Goal: Information Seeking & Learning: Find specific fact

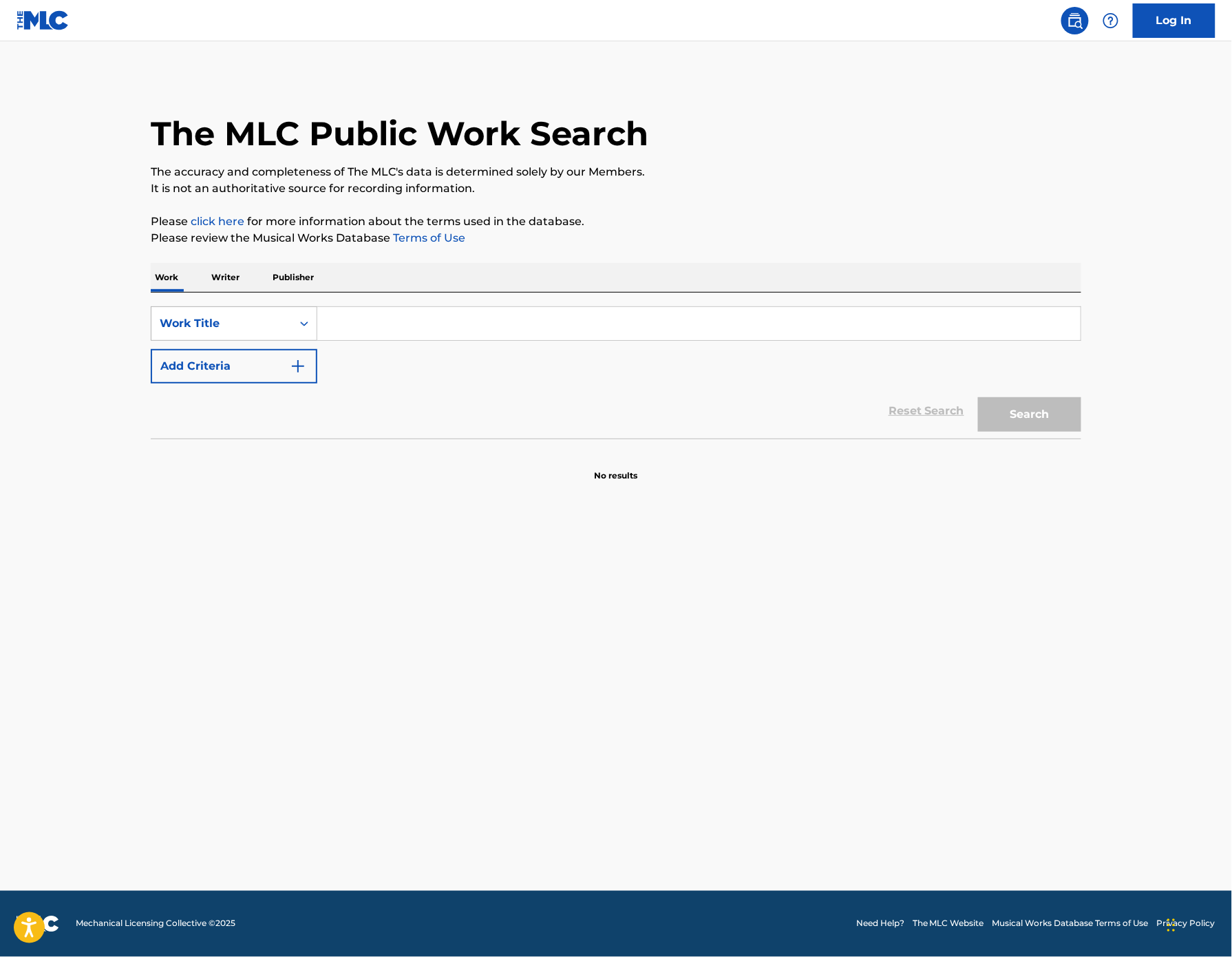
click at [160, 332] on div "Work Title" at bounding box center [222, 323] width 124 height 17
click at [151, 375] on div "MLC Song Code" at bounding box center [234, 358] width 166 height 34
click at [330, 340] on input "Search Form" at bounding box center [699, 323] width 763 height 33
paste input "S62A50"
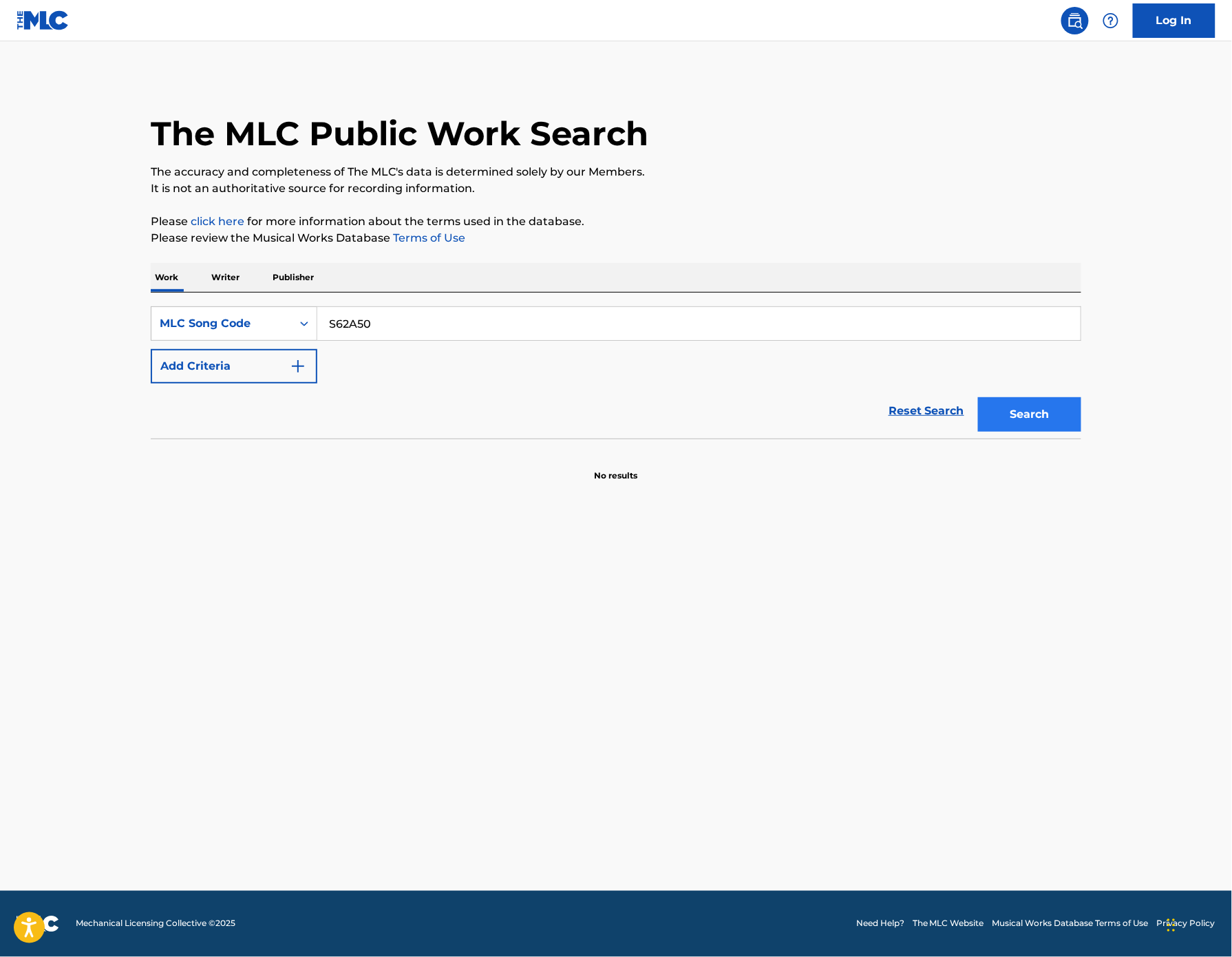
type input "S62A50"
click at [1082, 432] on button "Search" at bounding box center [1030, 414] width 103 height 34
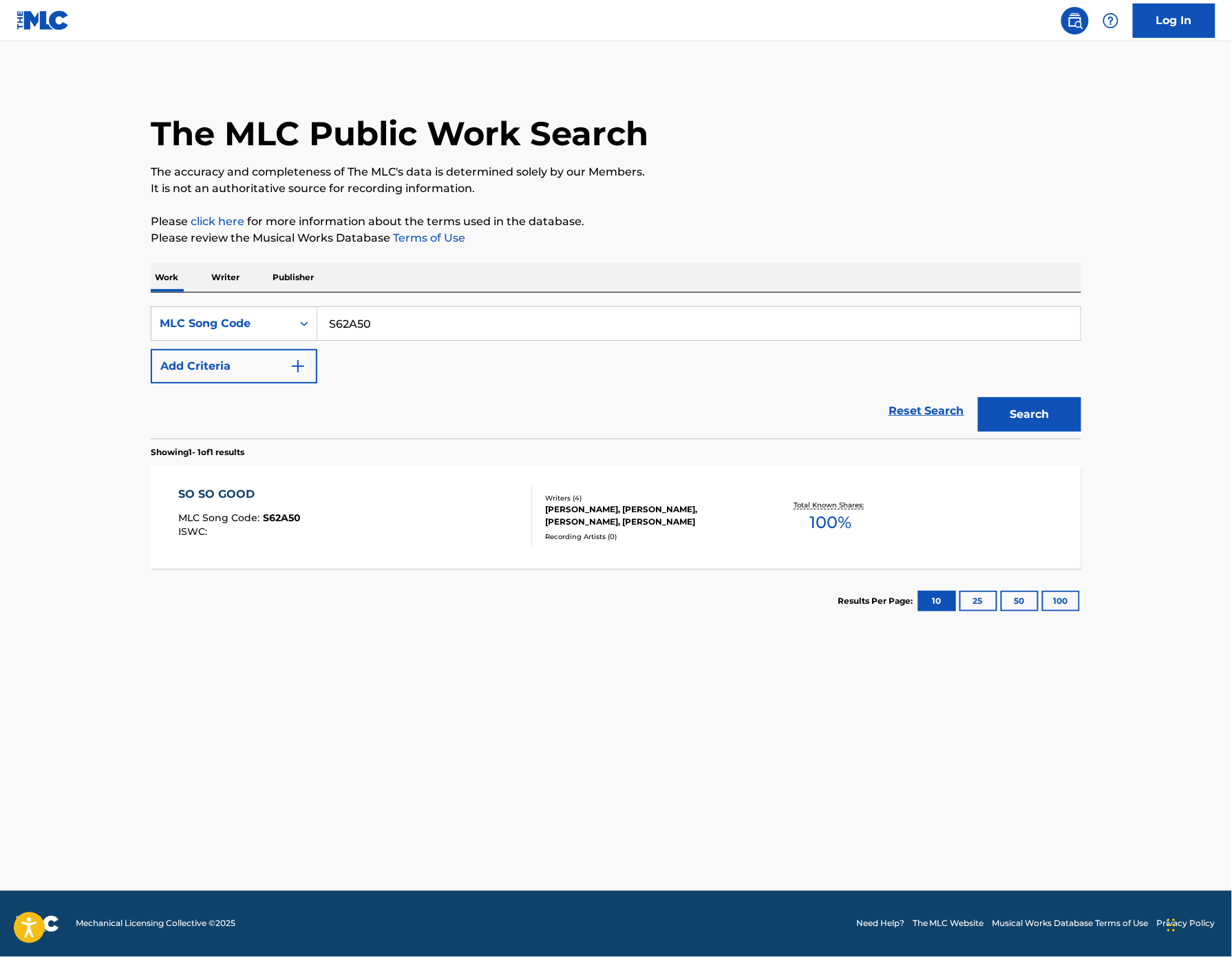
click at [179, 503] on div "SO SO GOOD" at bounding box center [240, 495] width 122 height 17
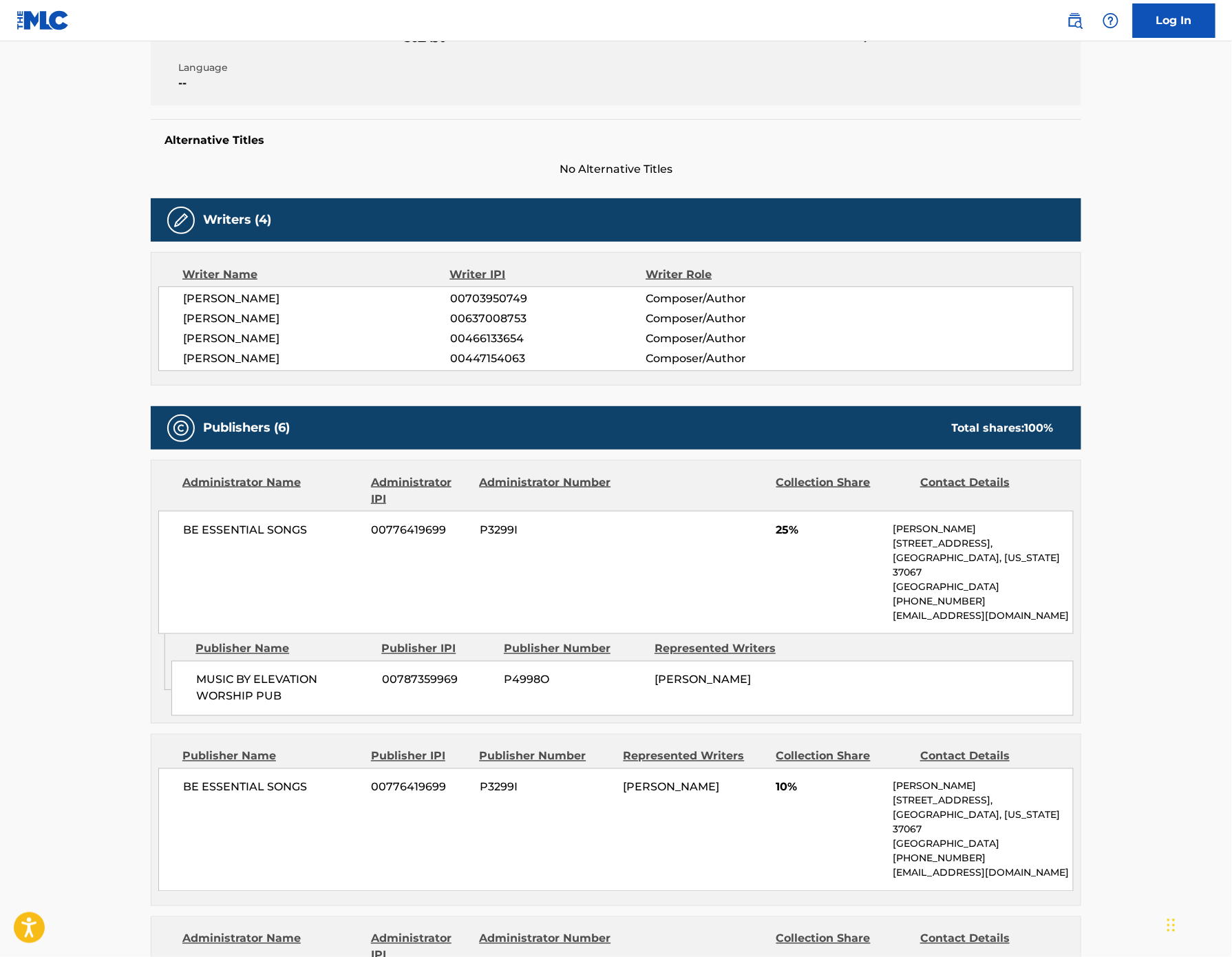
scroll to position [325, 0]
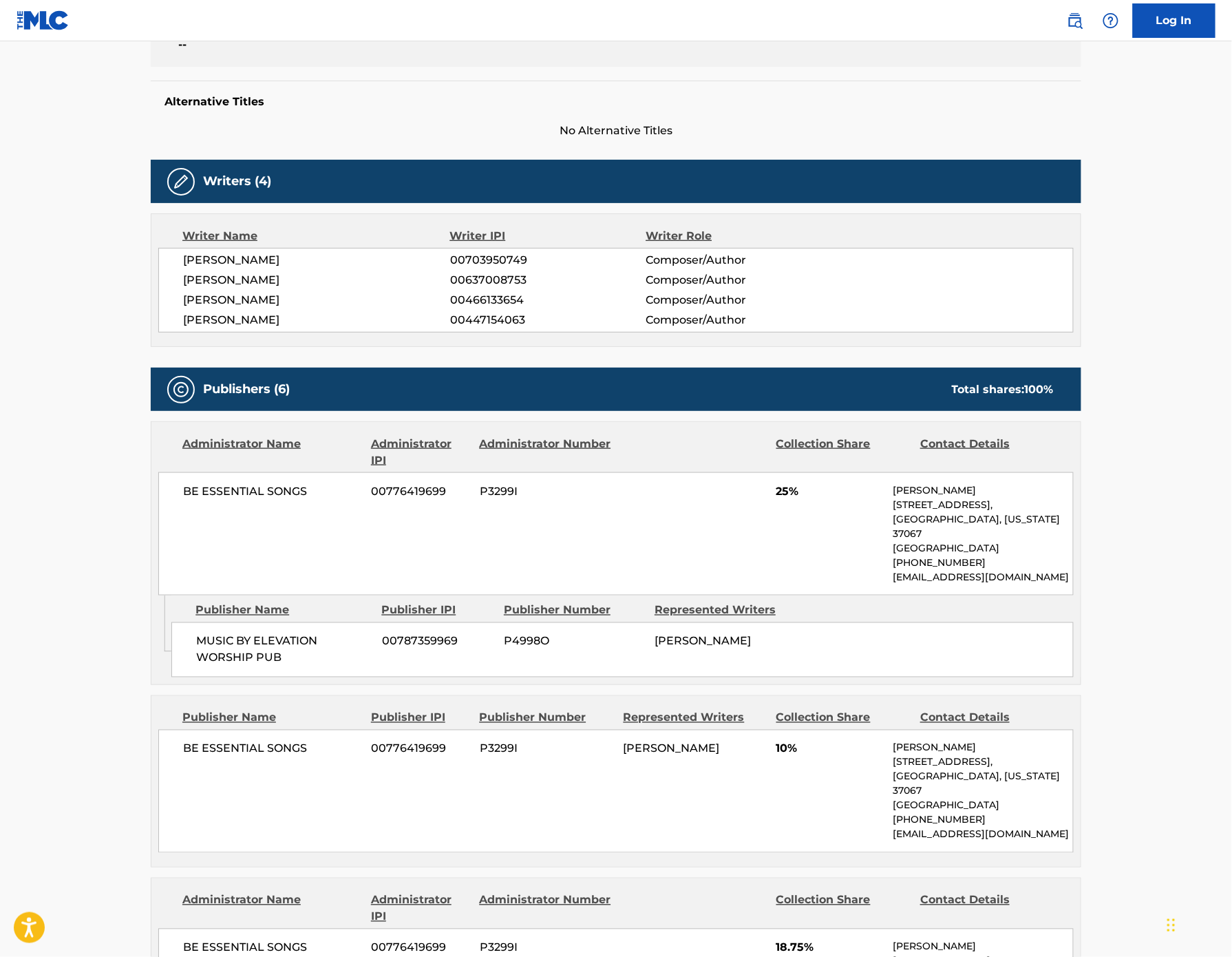
click at [504, 650] on span "P4998O" at bounding box center [574, 642] width 141 height 17
copy span "P4998O"
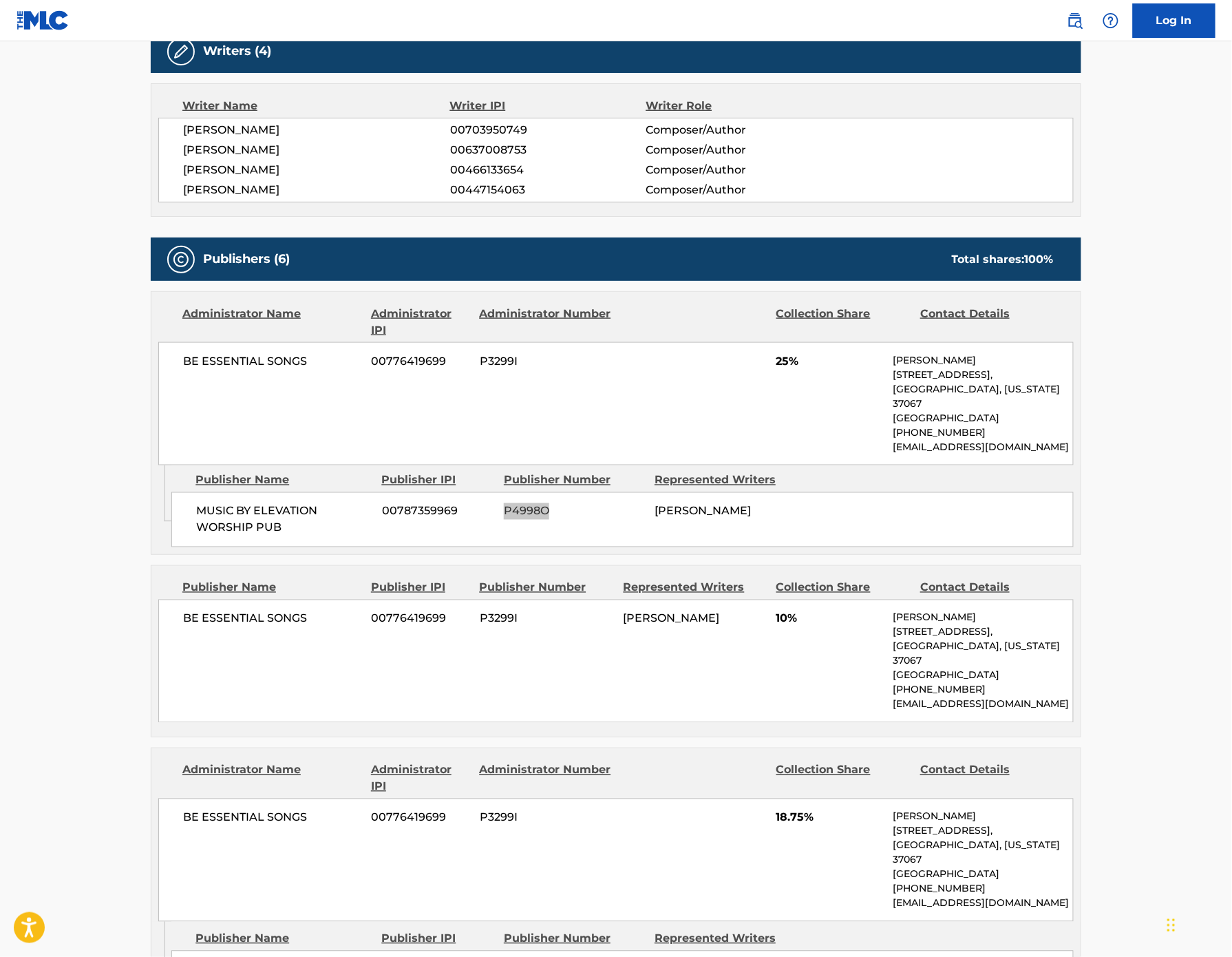
scroll to position [466, 0]
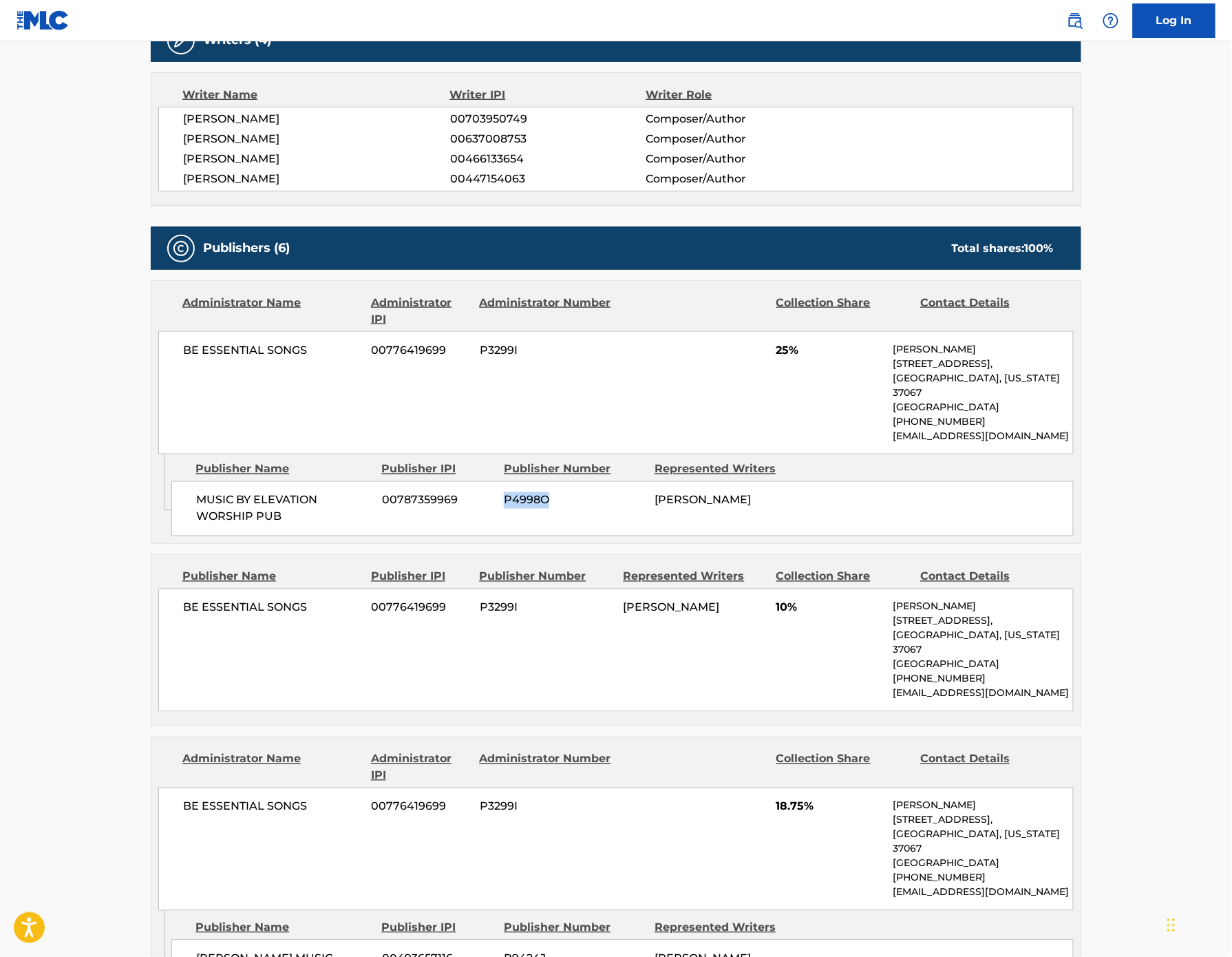
click at [480, 616] on span "P3299I" at bounding box center [546, 608] width 134 height 17
copy span "P3299I"
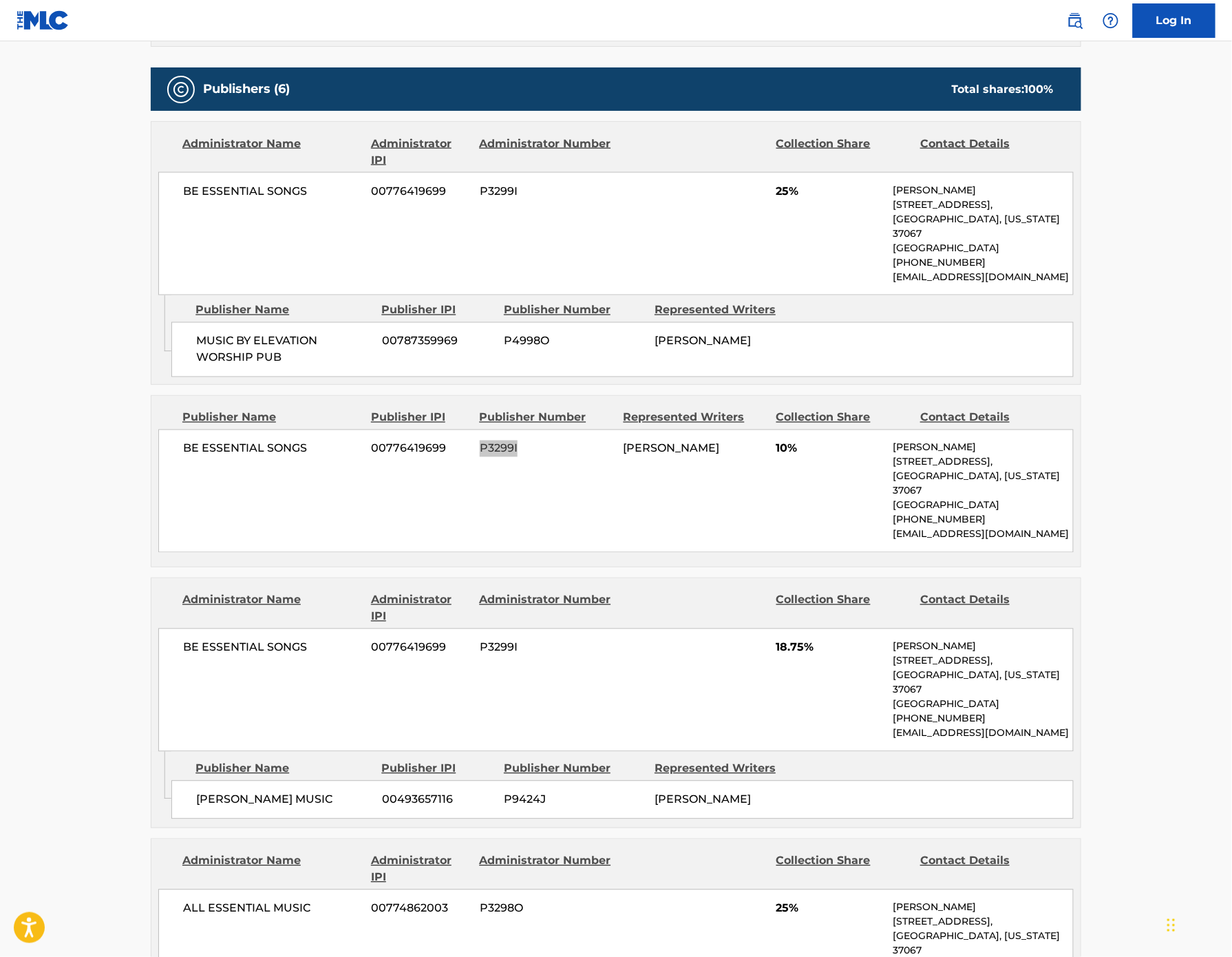
scroll to position [620, 0]
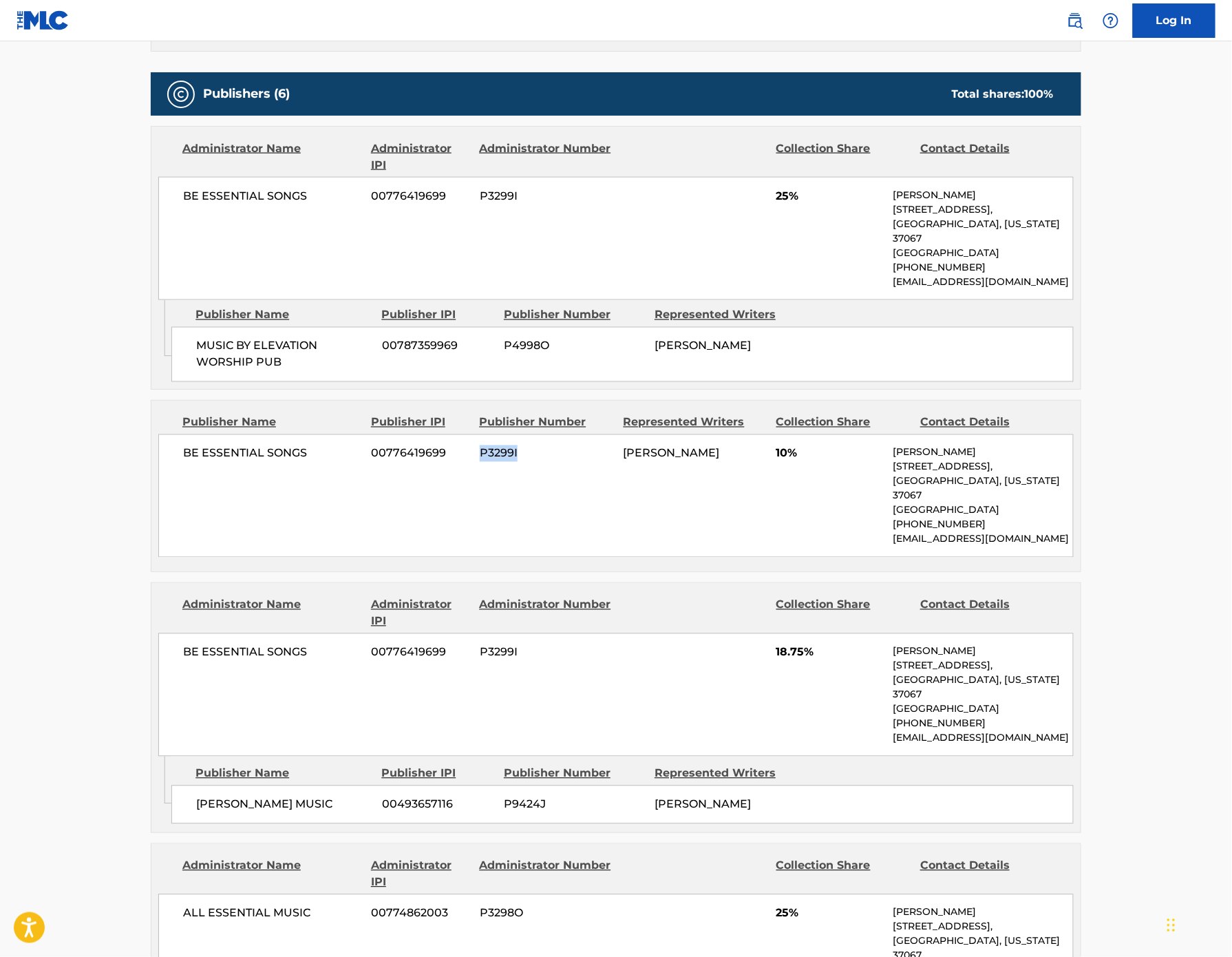
click at [504, 813] on span "P9424J" at bounding box center [574, 805] width 141 height 17
copy span "P9424J"
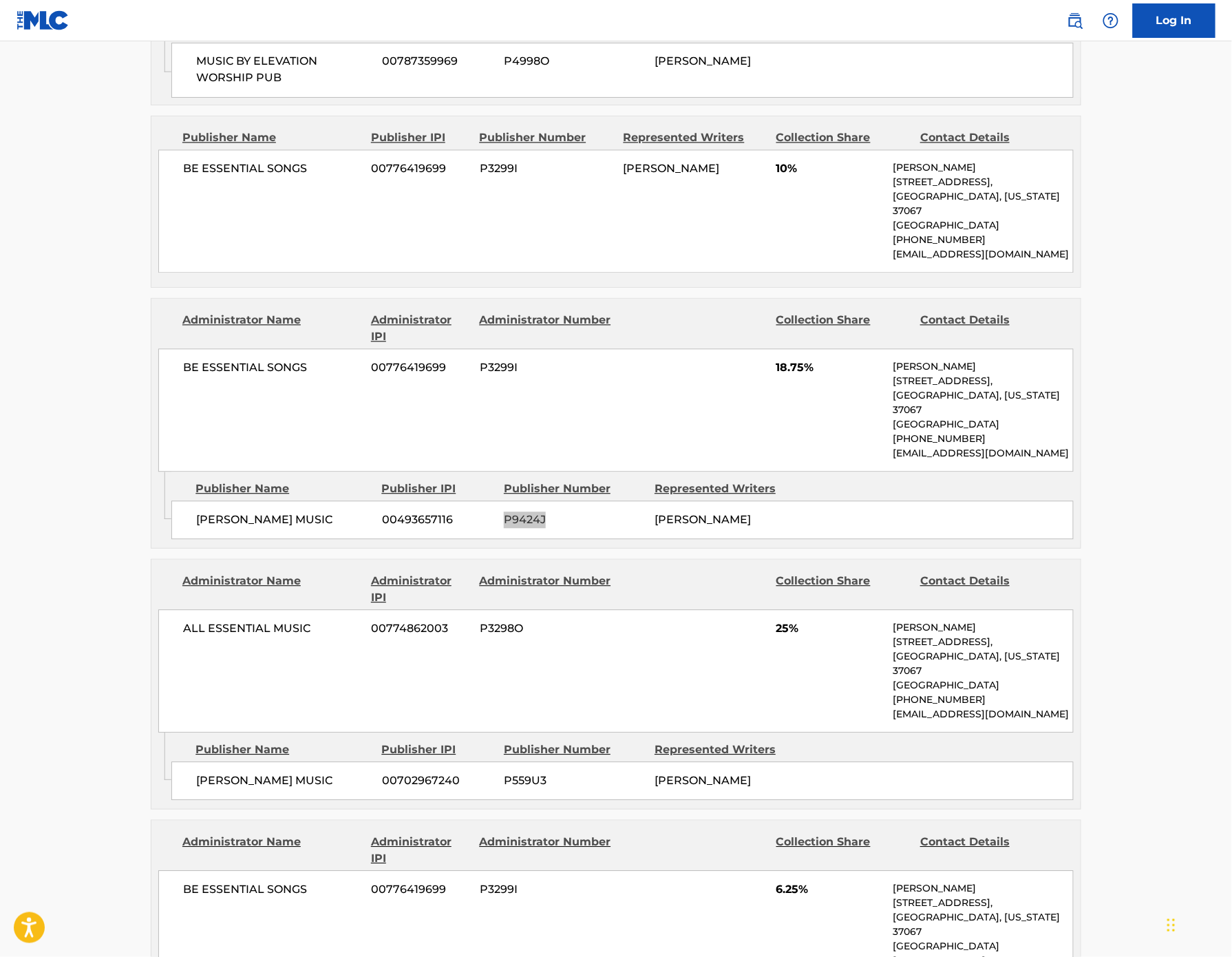
scroll to position [918, 0]
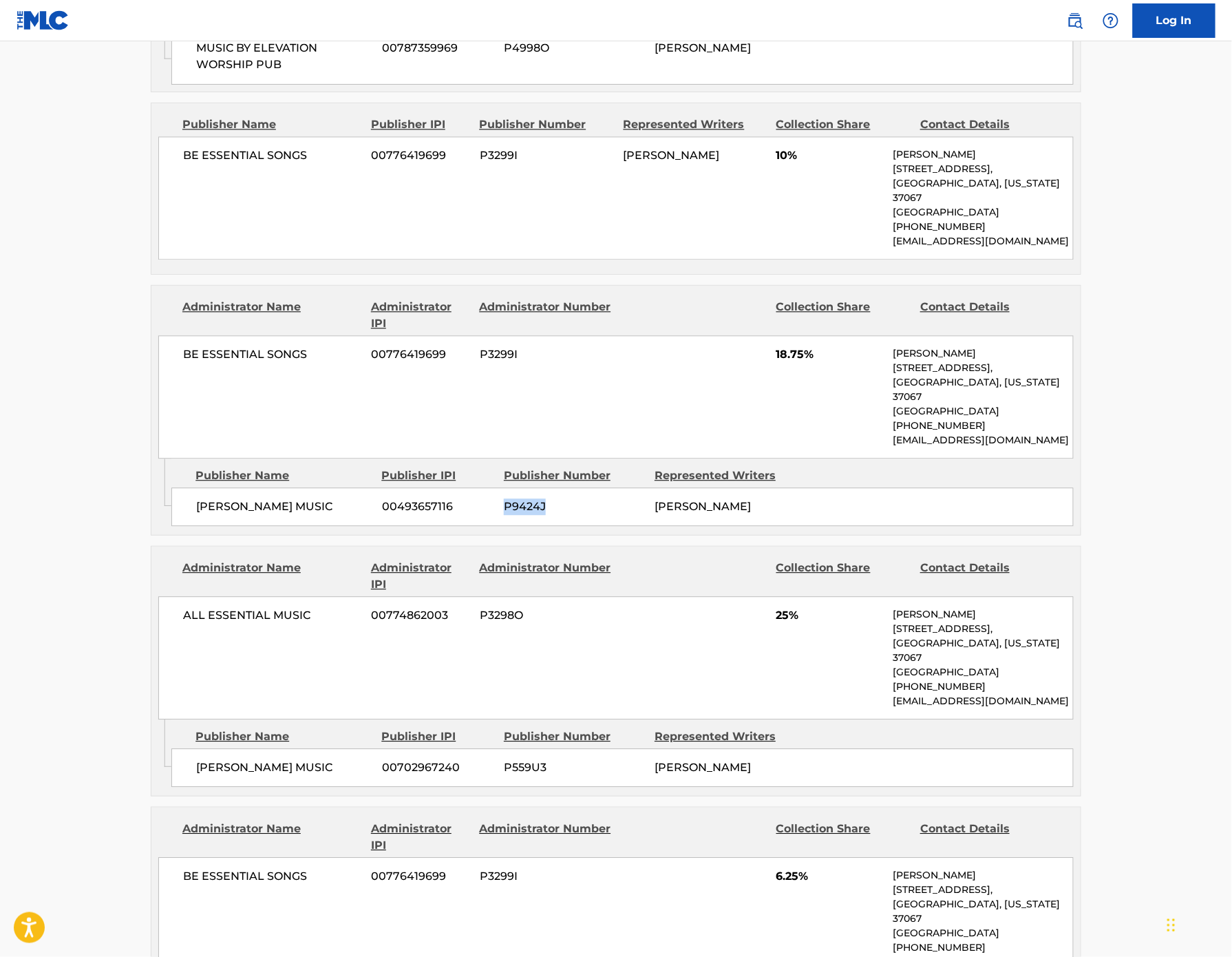
click at [504, 777] on span "P559U3" at bounding box center [574, 768] width 141 height 17
copy span "P559U3"
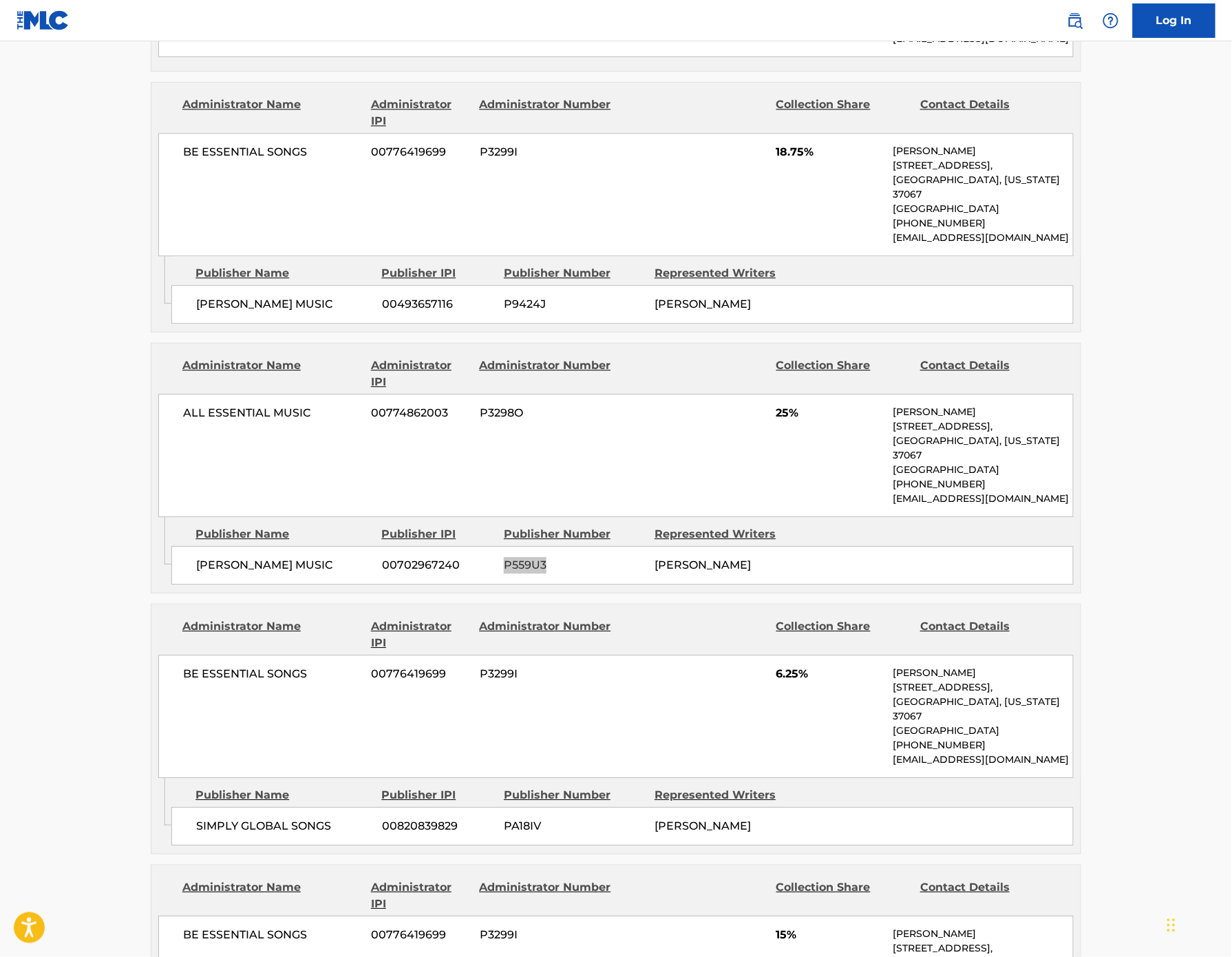
scroll to position [1152, 0]
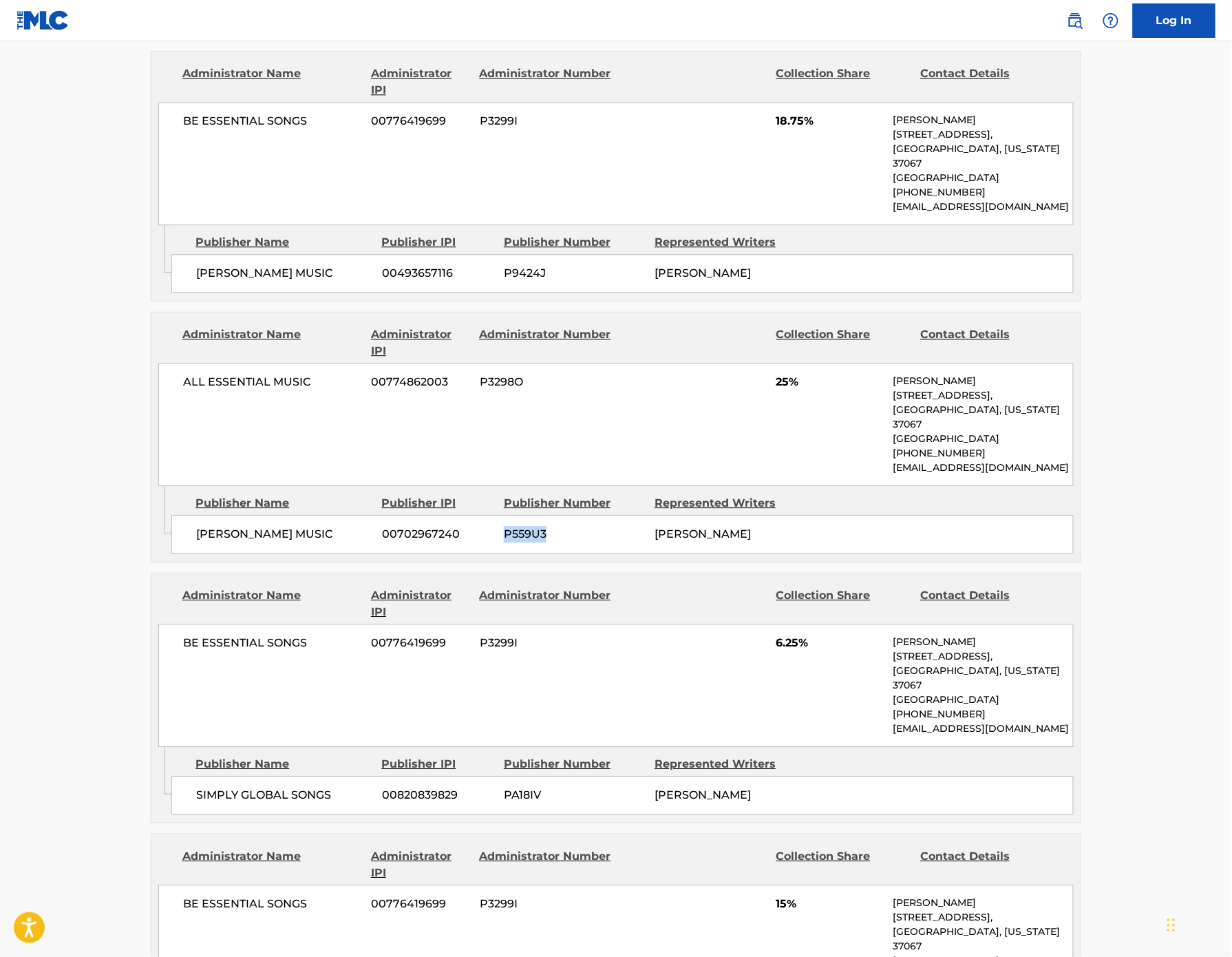
click at [504, 787] on span "PA18IV" at bounding box center [574, 795] width 141 height 17
copy span "PA18IV"
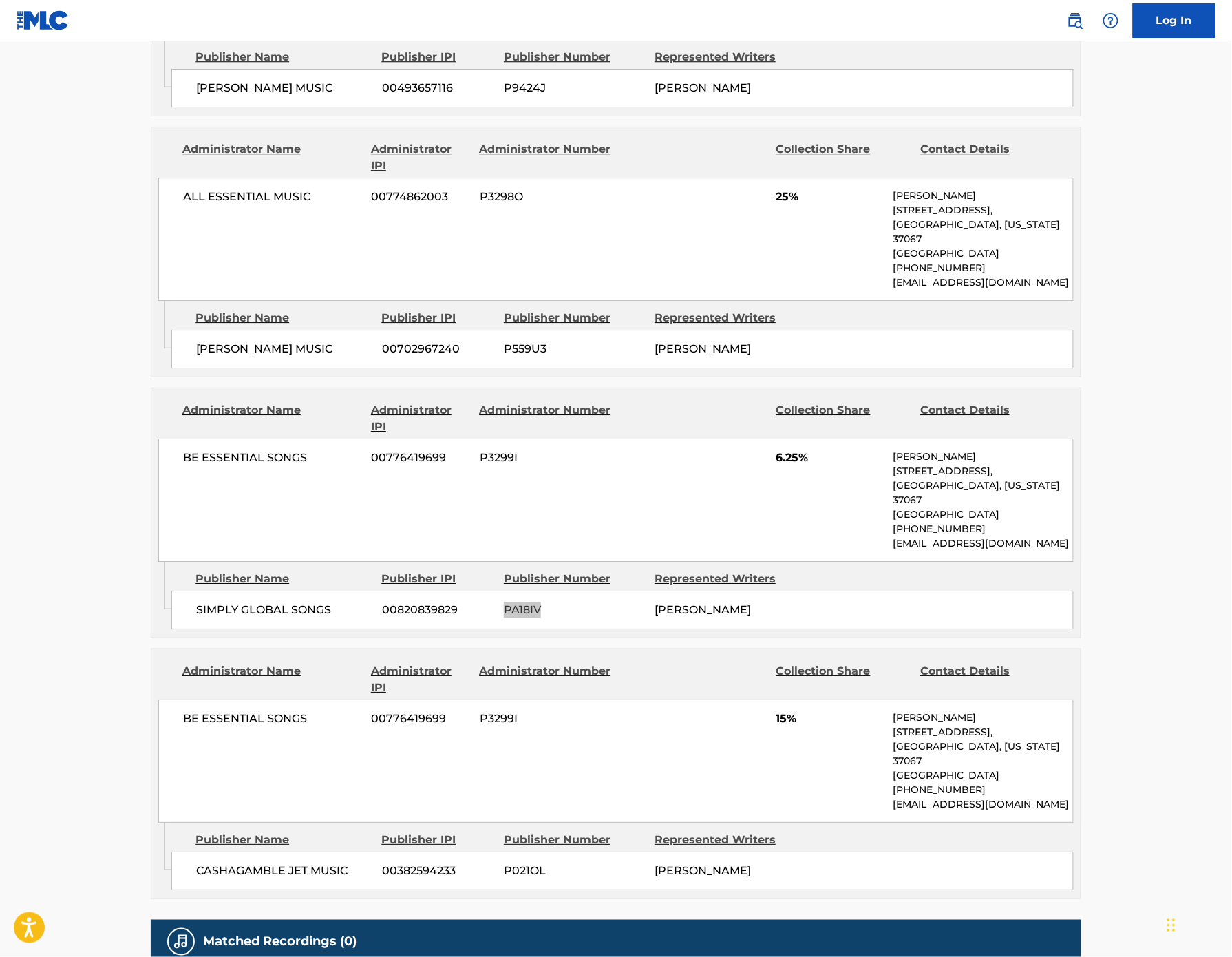
scroll to position [1339, 0]
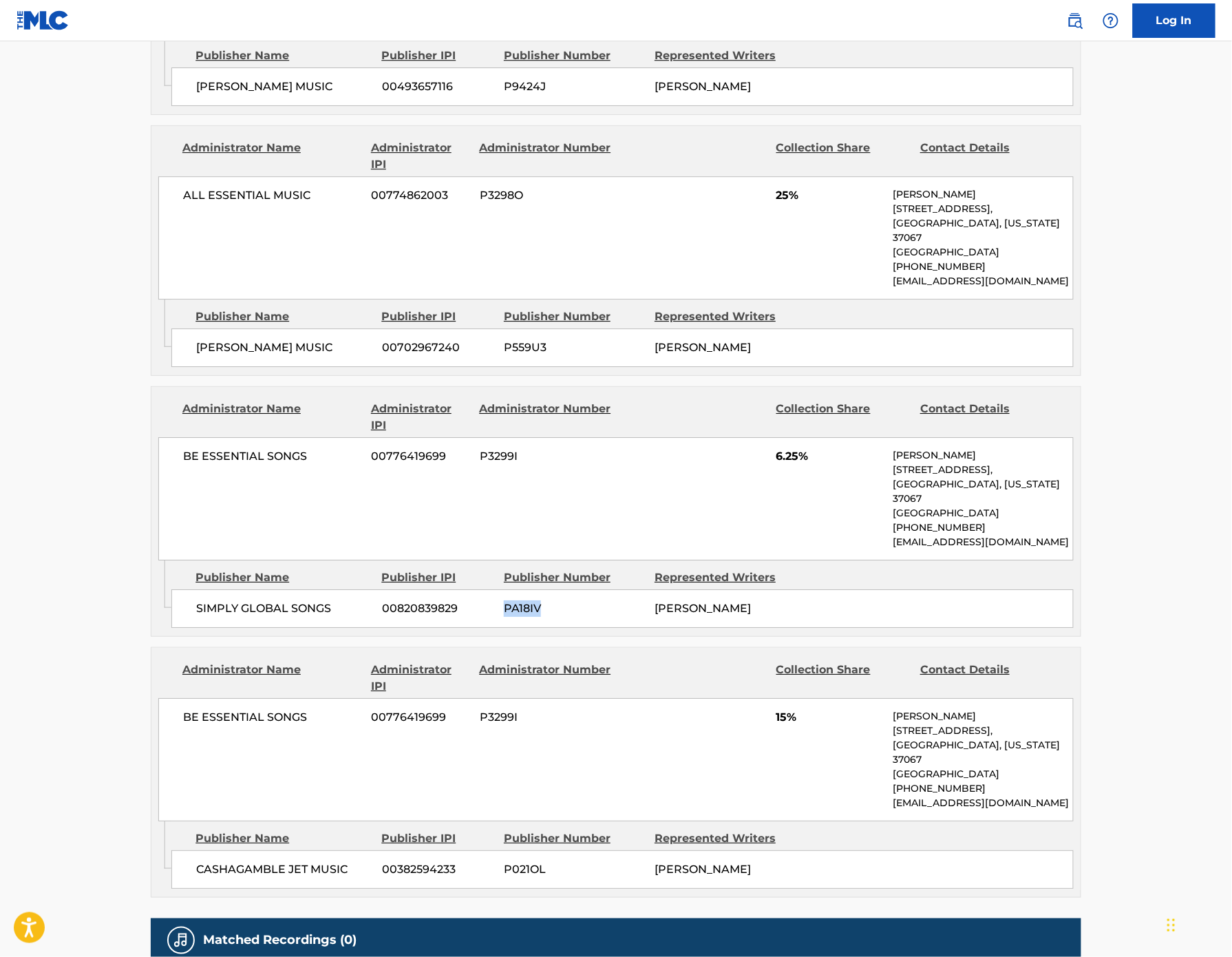
click at [504, 862] on span "P021OL" at bounding box center [574, 870] width 141 height 17
copy span "P021OL"
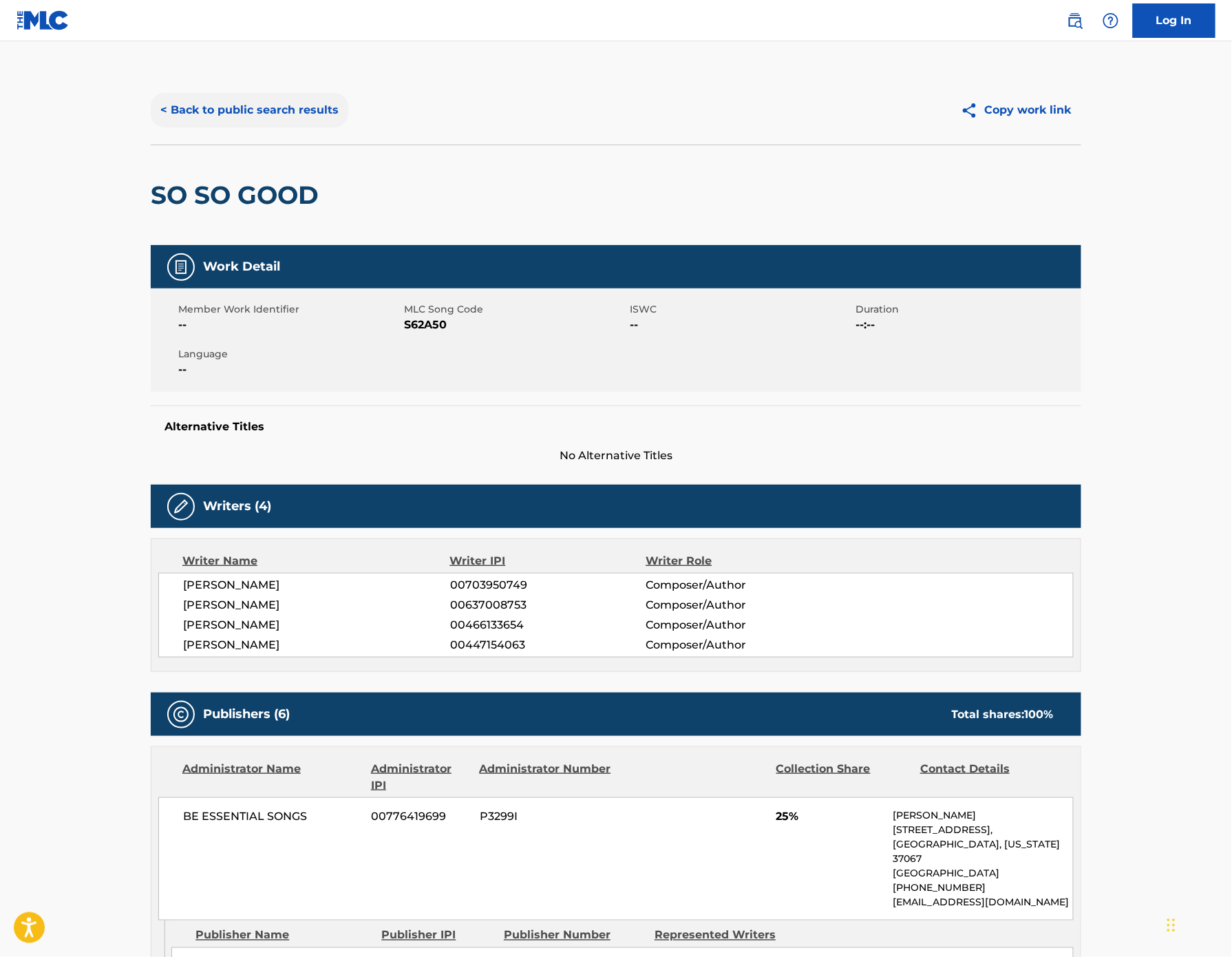
scroll to position [0, 0]
click at [150, 127] on button "< Back to public search results" at bounding box center [249, 110] width 198 height 34
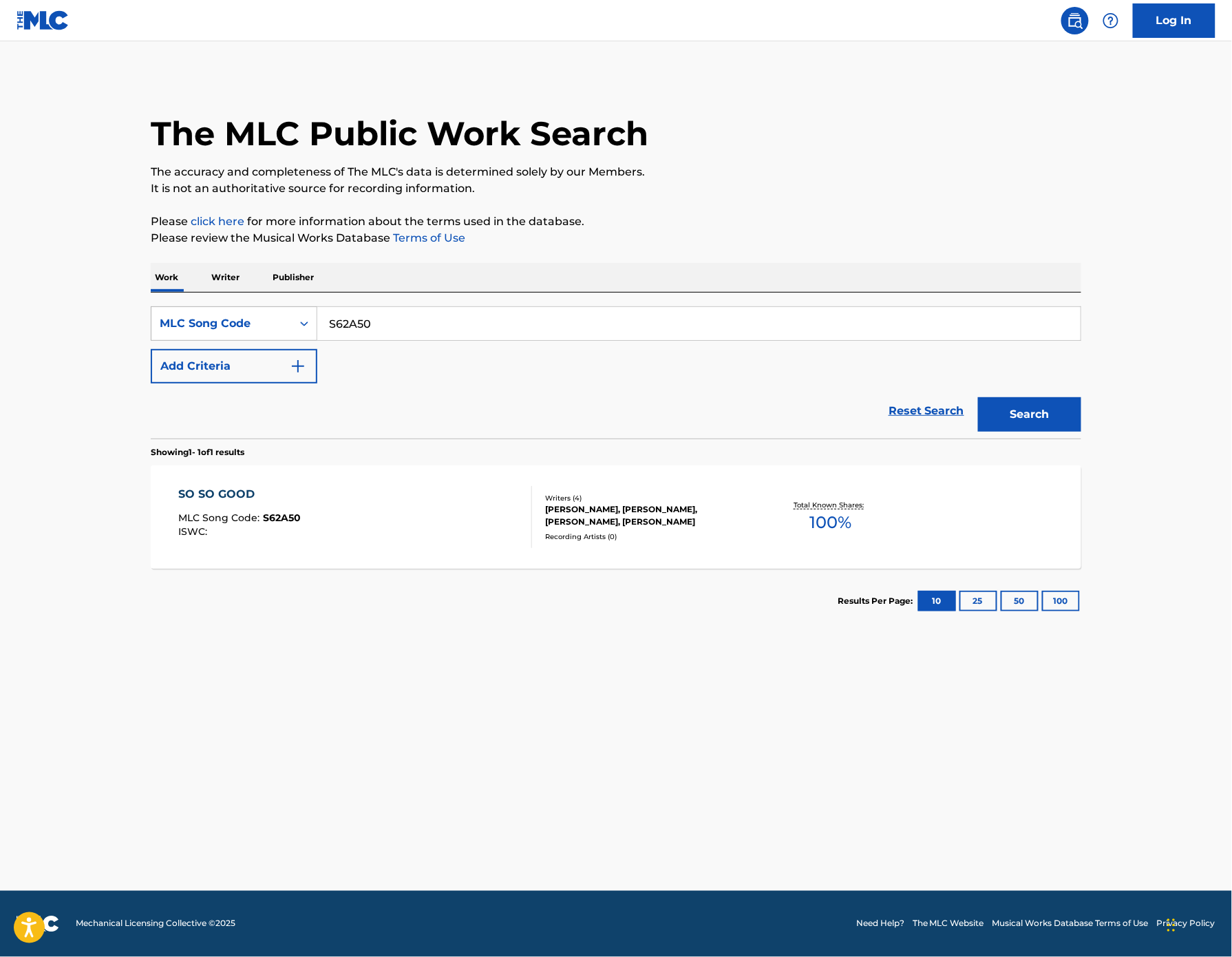
drag, startPoint x: 320, startPoint y: 370, endPoint x: 193, endPoint y: 367, distance: 127.0
click at [193, 341] on div "SearchWithCriteriaf37fe657-5458-4277-baf1-c299e73fd7fc MLC Song Code S62A50" at bounding box center [616, 323] width 931 height 34
paste input "LT31FY"
type input "LT31FY"
click at [1082, 432] on button "Search" at bounding box center [1030, 414] width 103 height 34
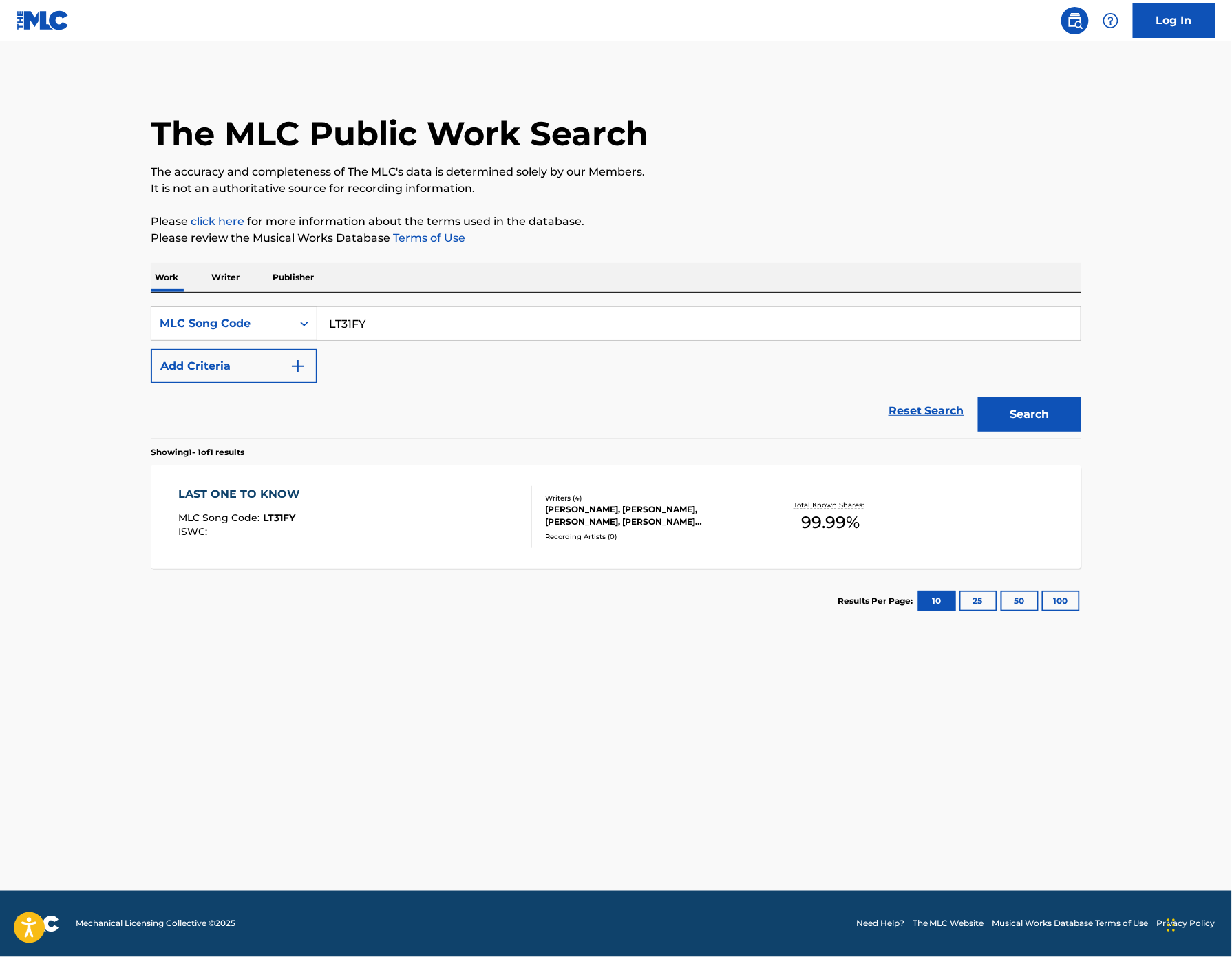
click at [179, 503] on div "LAST ONE TO KNOW" at bounding box center [243, 495] width 129 height 17
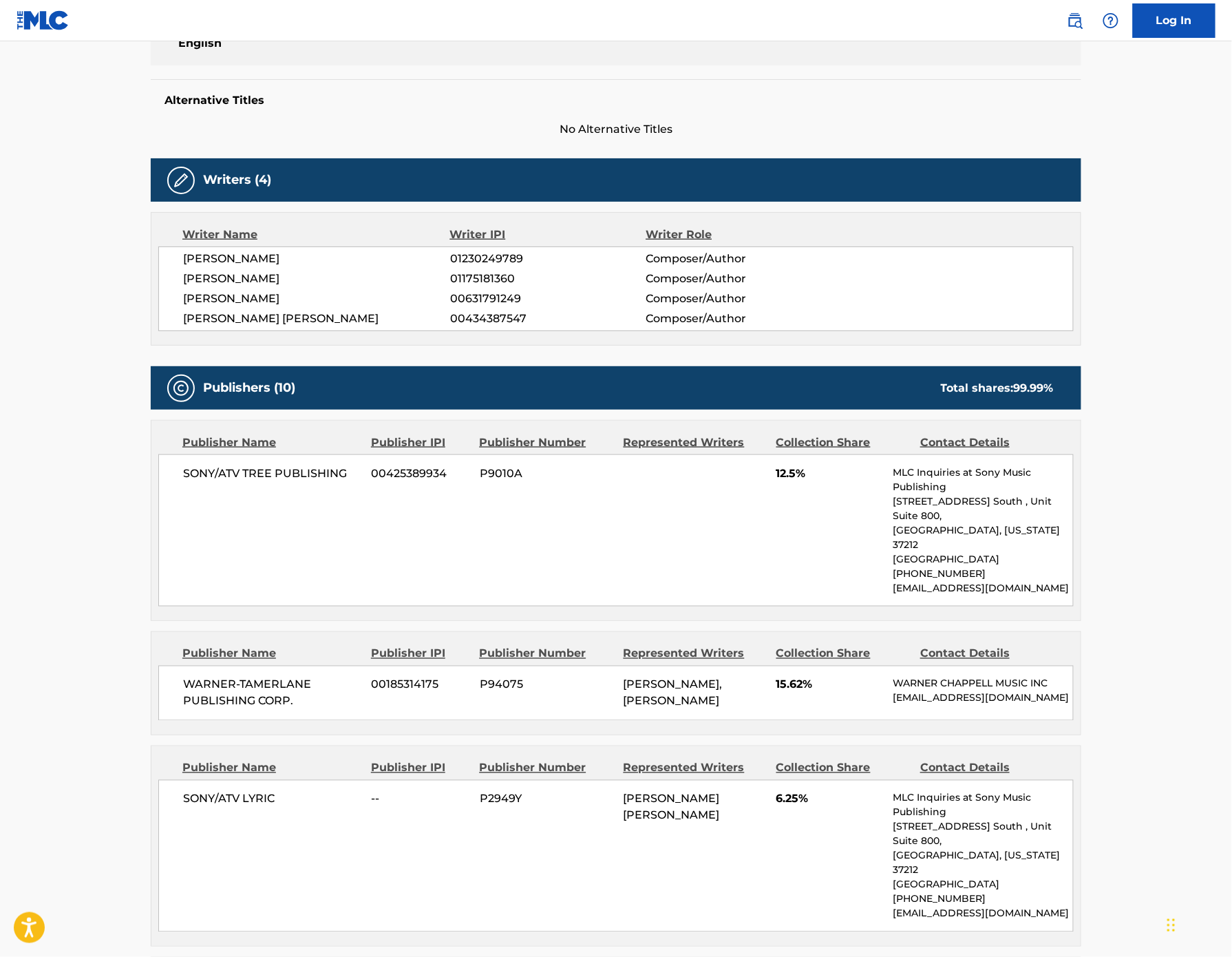
scroll to position [328, 0]
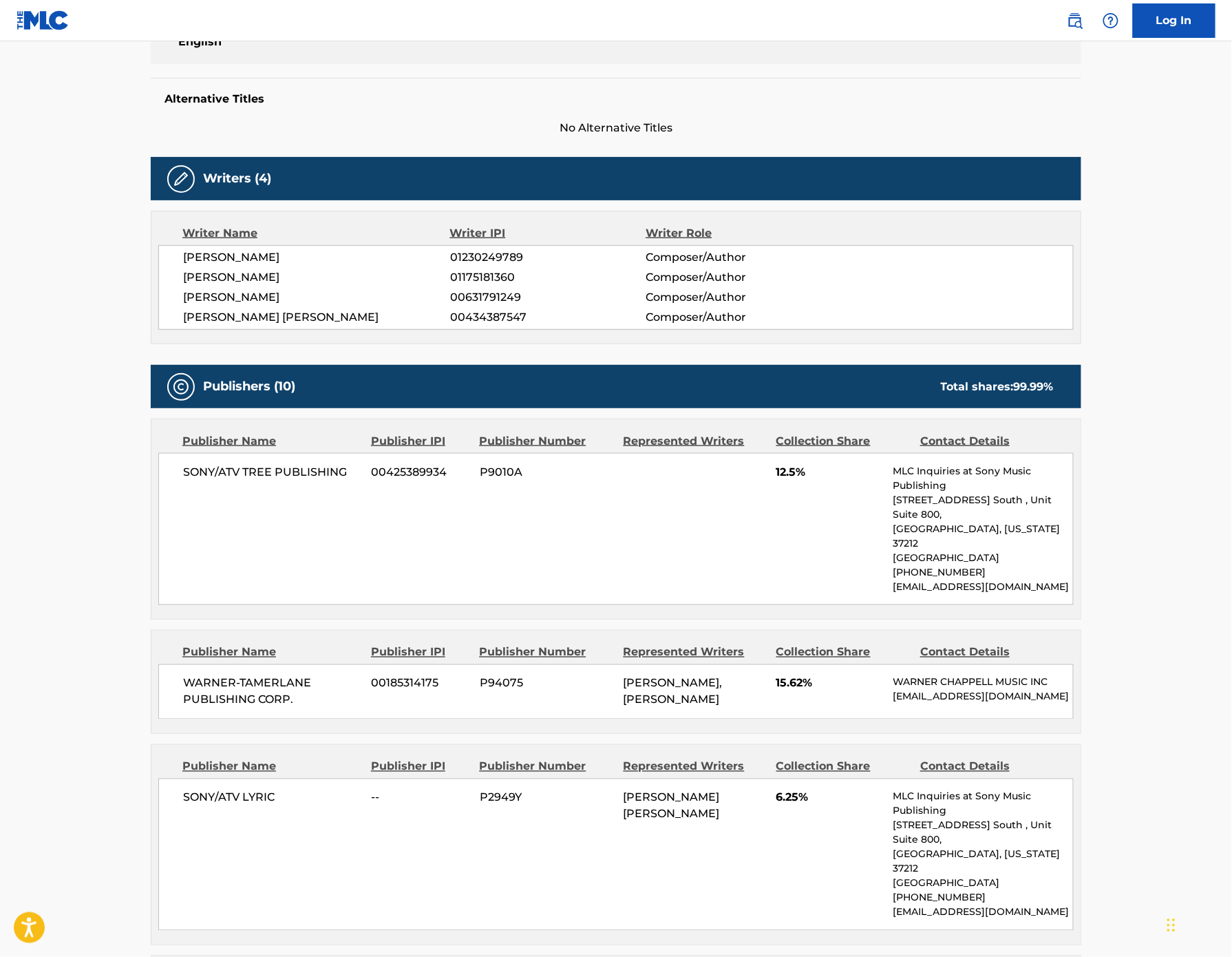
click at [480, 481] on span "P9010A" at bounding box center [546, 472] width 134 height 17
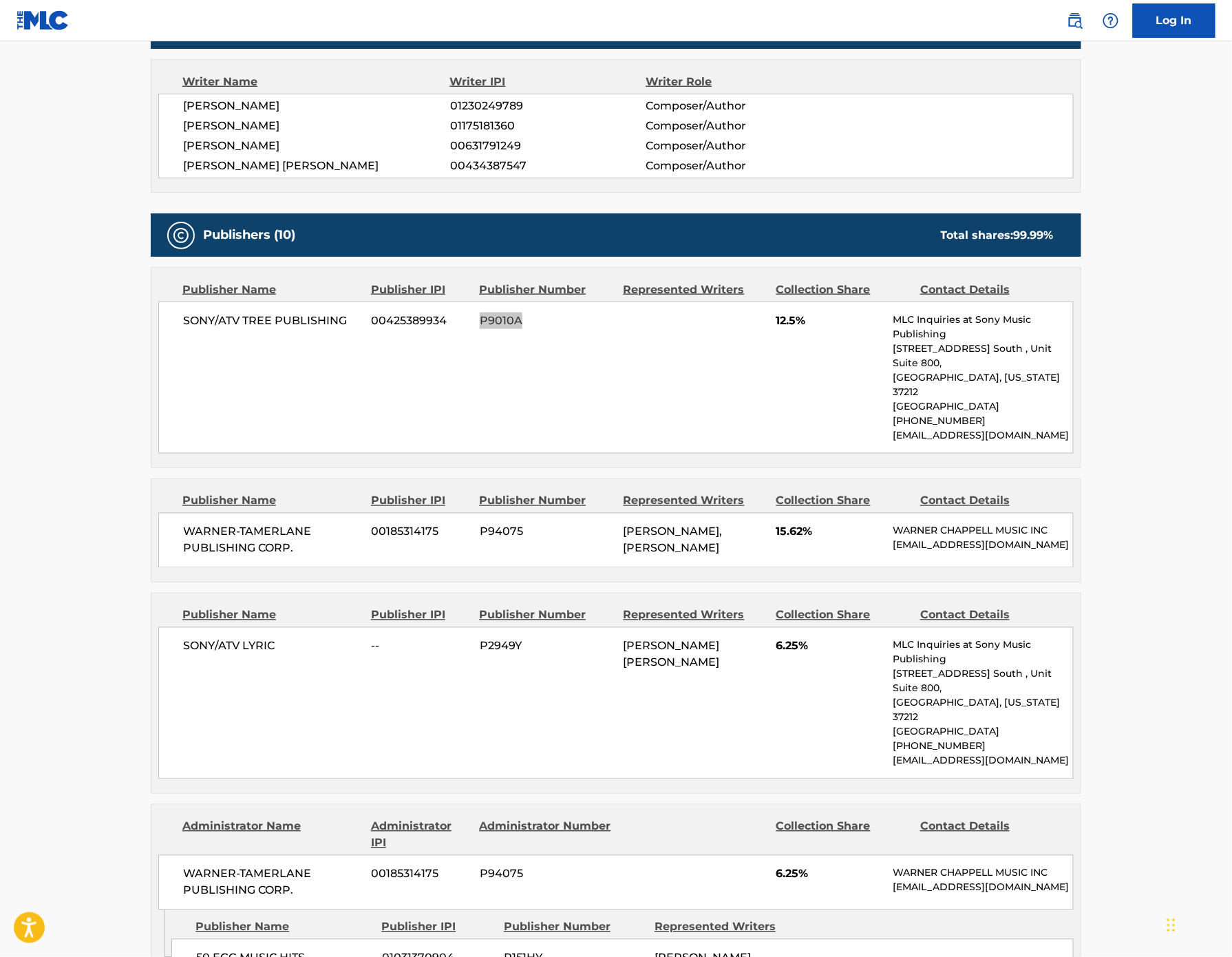
scroll to position [552, 0]
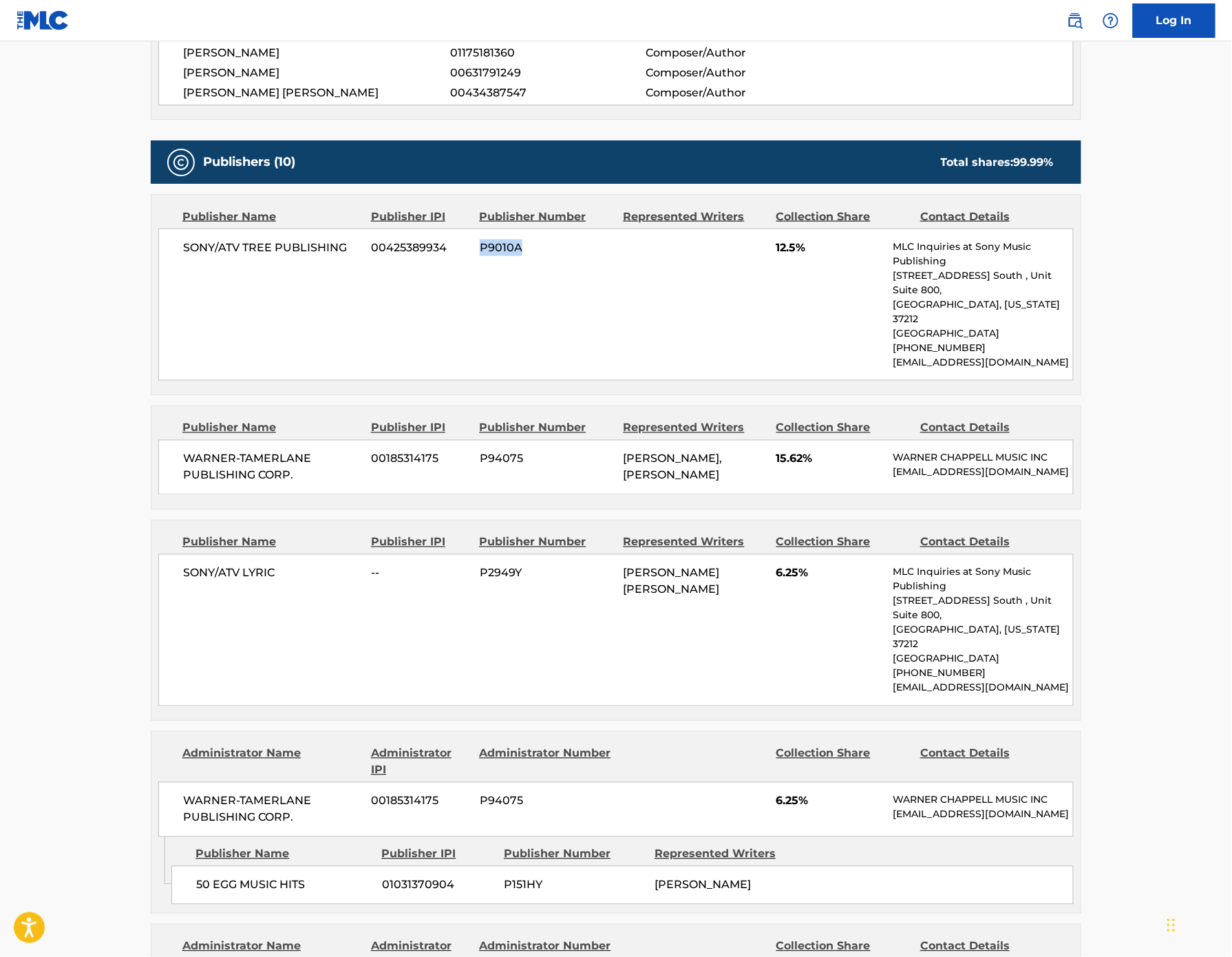
click at [480, 582] on span "P2949Y" at bounding box center [546, 574] width 134 height 17
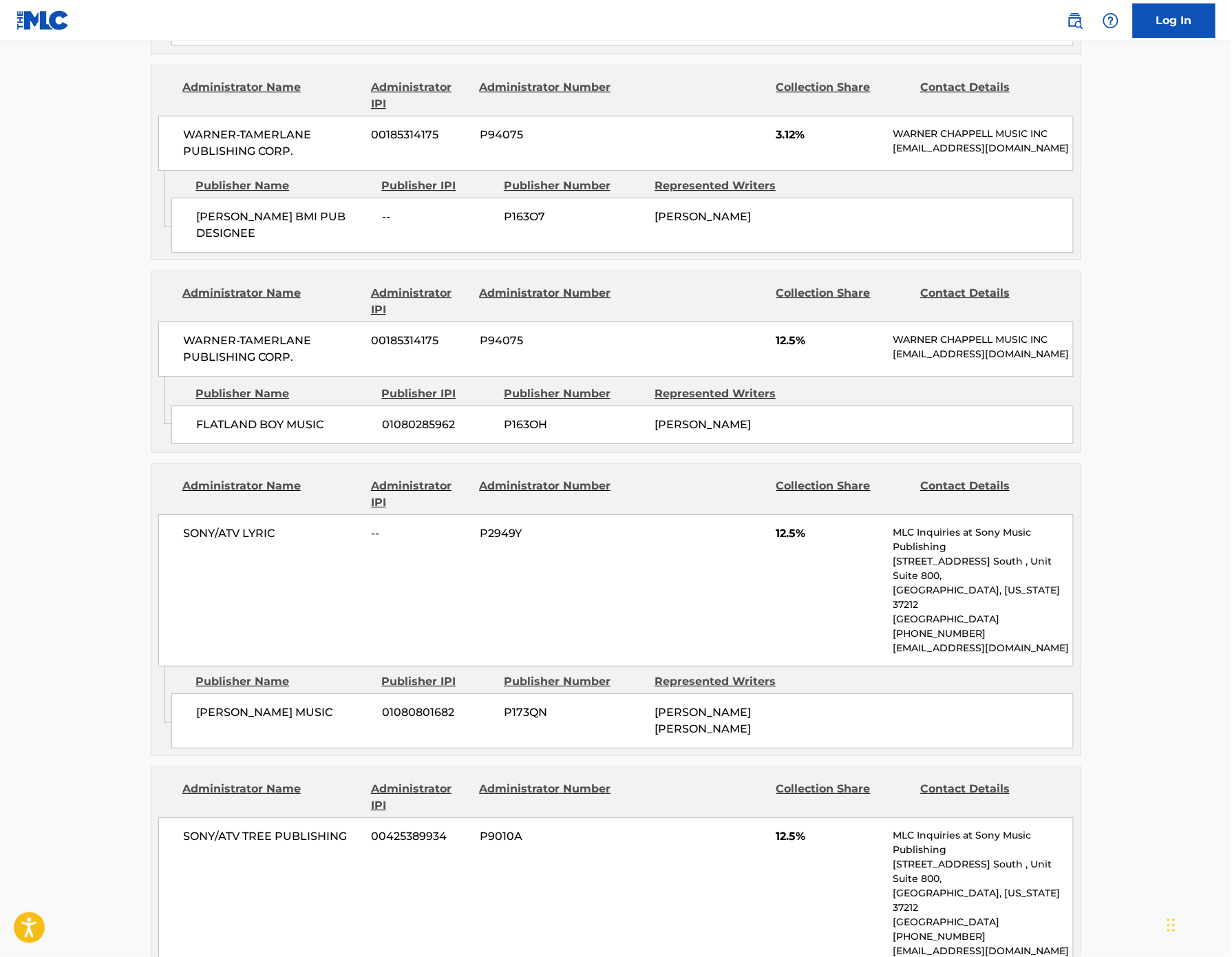
scroll to position [1419, 0]
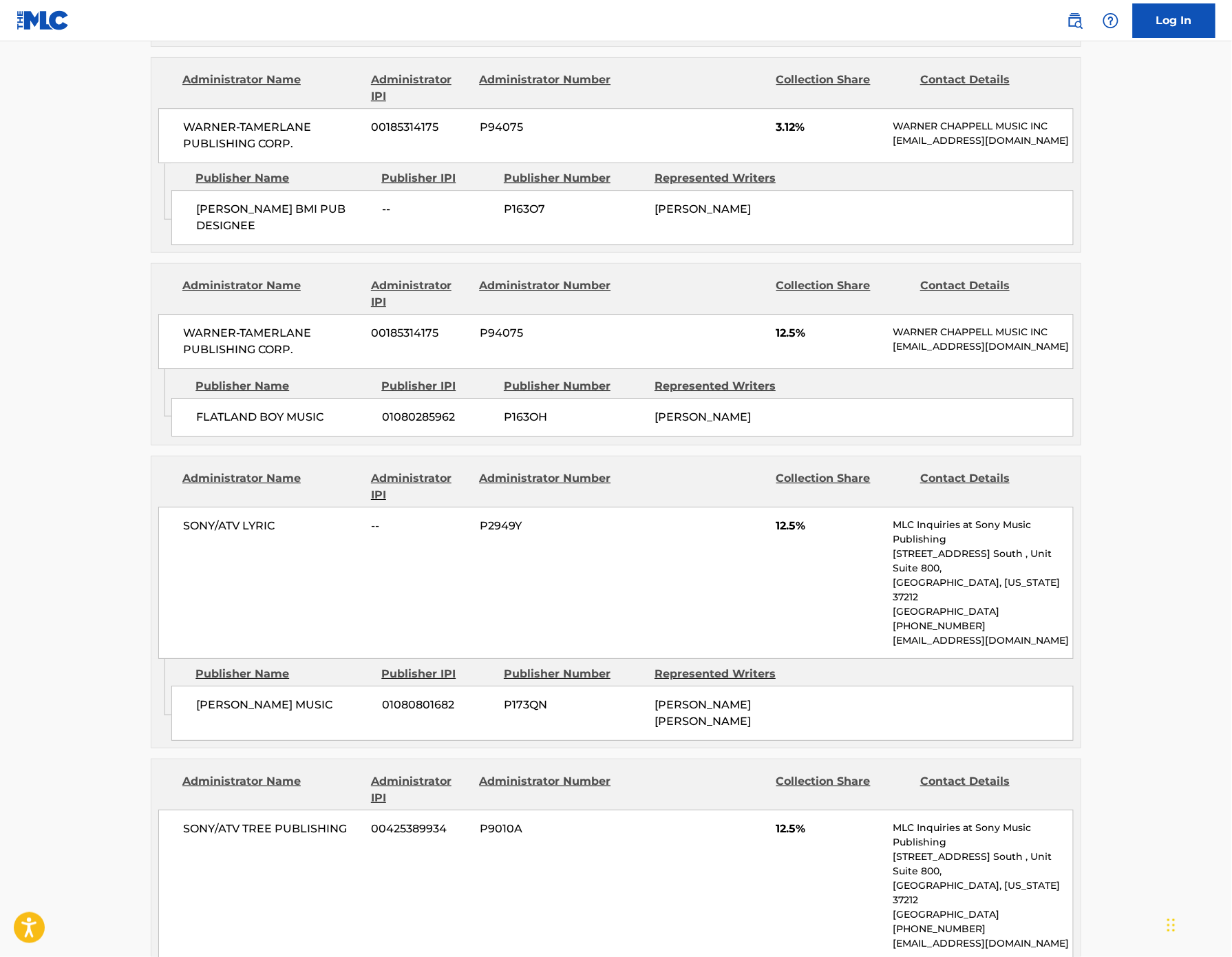
click at [510, 697] on span "P173QN" at bounding box center [574, 705] width 141 height 17
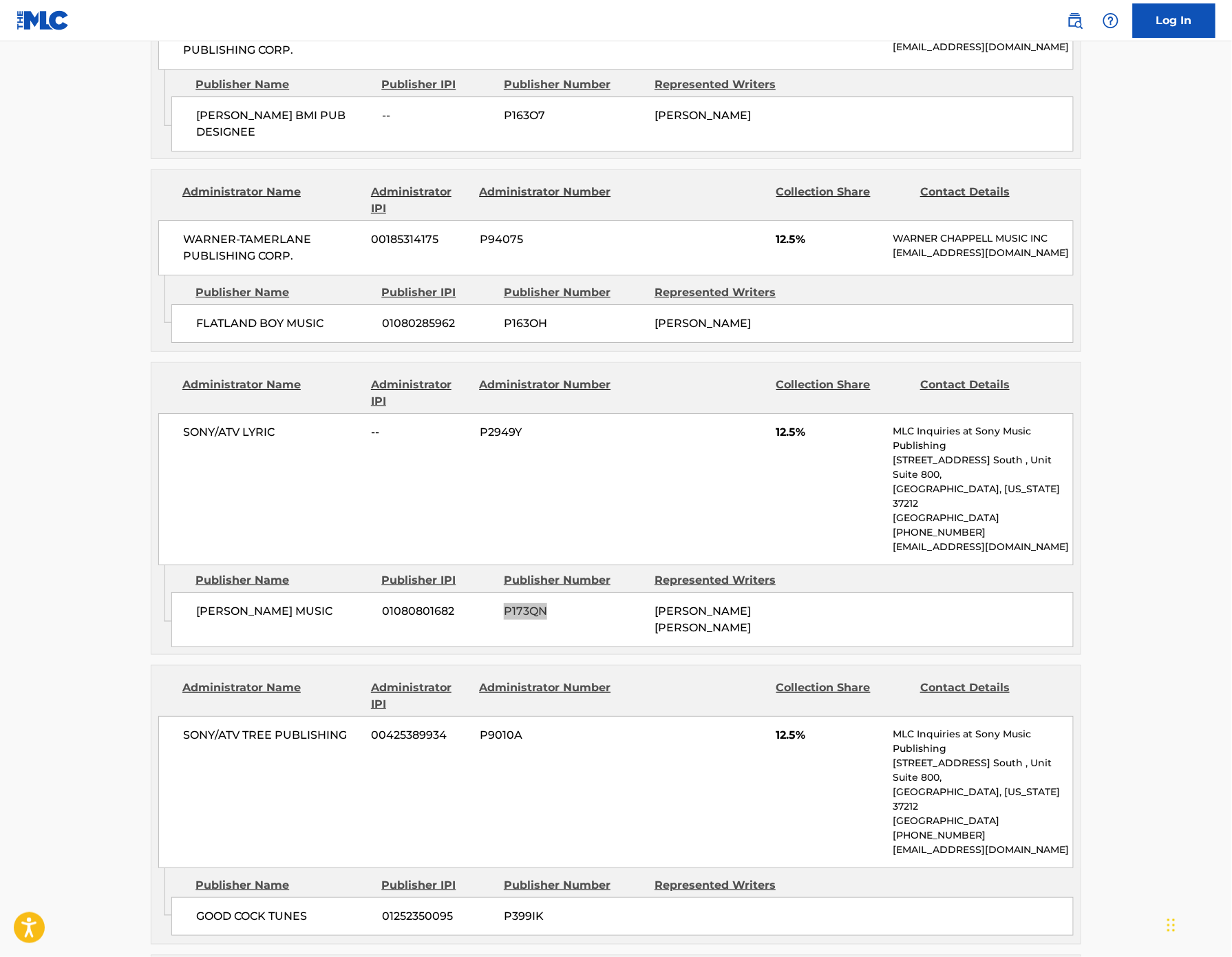
scroll to position [1528, 0]
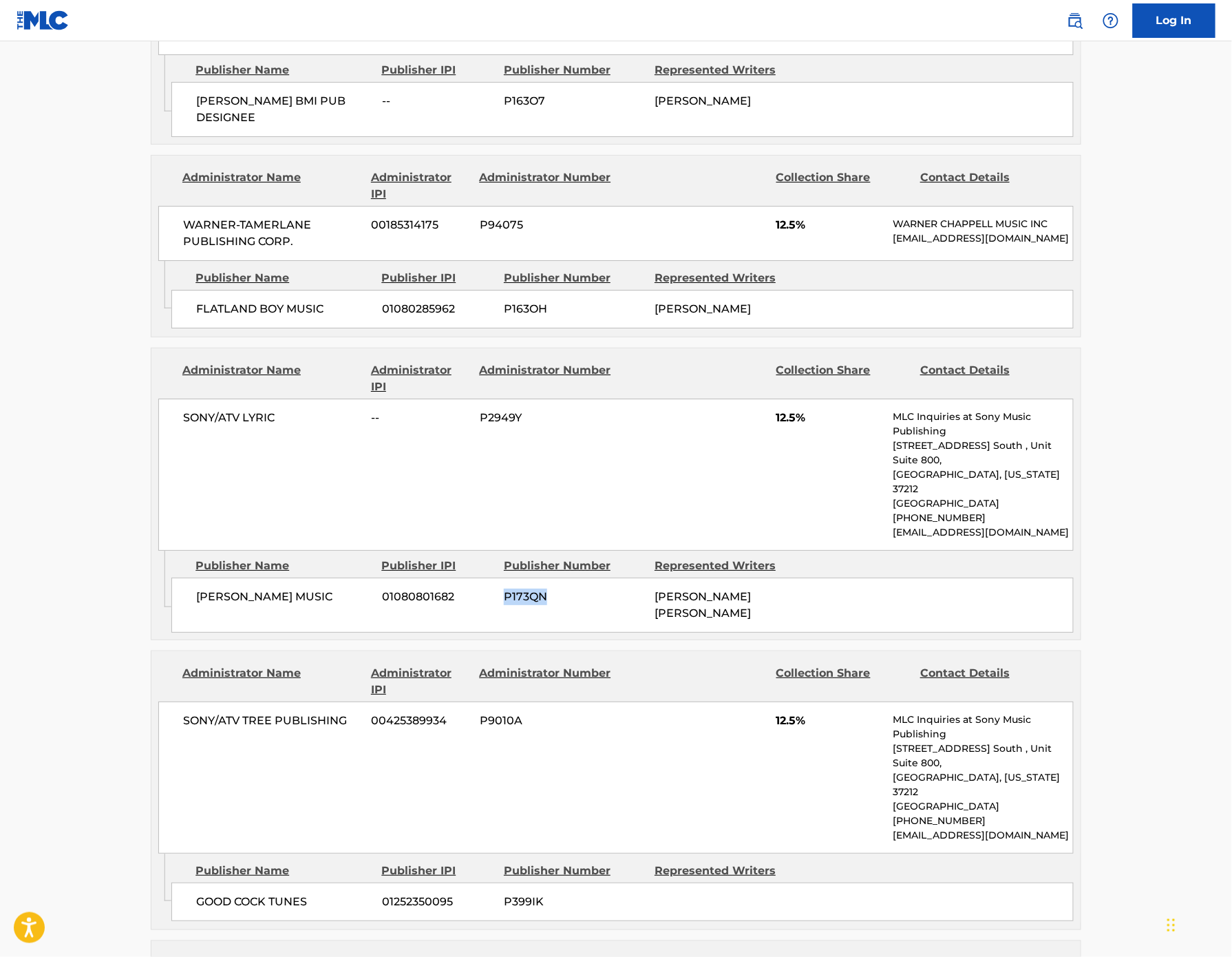
click at [504, 894] on span "P399IK" at bounding box center [574, 902] width 141 height 17
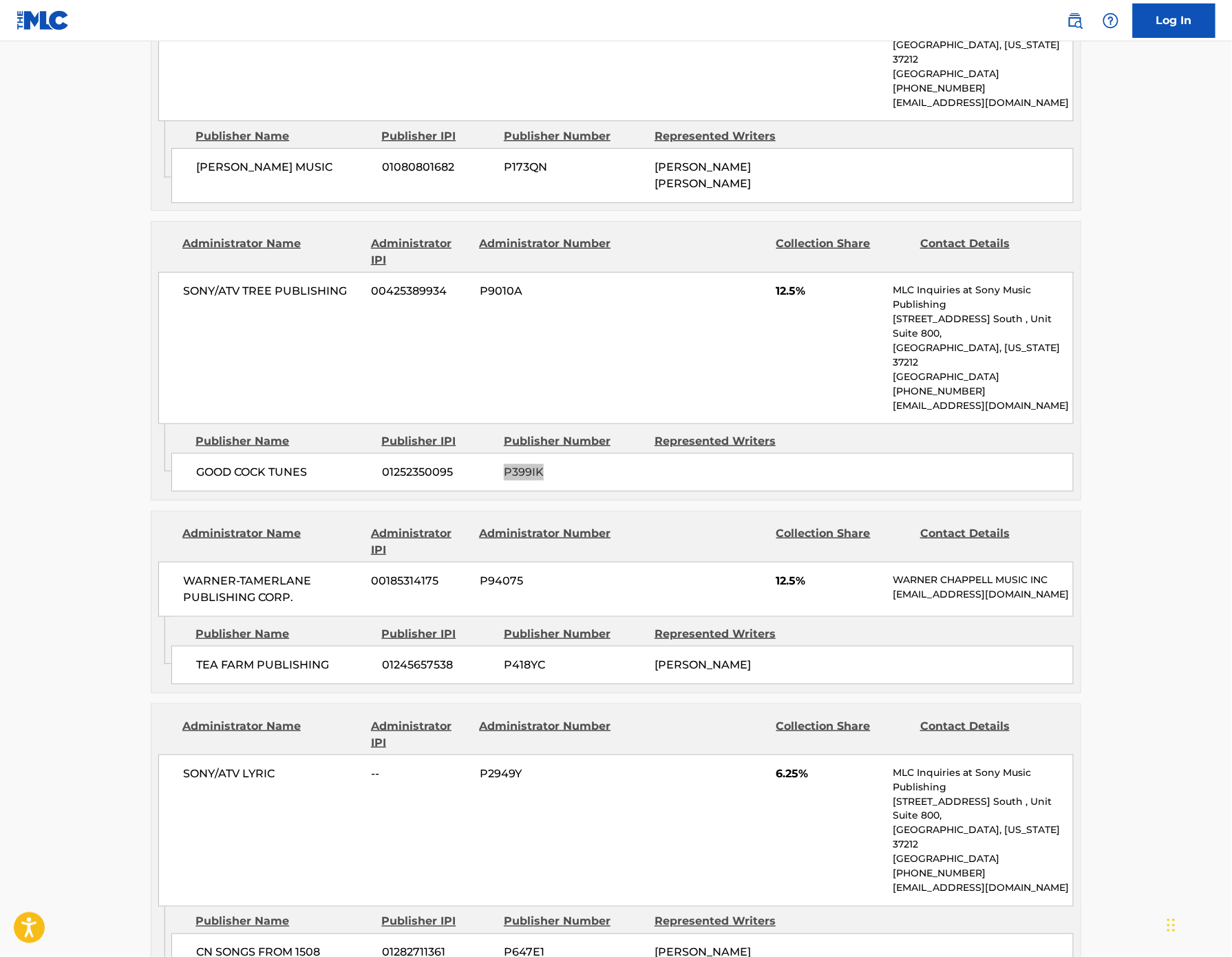
scroll to position [1964, 0]
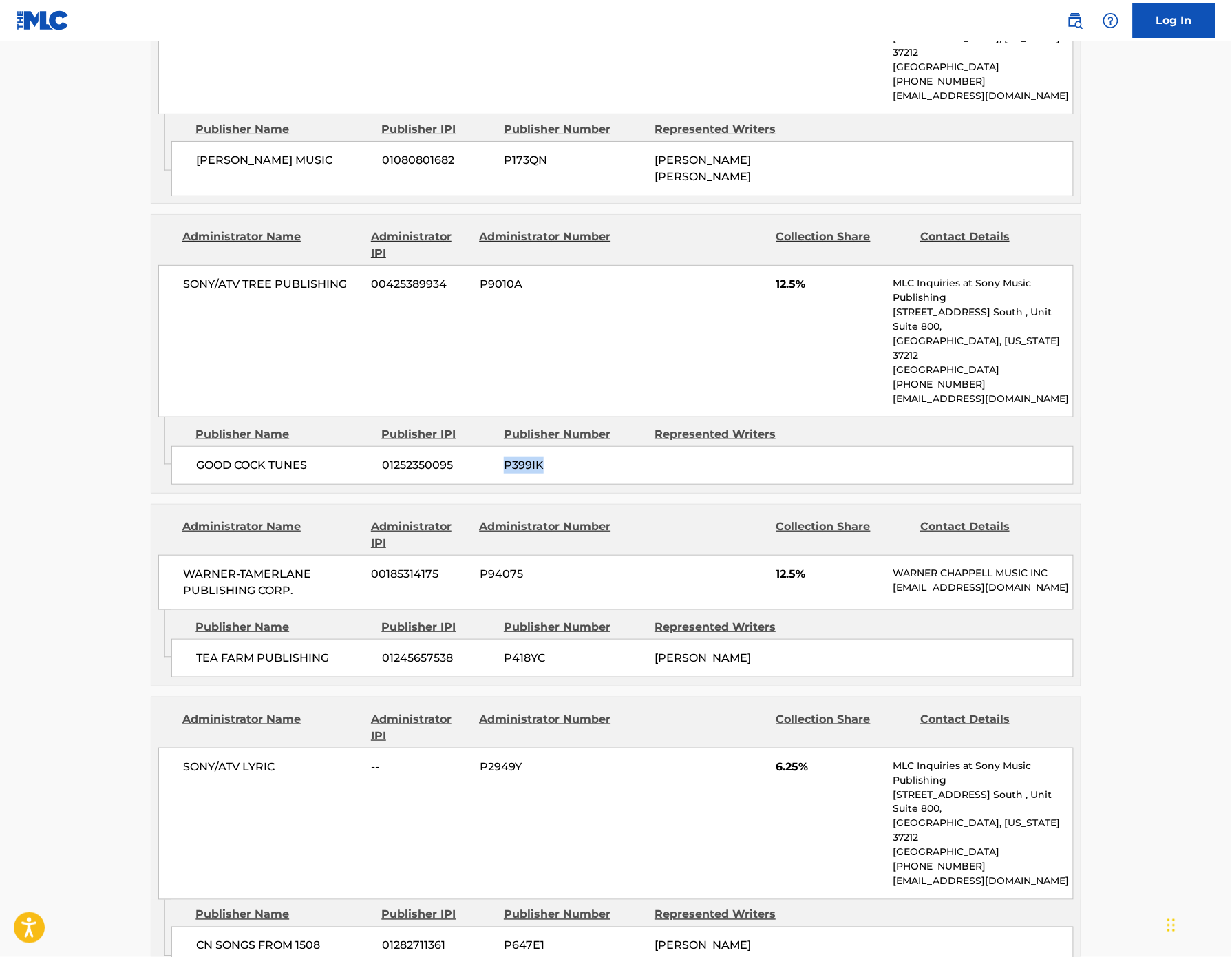
click at [510, 938] on span "P647E1" at bounding box center [574, 946] width 141 height 17
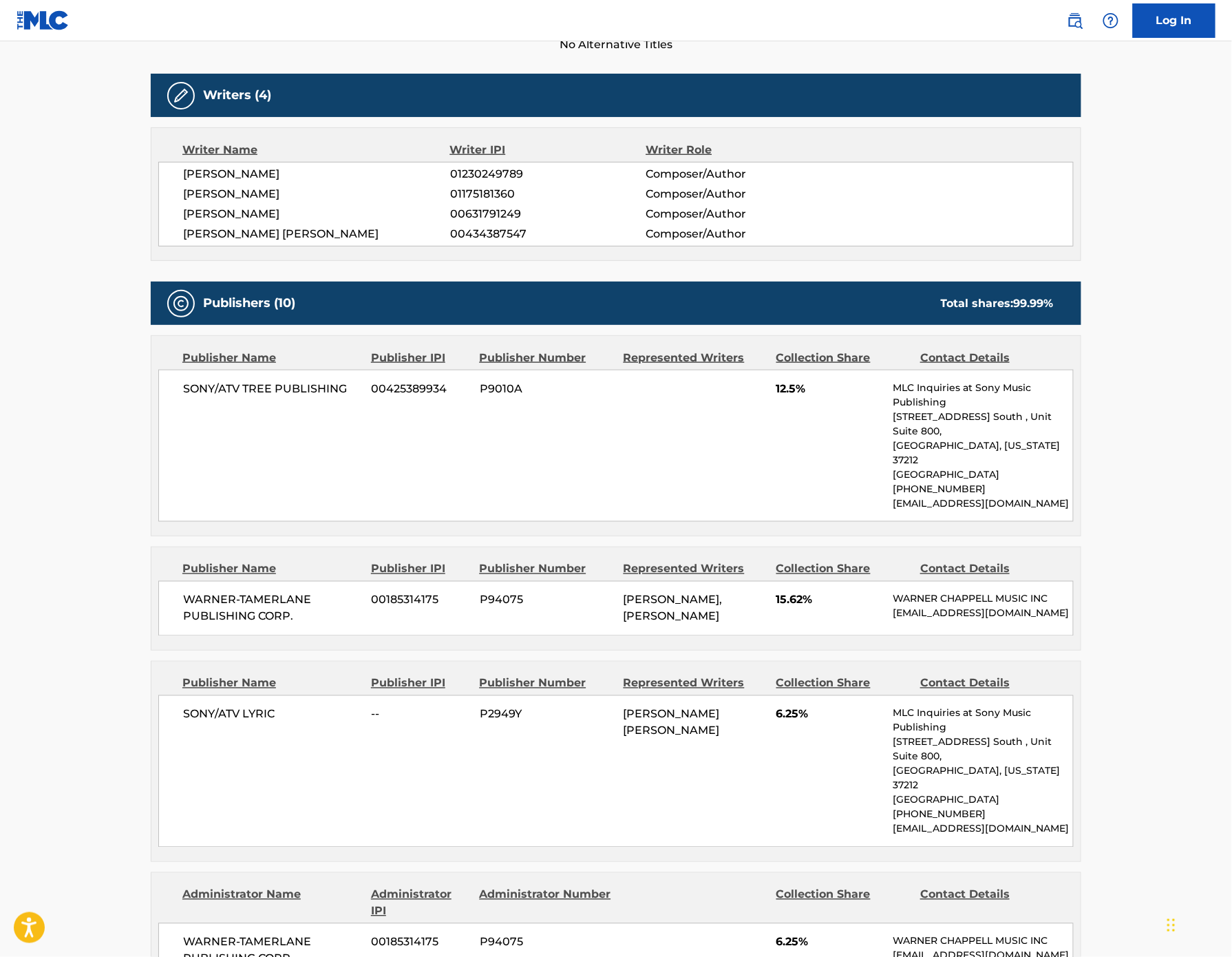
scroll to position [416, 0]
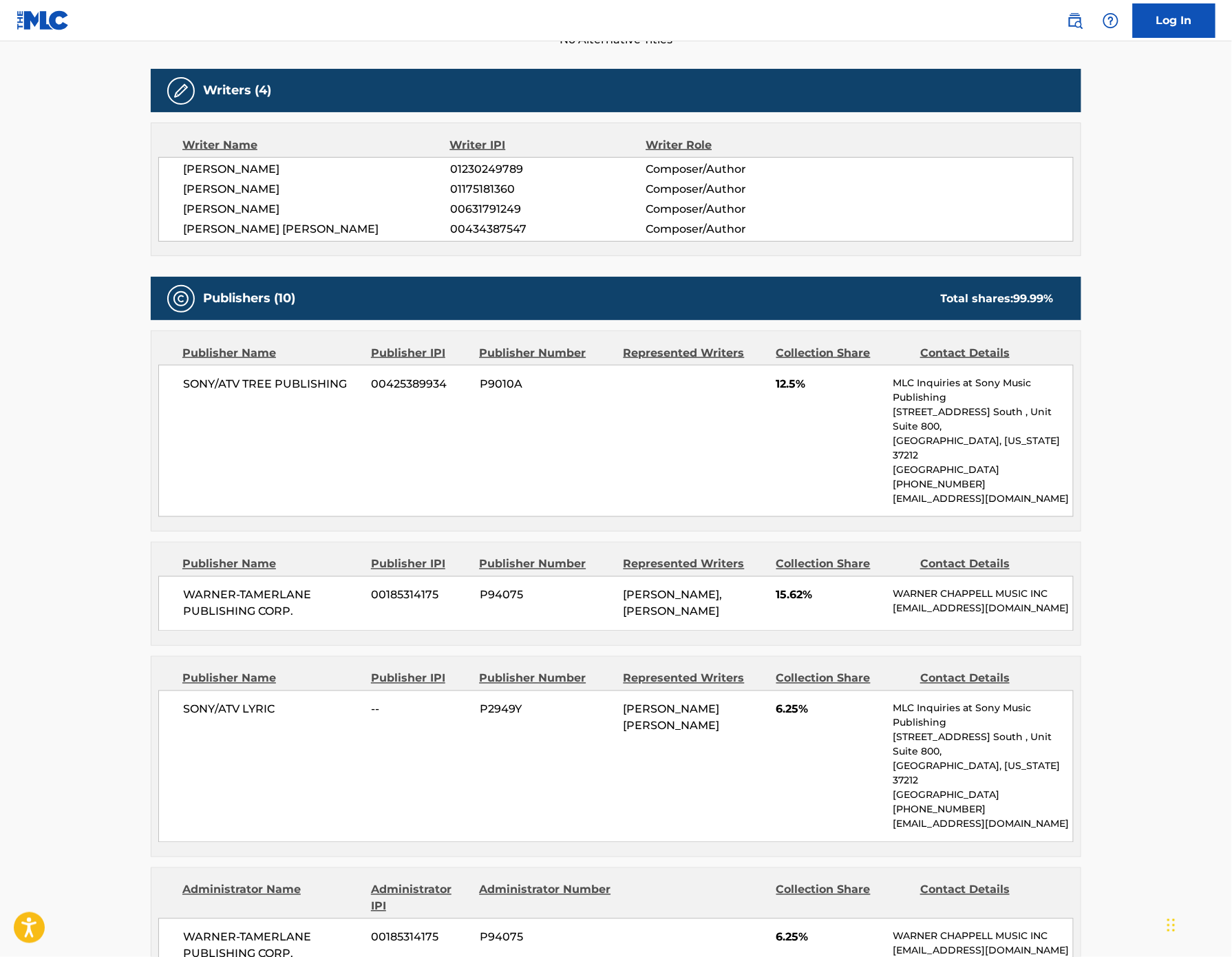
click at [480, 604] on span "P94075" at bounding box center [546, 595] width 134 height 17
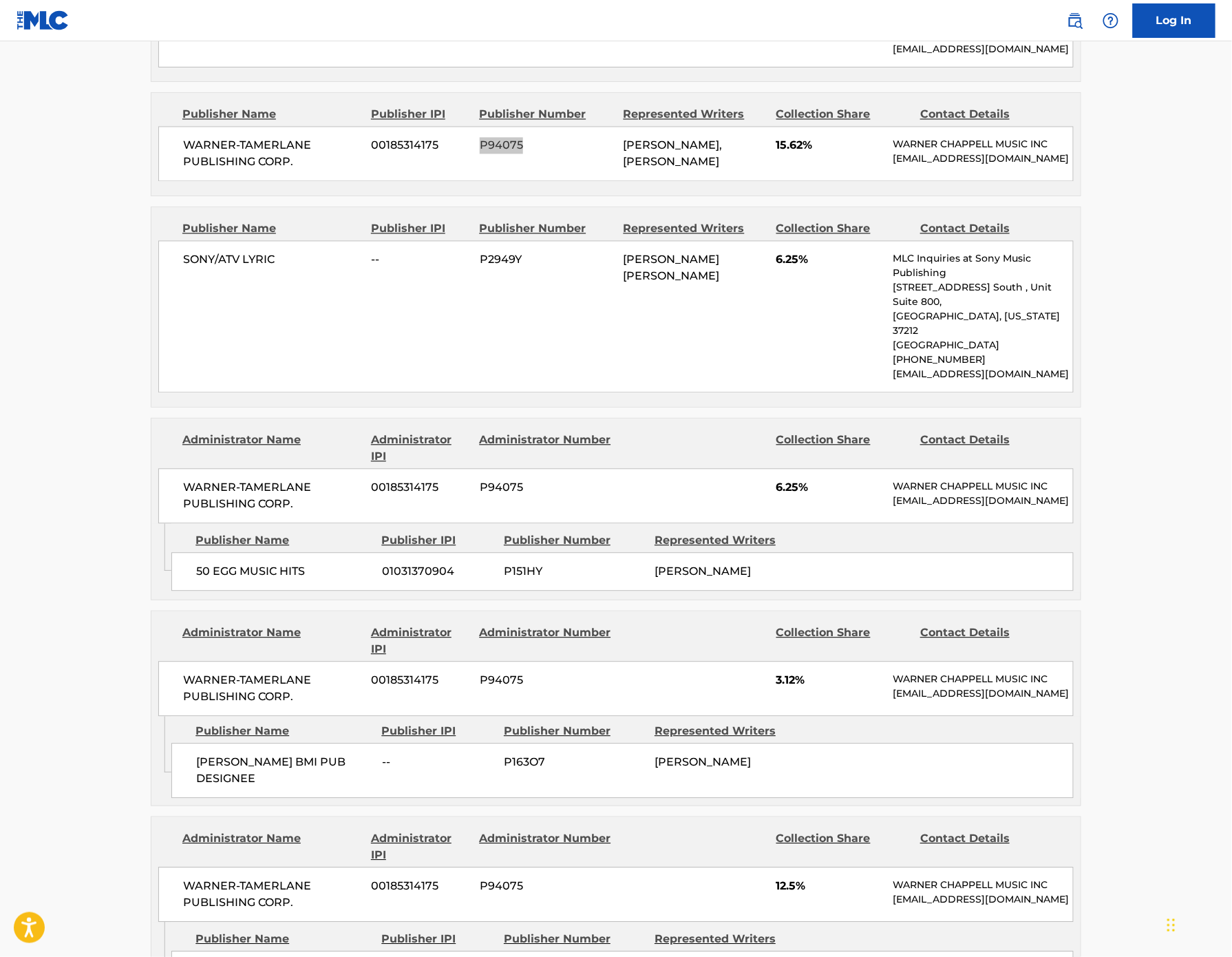
scroll to position [891, 0]
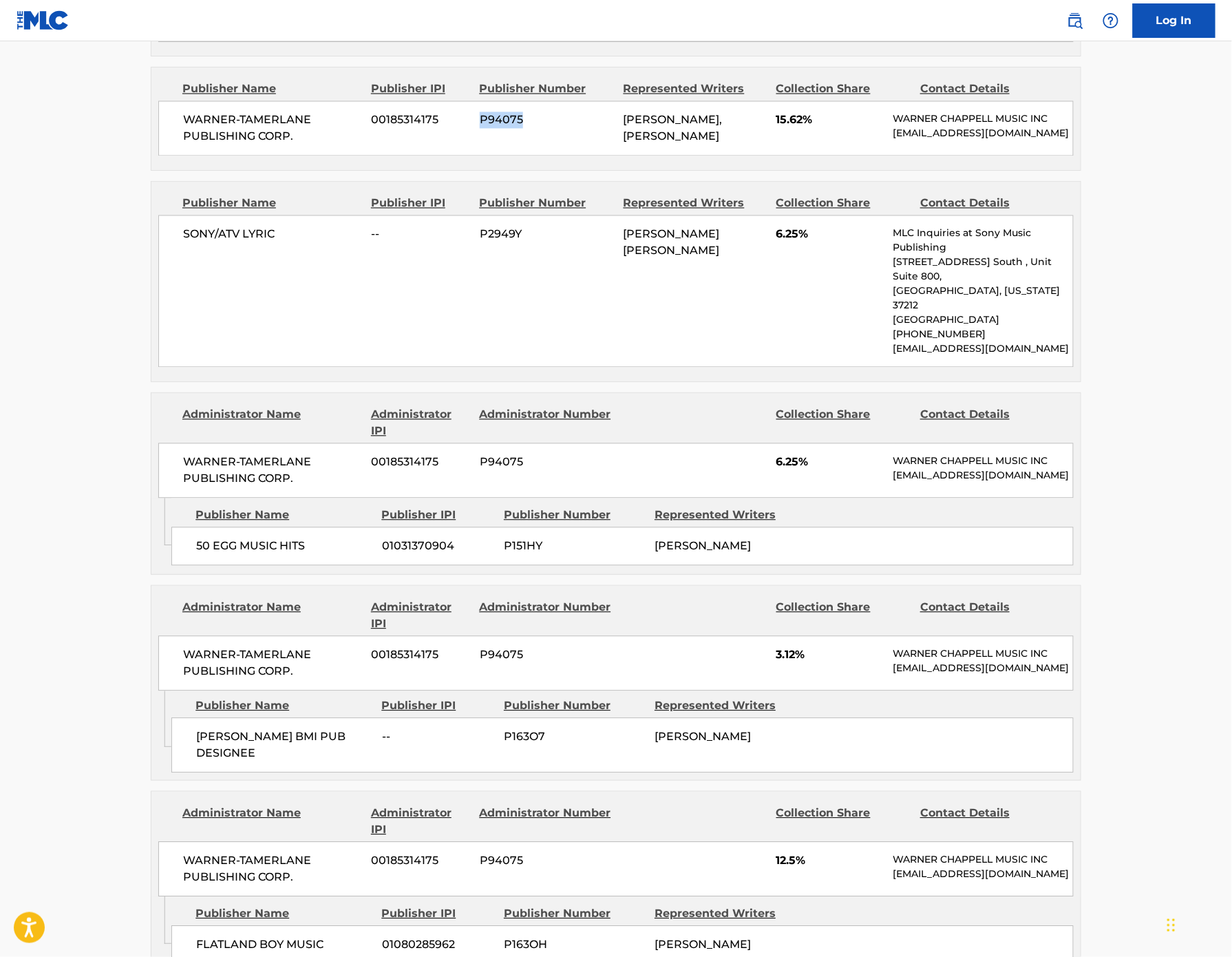
click at [507, 555] on span "P151HY" at bounding box center [574, 547] width 141 height 17
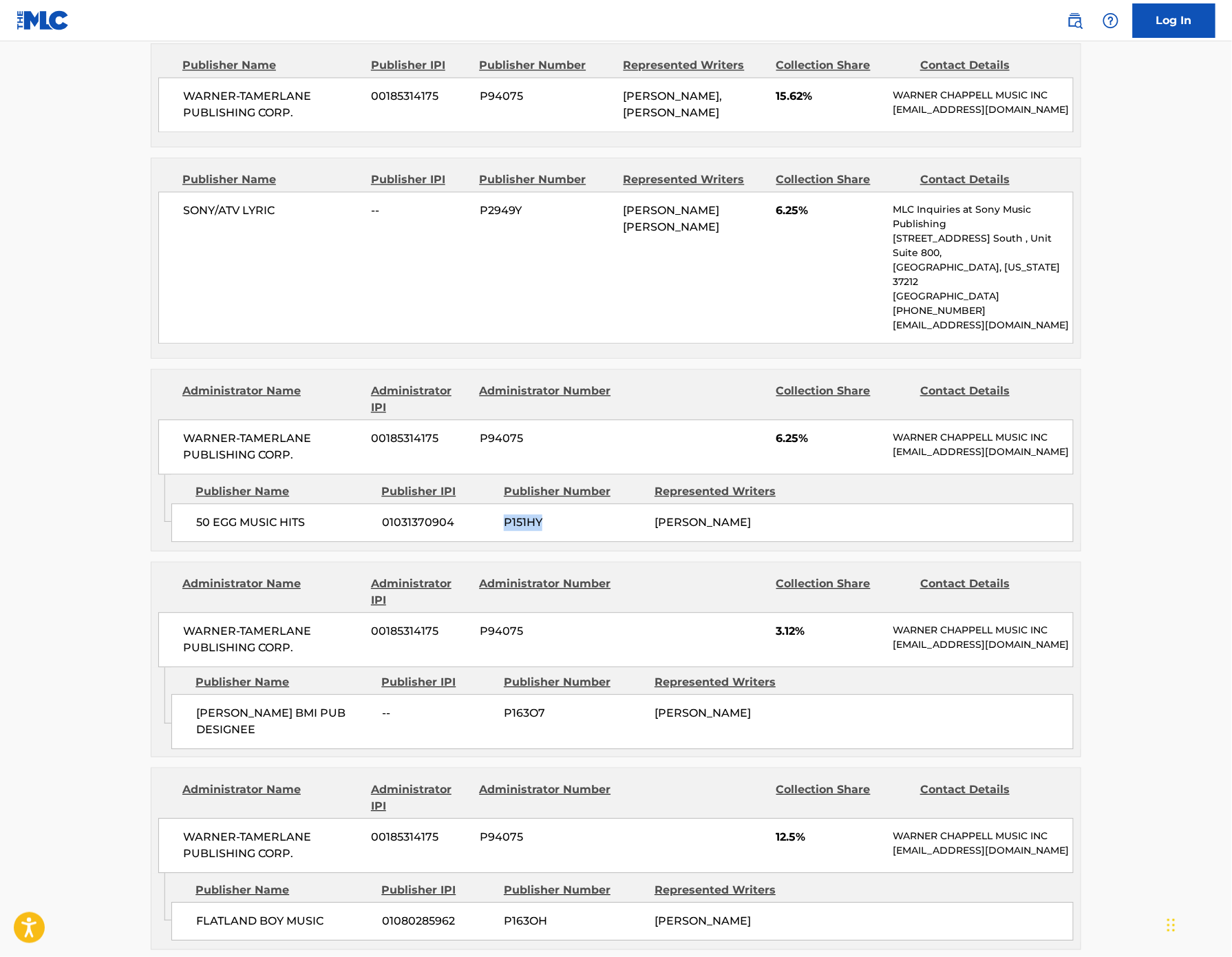
scroll to position [935, 0]
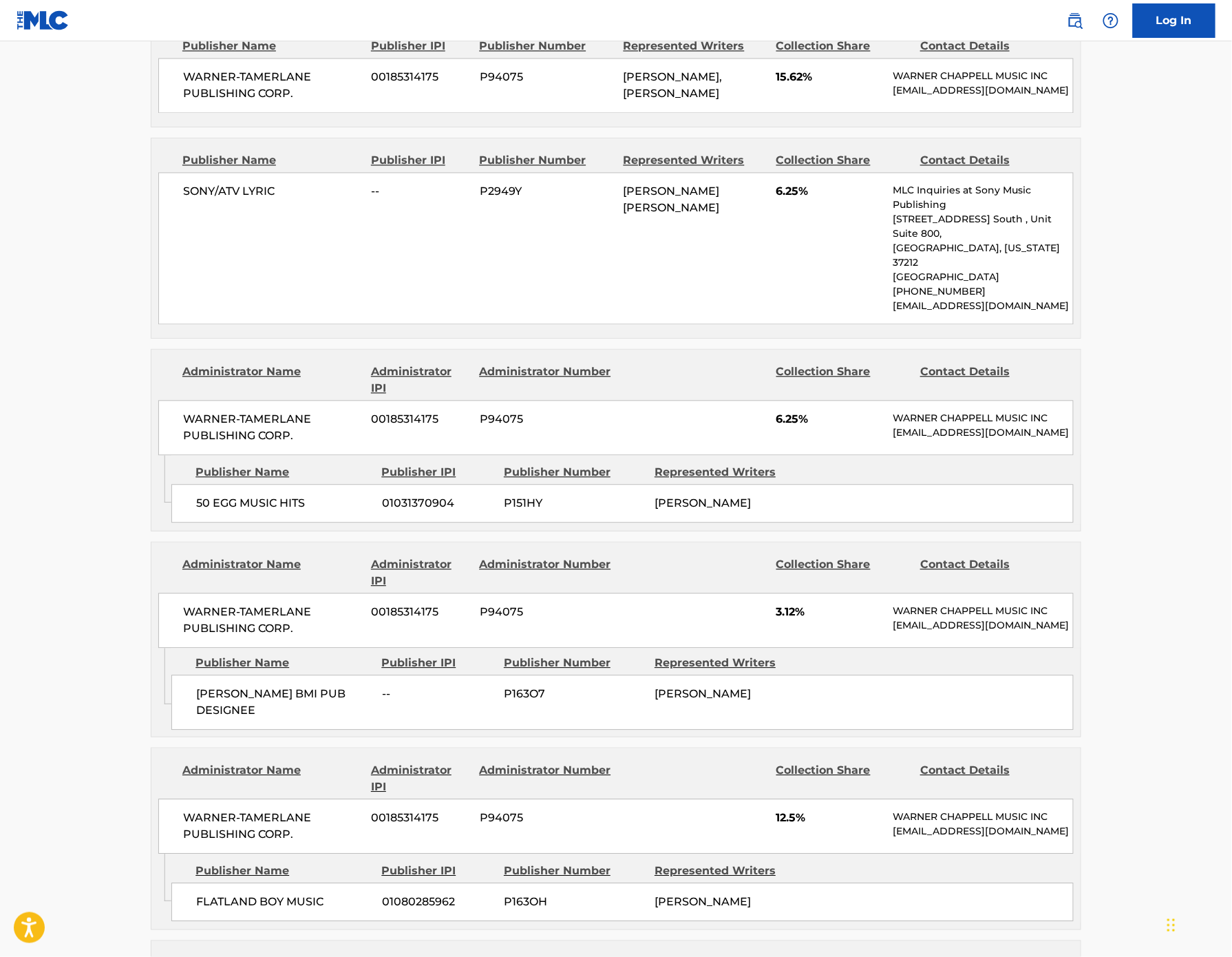
click at [504, 703] on span "P163O7" at bounding box center [574, 694] width 141 height 17
copy span "P163O7"
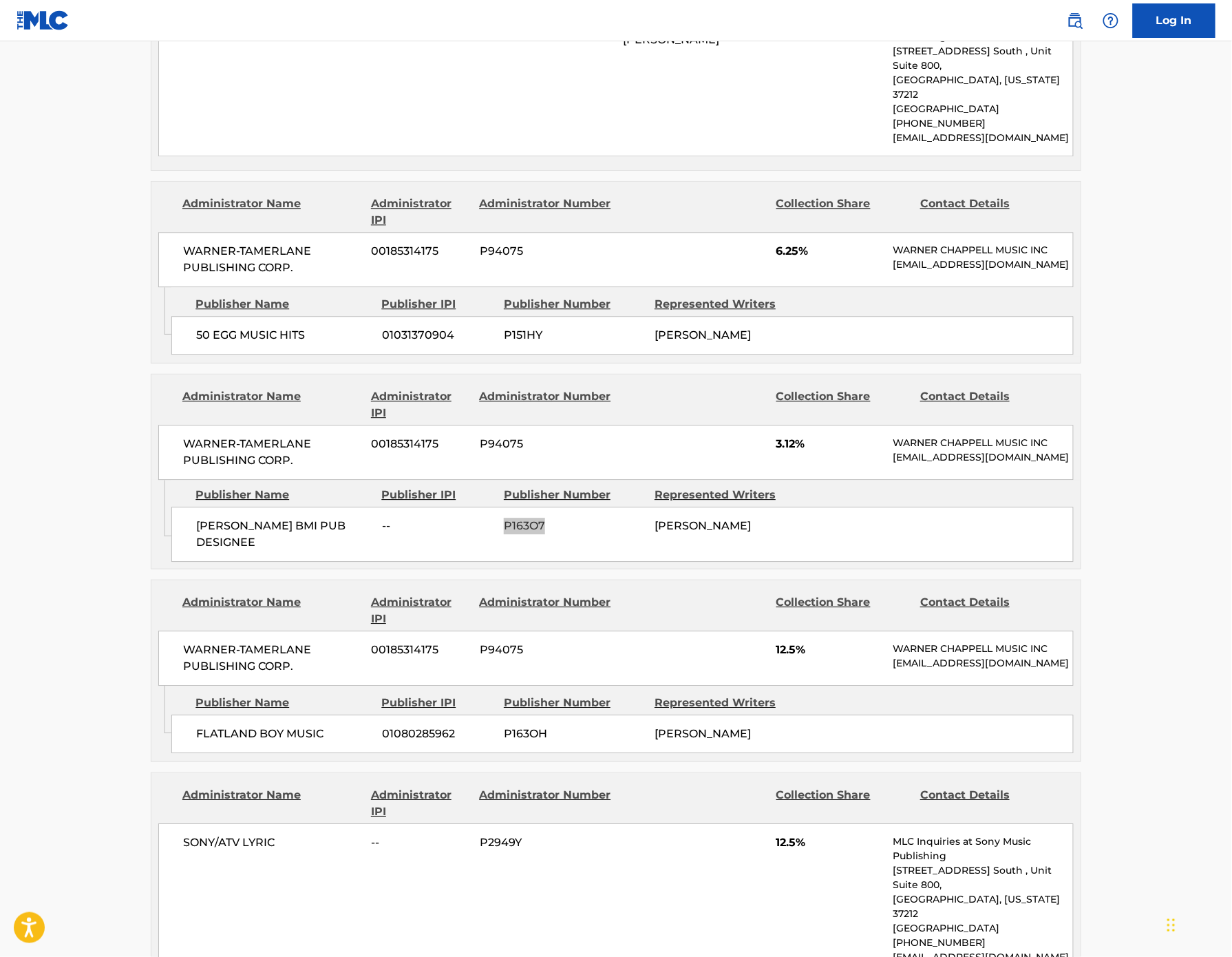
scroll to position [1143, 0]
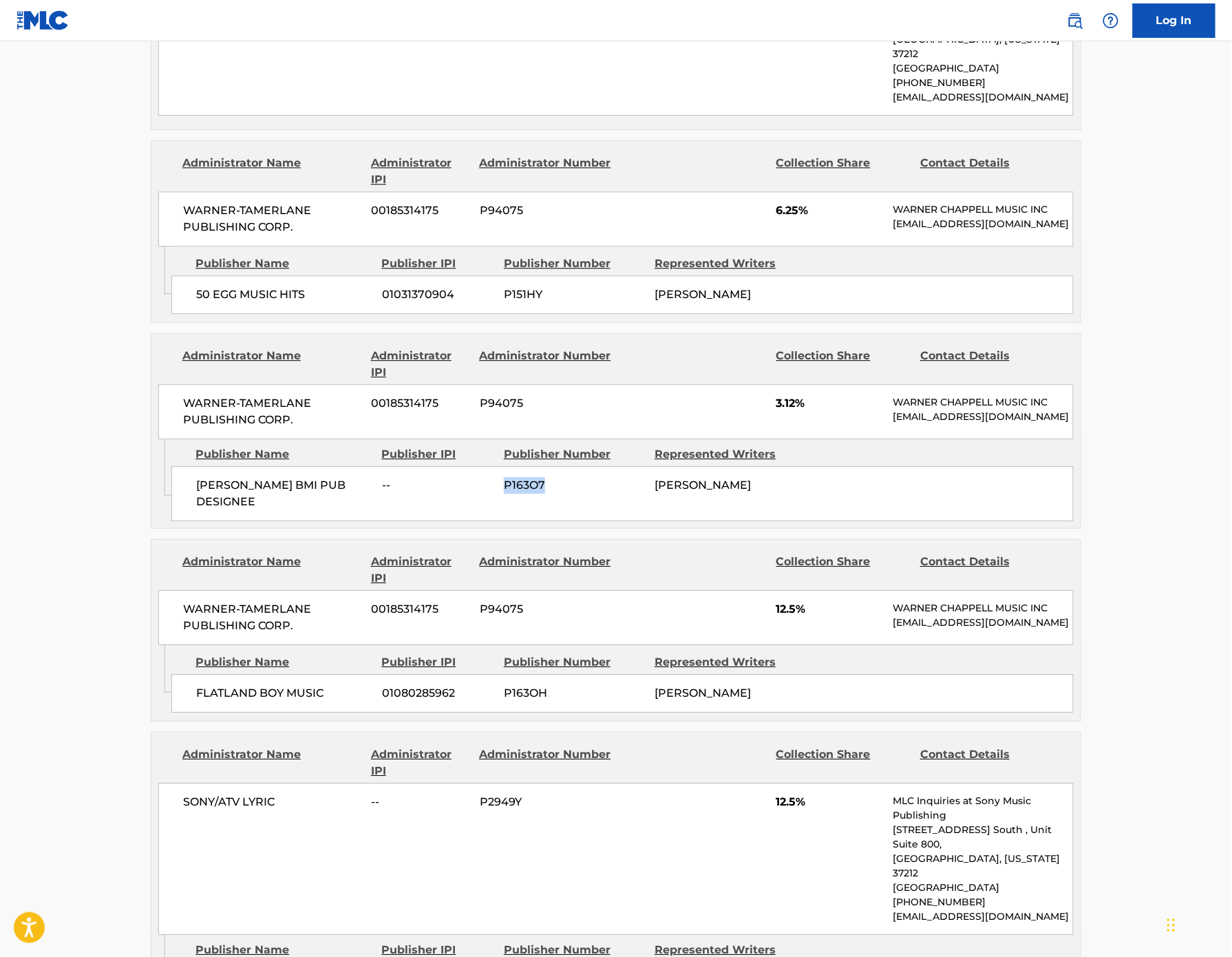
click at [504, 702] on span "P163OH" at bounding box center [574, 693] width 141 height 17
copy span "P163OH"
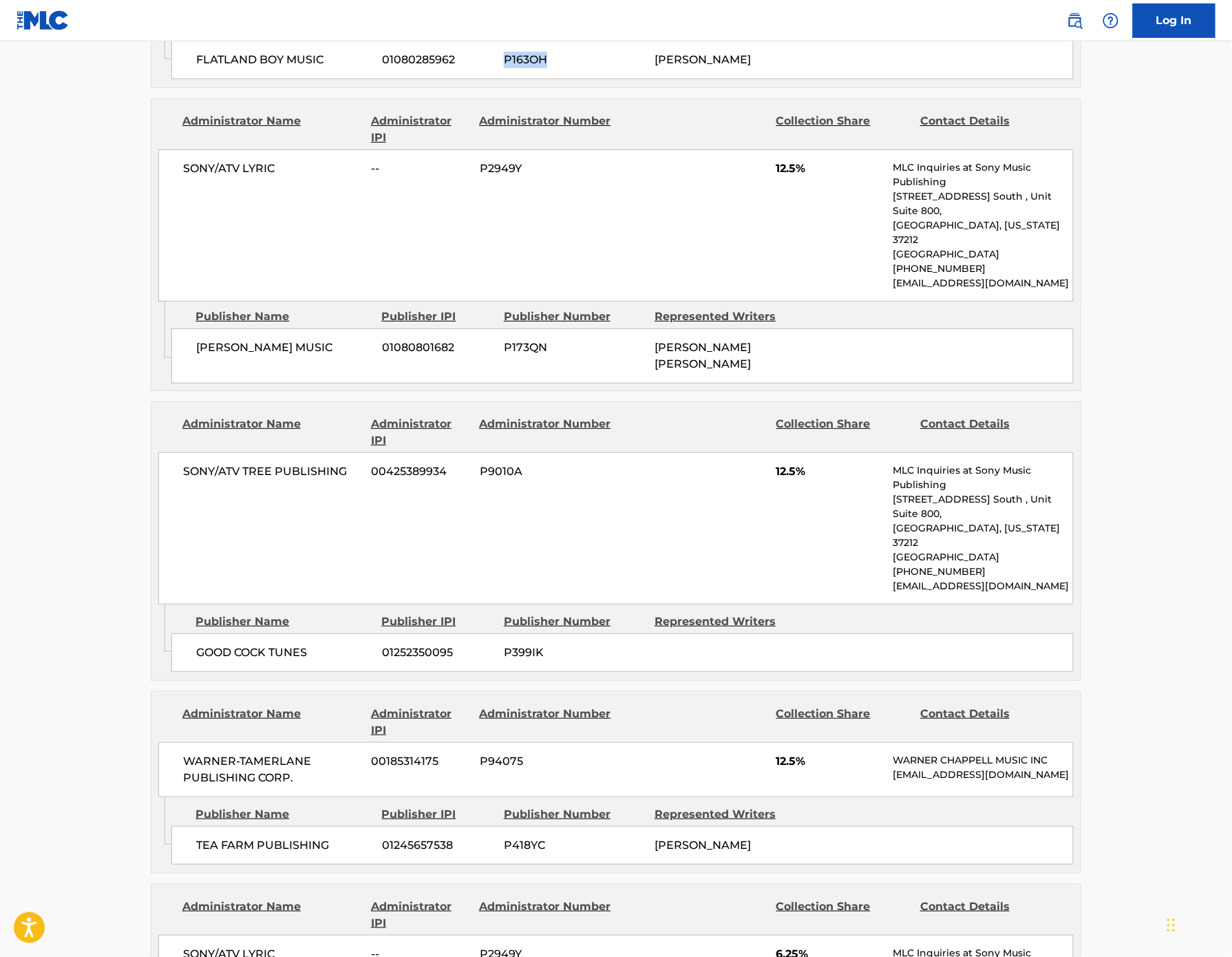
scroll to position [1839, 0]
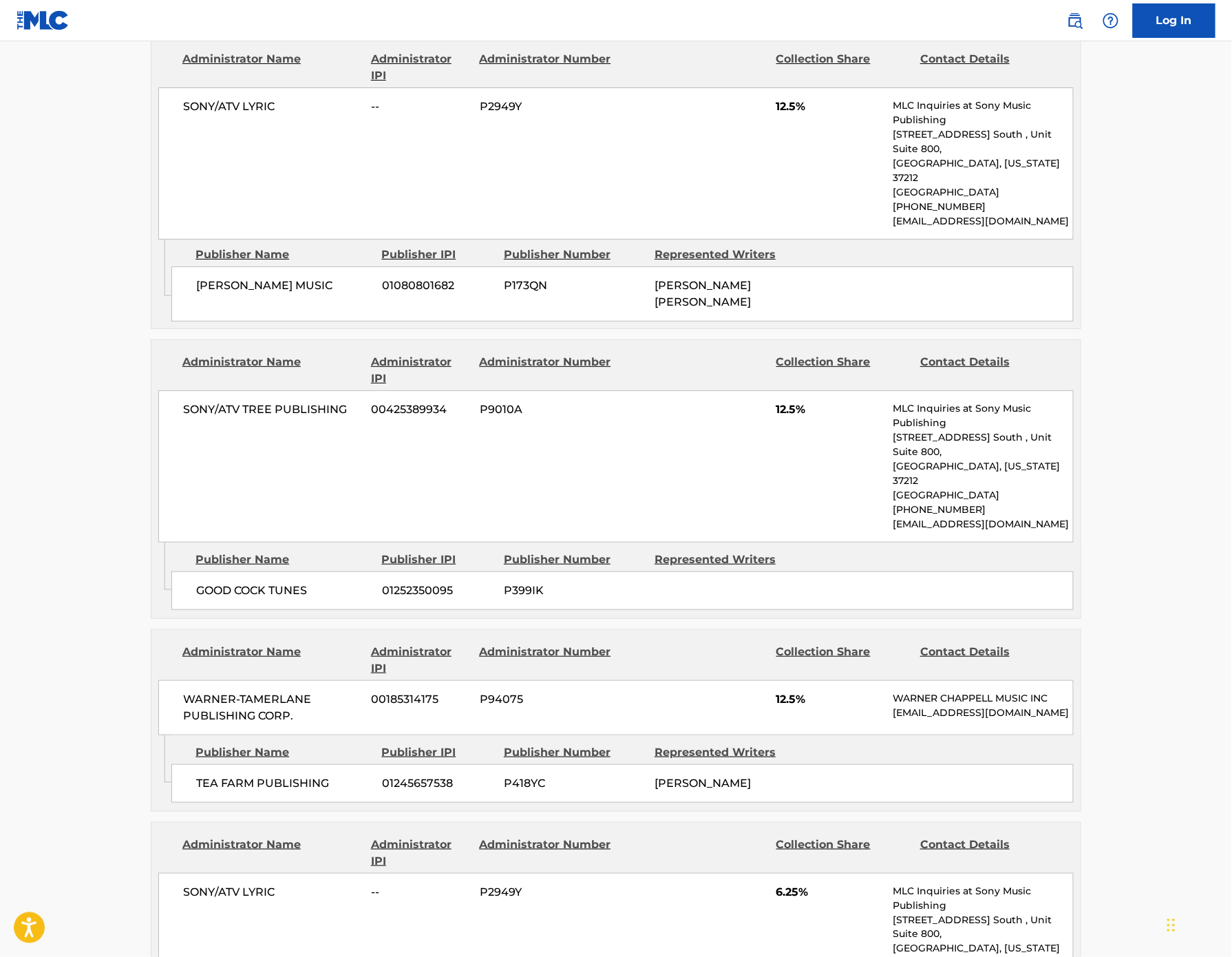
click at [504, 775] on span "P418YC" at bounding box center [574, 783] width 141 height 17
copy span "P418YC"
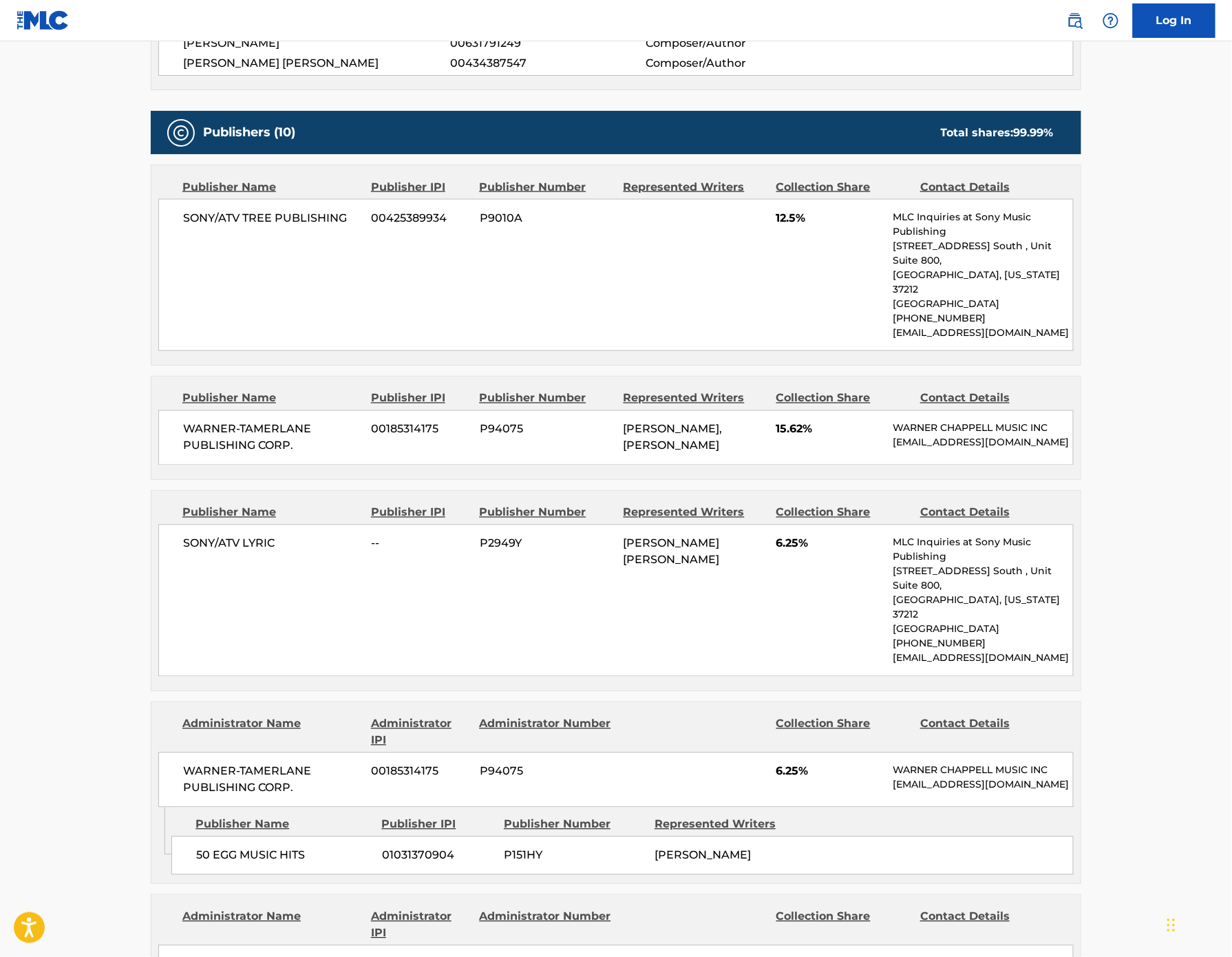
scroll to position [587, 0]
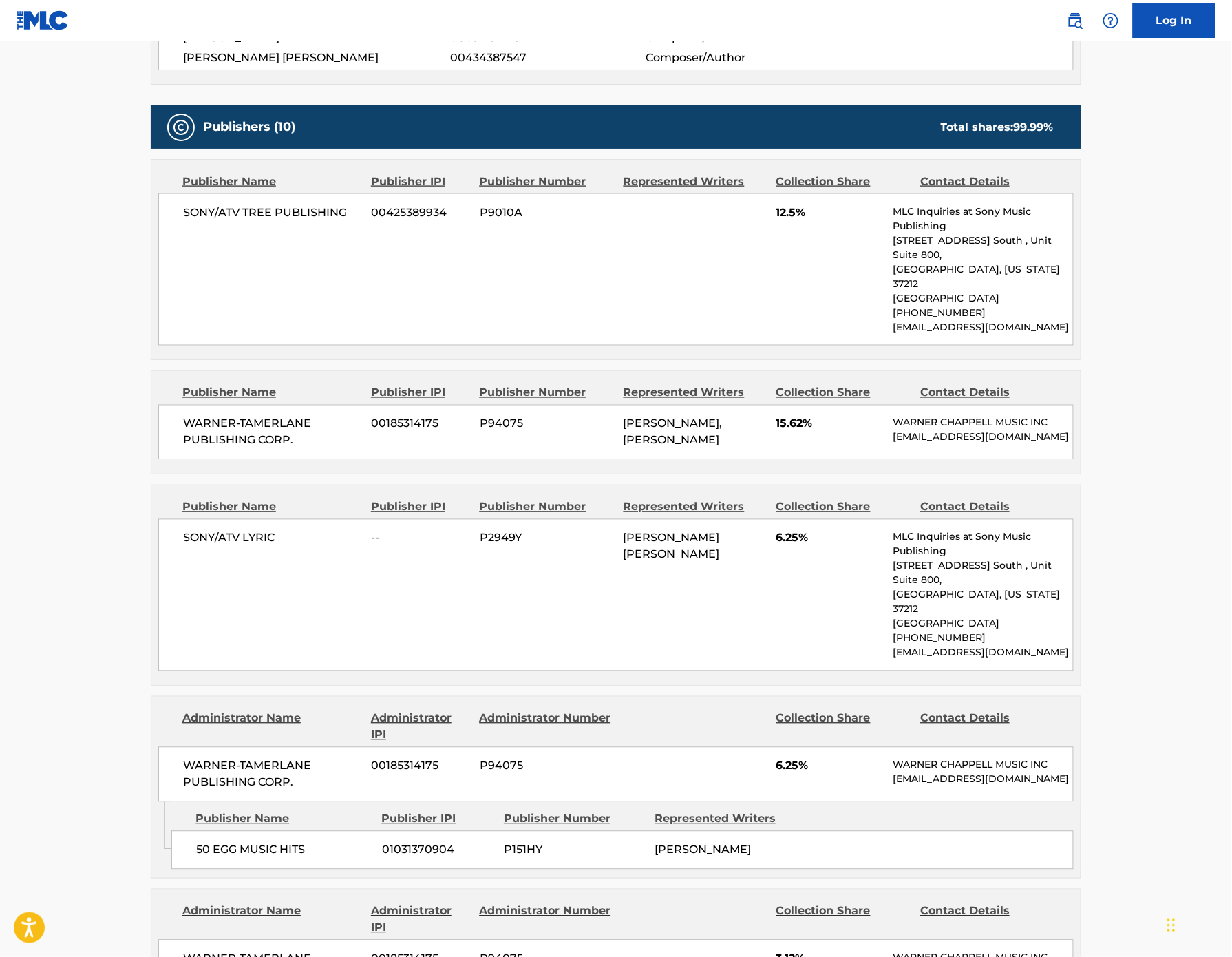
click at [480, 547] on span "P2949Y" at bounding box center [546, 539] width 134 height 17
copy span "P2949Y"
drag, startPoint x: 190, startPoint y: 625, endPoint x: 90, endPoint y: 627, distance: 100.0
click at [158, 627] on div "SONY/ATV LYRIC -- P2949Y [PERSON_NAME] [PERSON_NAME] 6.25% MLC Inquiries at Son…" at bounding box center [616, 595] width 916 height 152
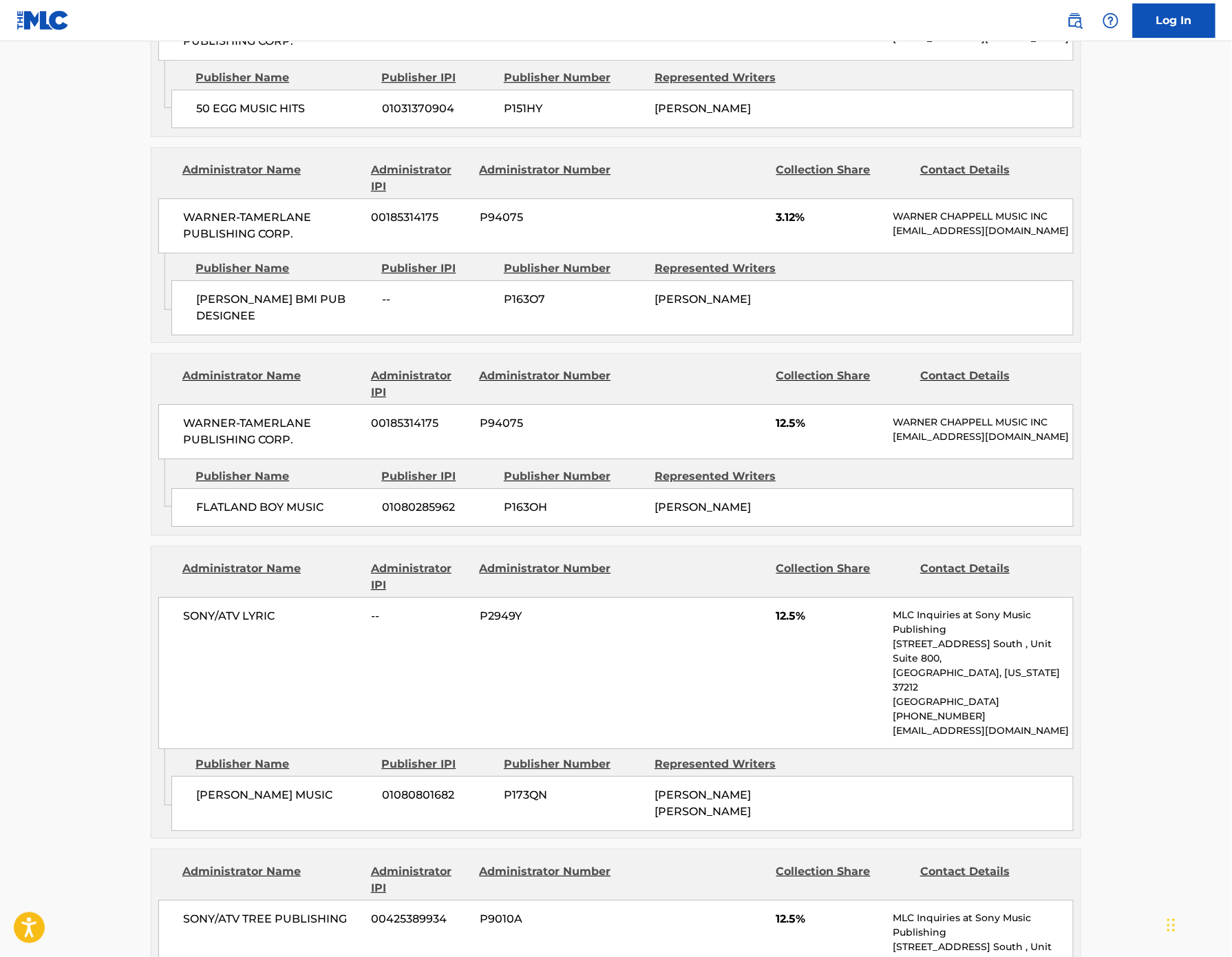
scroll to position [1333, 0]
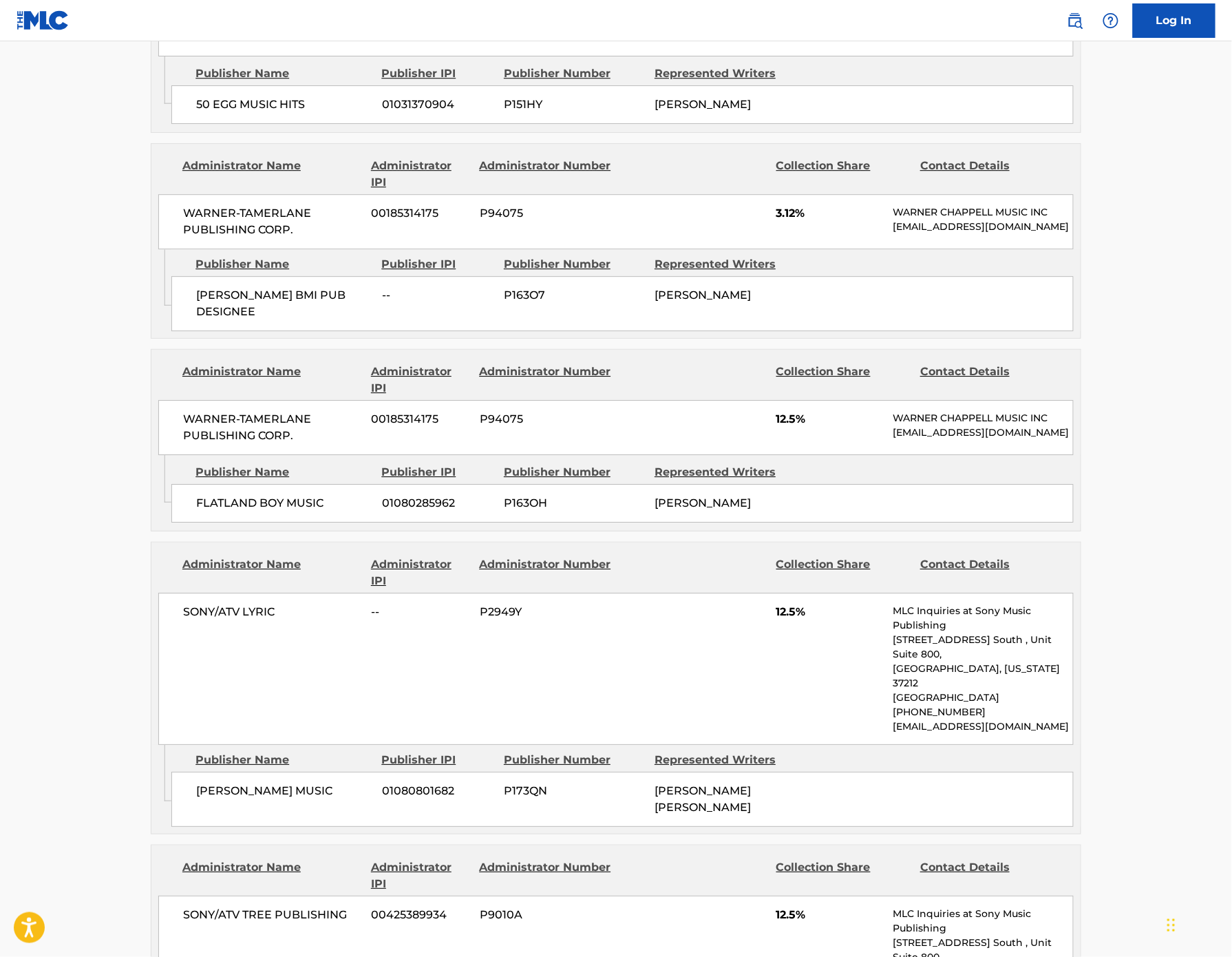
click at [504, 783] on span "P173QN" at bounding box center [574, 791] width 141 height 17
drag, startPoint x: 94, startPoint y: 620, endPoint x: 304, endPoint y: 768, distance: 256.9
click at [304, 768] on div "Administrator Name Administrator IPI Administrator Number Collection Share Cont…" at bounding box center [616, 688] width 931 height 293
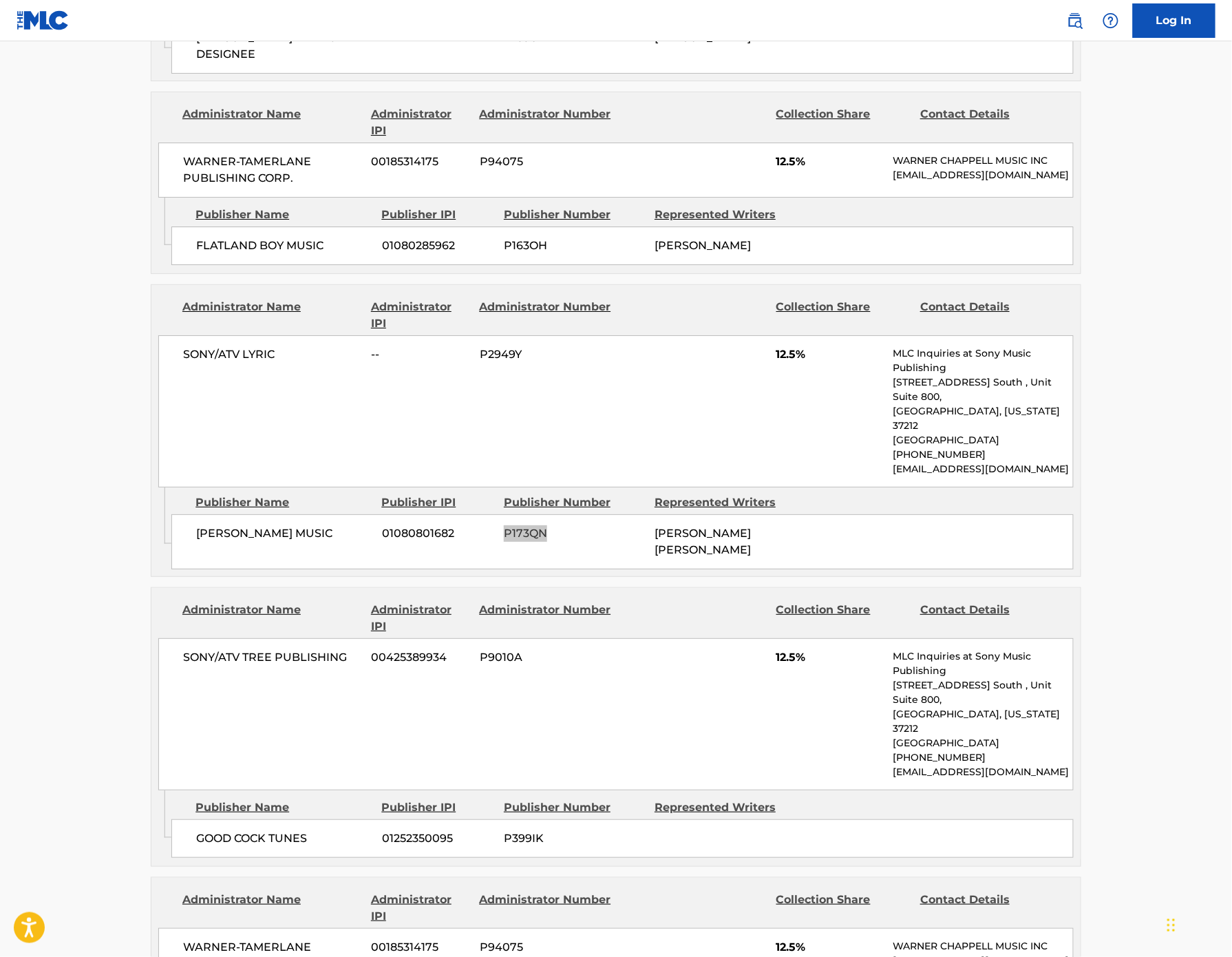
scroll to position [1707, 0]
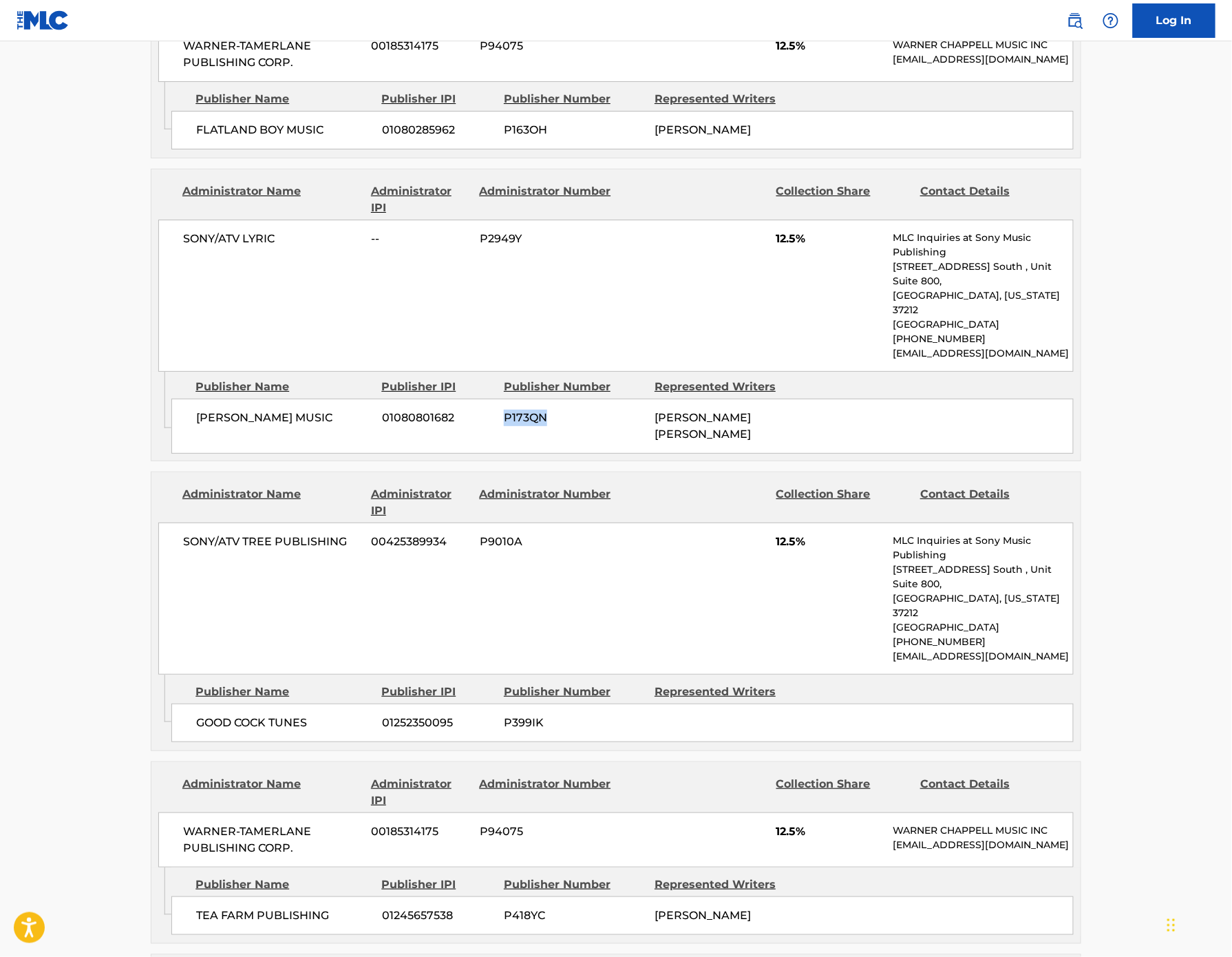
click at [504, 715] on span "P399IK" at bounding box center [574, 723] width 141 height 17
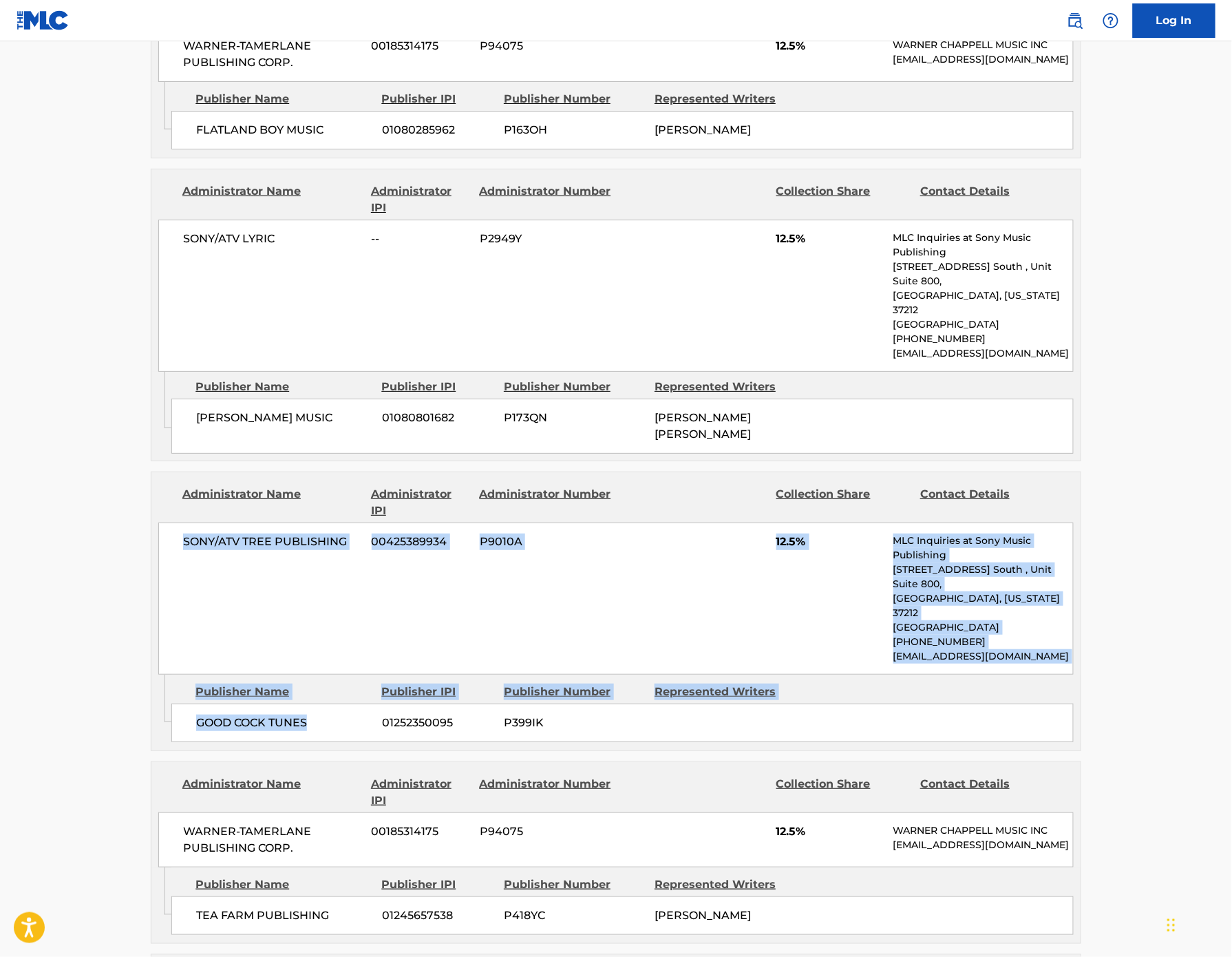
drag, startPoint x: 95, startPoint y: 491, endPoint x: 239, endPoint y: 626, distance: 197.4
click at [239, 626] on div "Administrator Name Administrator IPI Administrator Number Collection Share Cont…" at bounding box center [616, 611] width 931 height 279
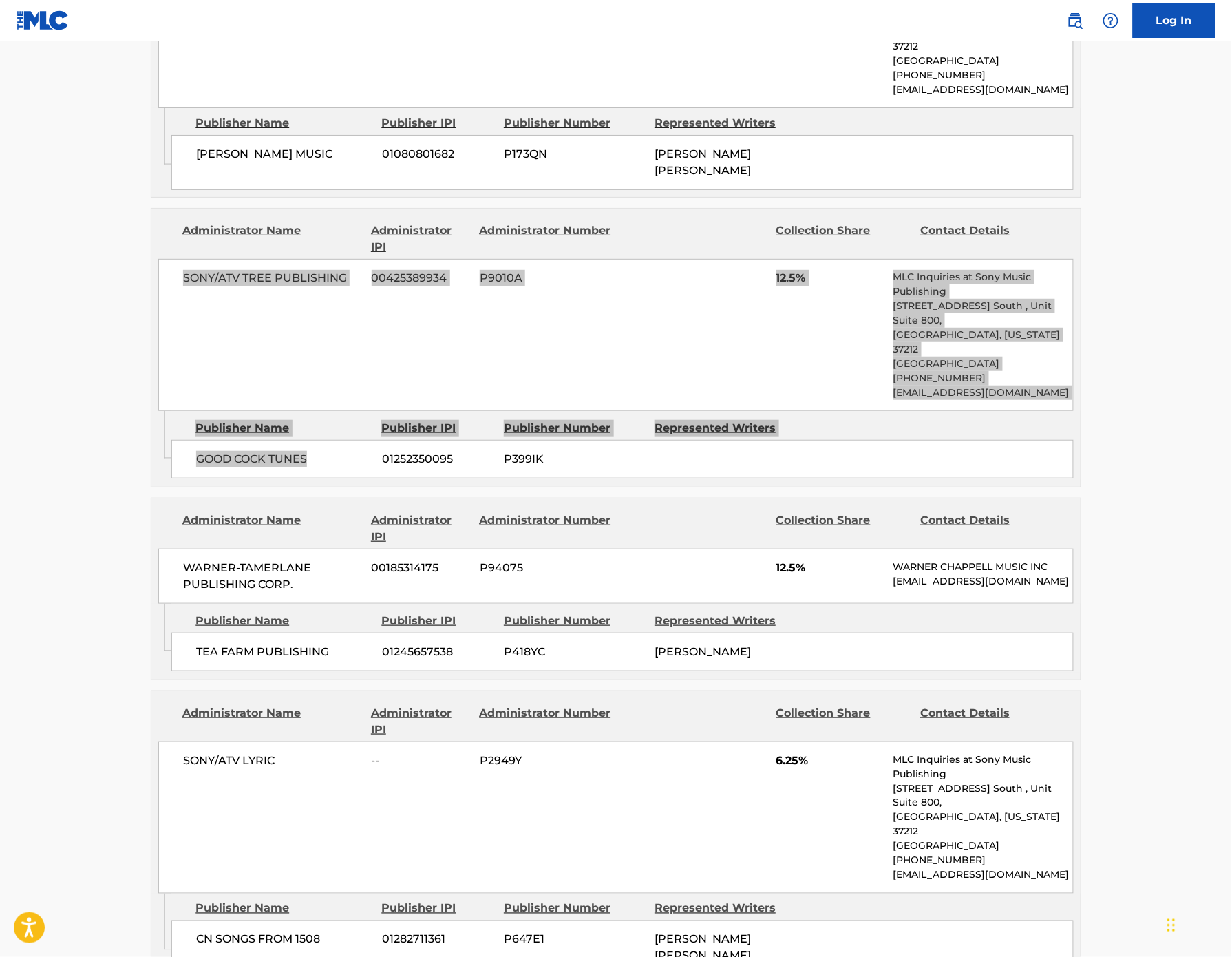
scroll to position [1973, 0]
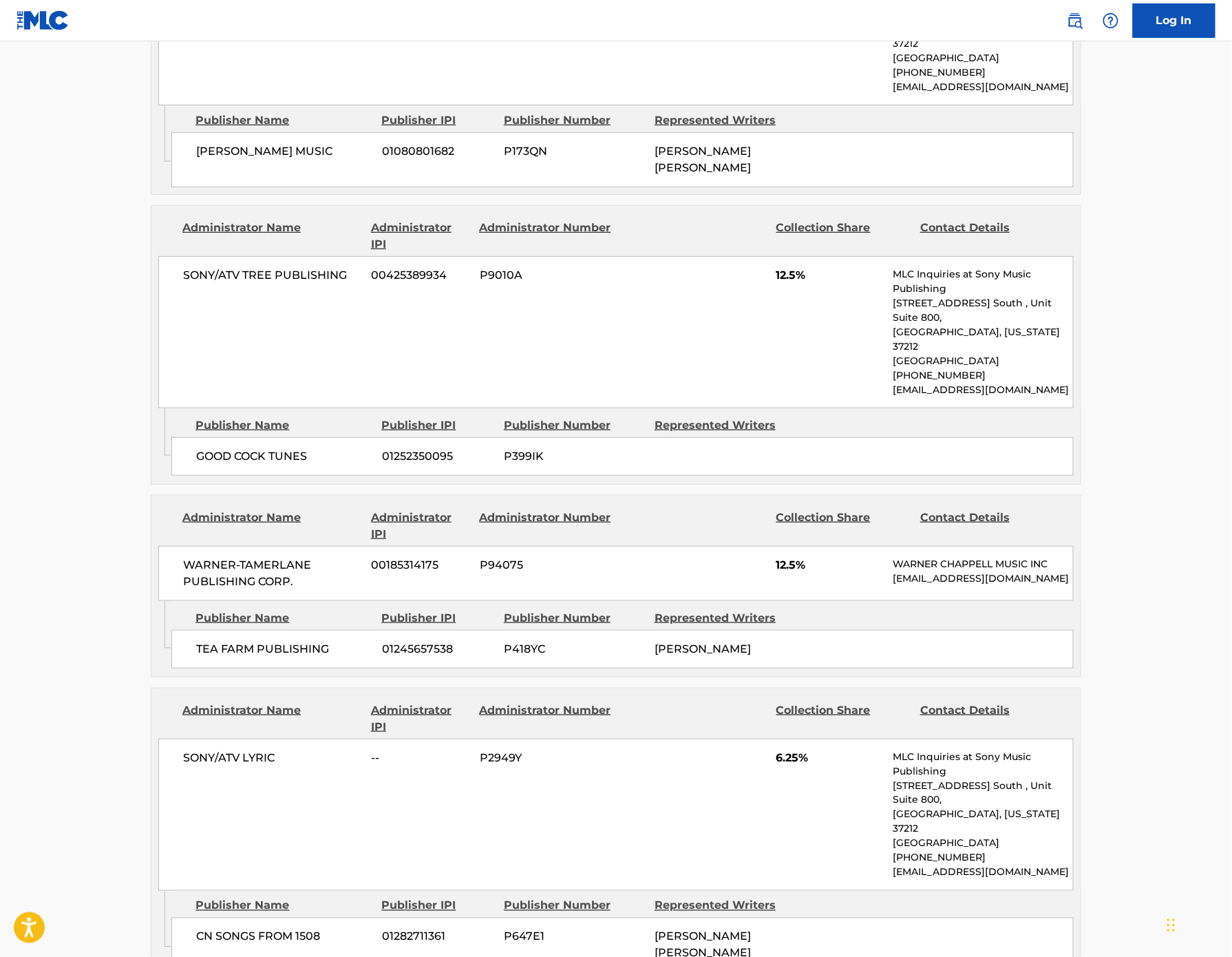
click at [504, 929] on span "P647E1" at bounding box center [574, 937] width 141 height 17
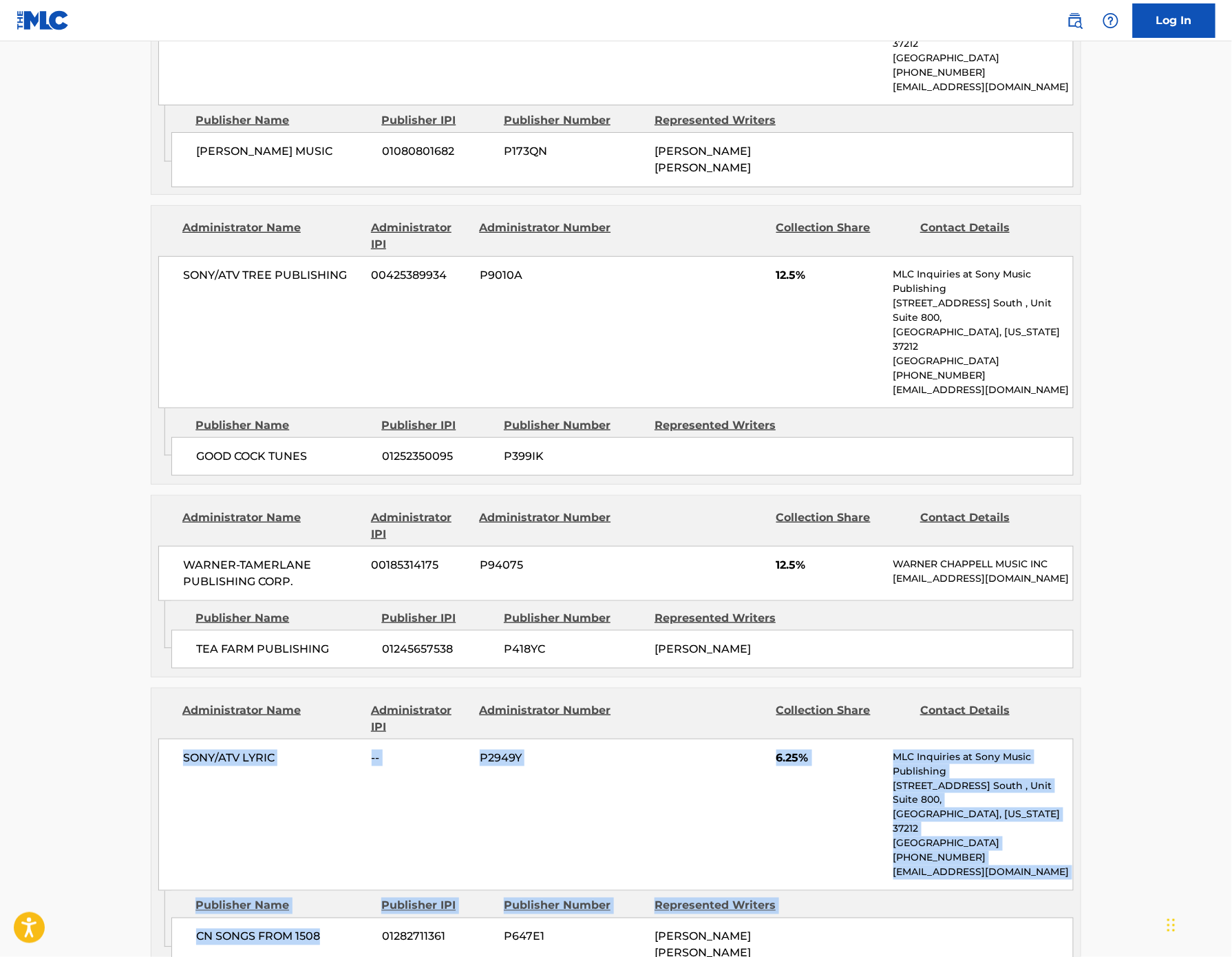
drag, startPoint x: 96, startPoint y: 655, endPoint x: 258, endPoint y: 814, distance: 227.0
click at [258, 814] on div "Administrator Name Administrator IPI Administrator Number Collection Share Cont…" at bounding box center [616, 835] width 931 height 293
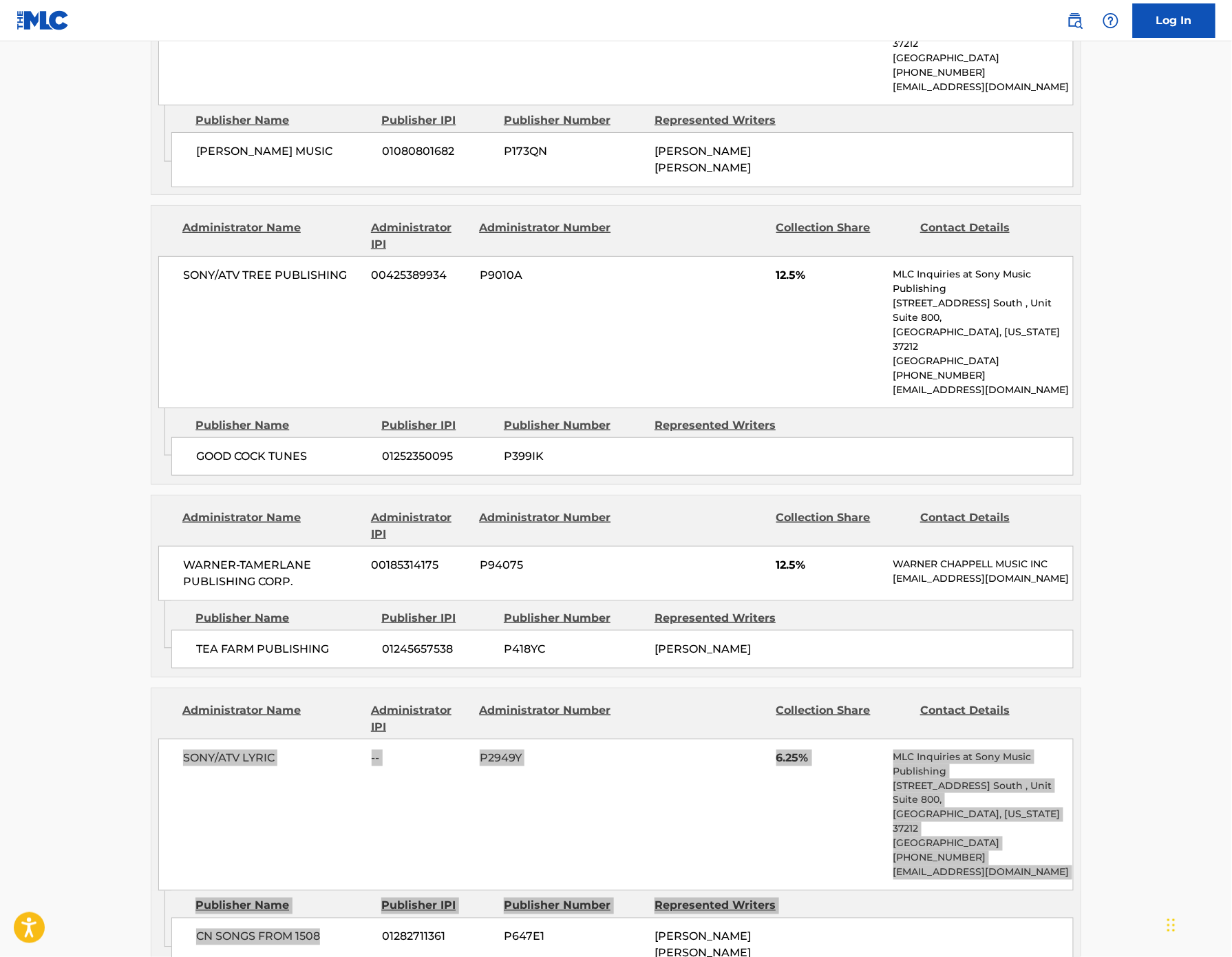
click at [158, 739] on div "SONY/ATV LYRIC -- P2949Y 6.25% MLC Inquiries at Sony Music Publishing [STREET_A…" at bounding box center [616, 815] width 916 height 152
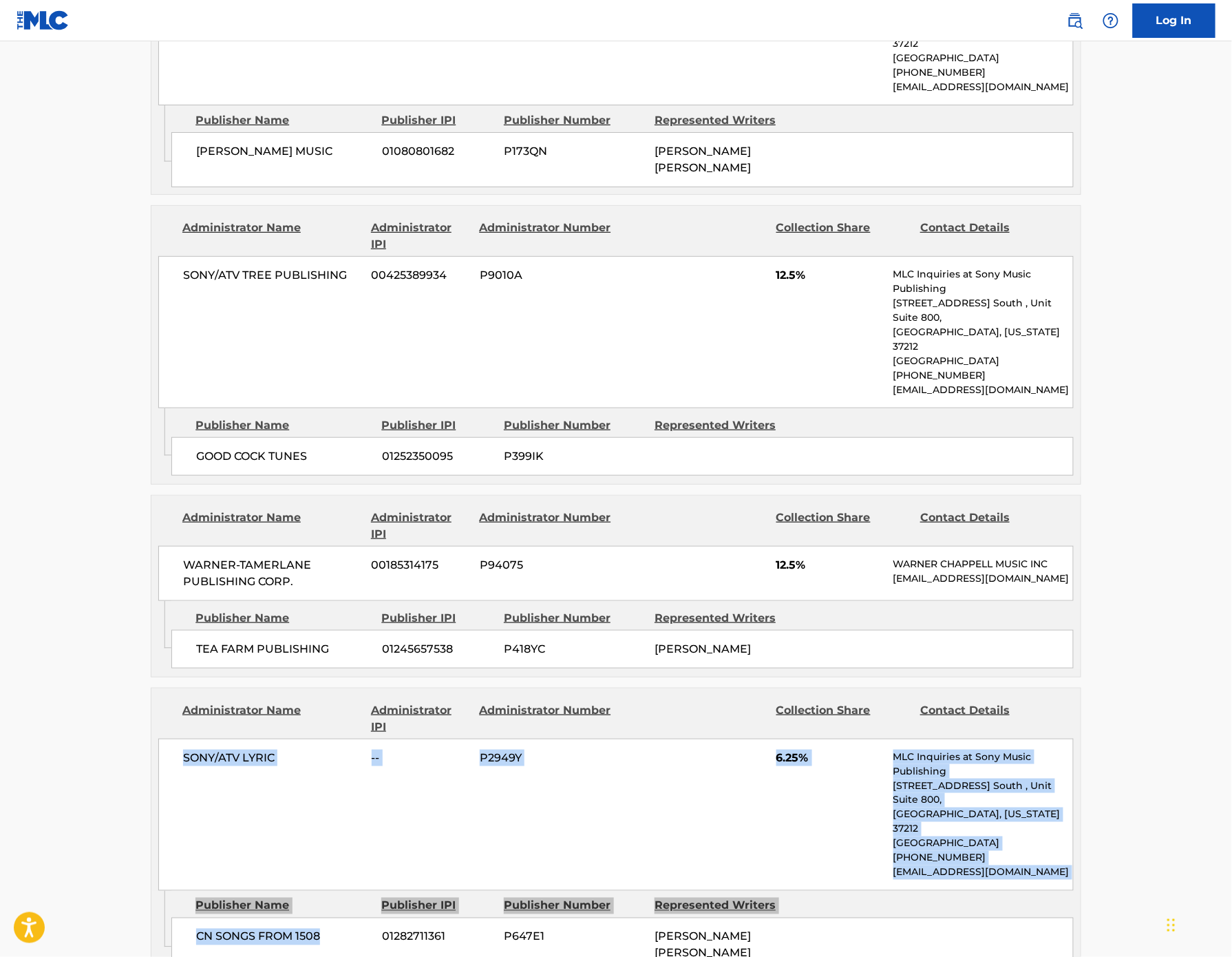
click at [183, 750] on span "SONY/ATV LYRIC" at bounding box center [272, 758] width 178 height 17
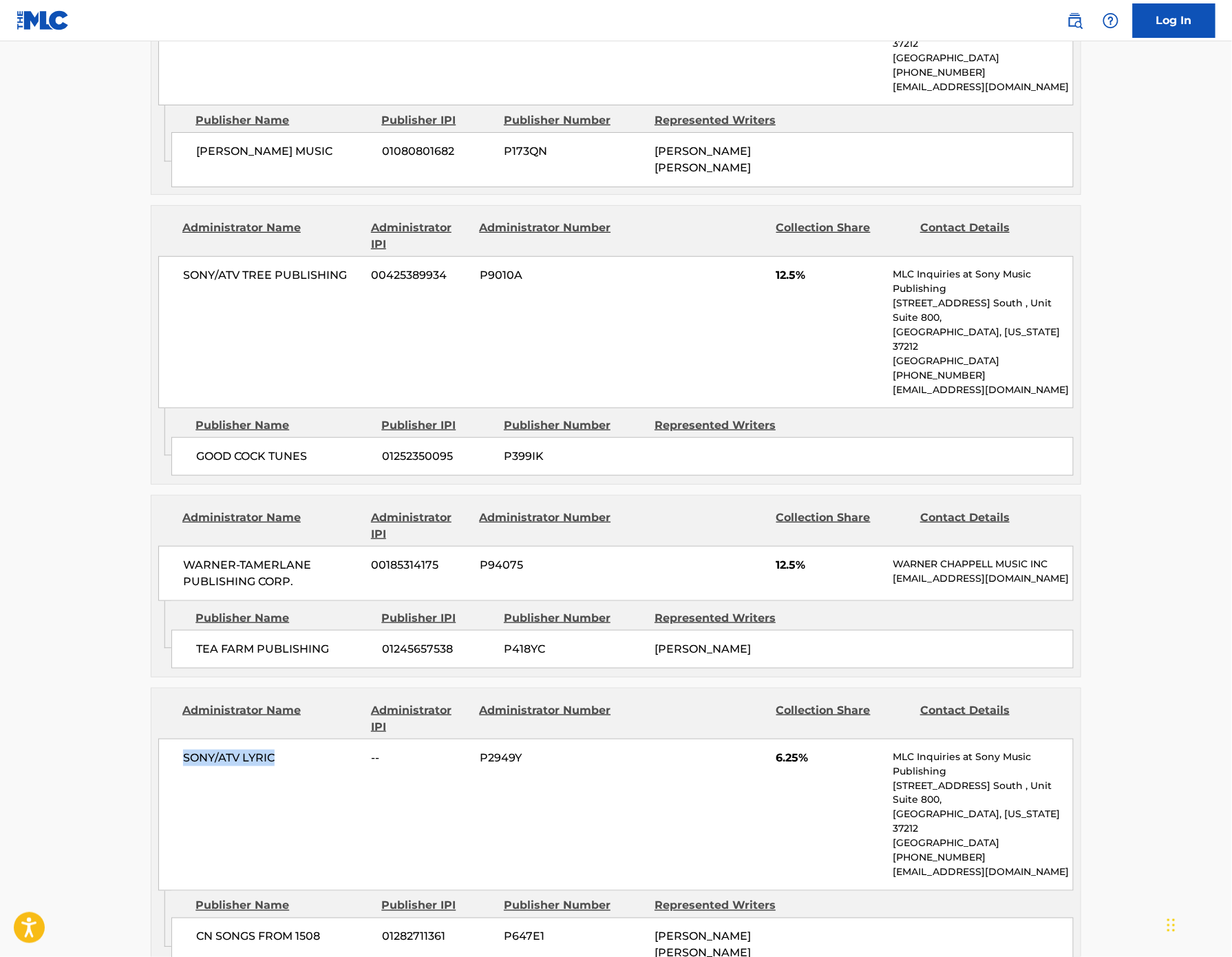
drag, startPoint x: 96, startPoint y: 654, endPoint x: 193, endPoint y: 654, distance: 97.0
click at [193, 750] on span "SONY/ATV LYRIC" at bounding box center [272, 758] width 178 height 17
drag, startPoint x: 241, startPoint y: 793, endPoint x: 98, endPoint y: 793, distance: 143.0
click at [171, 918] on div "CN SONGS FROM 1508 01282711361 P647E1 [PERSON_NAME] [PERSON_NAME]" at bounding box center [622, 945] width 902 height 55
click at [491, 630] on div "TEA FARM PUBLISHING 01245657538 P418YC [PERSON_NAME]" at bounding box center [622, 649] width 902 height 38
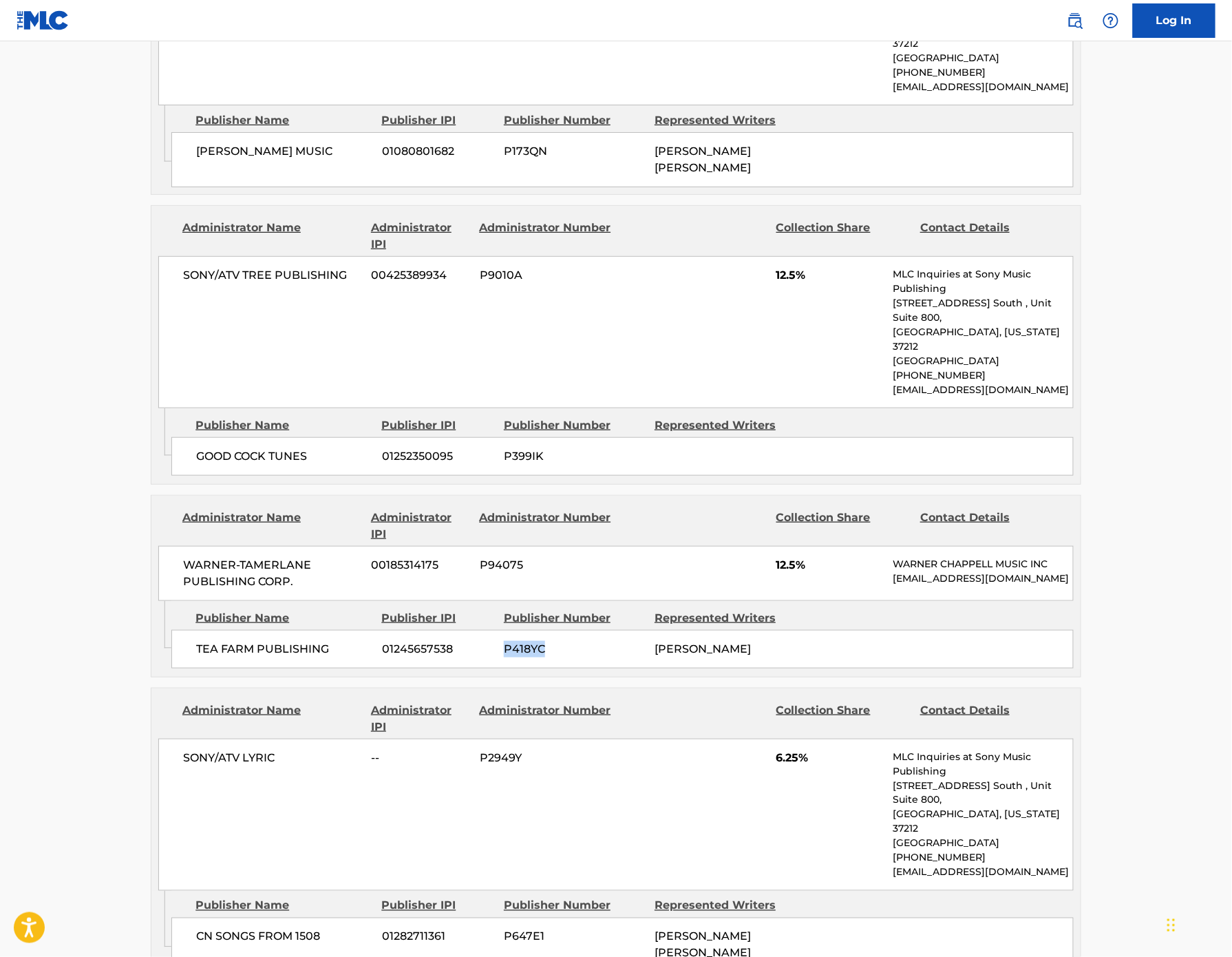
click at [491, 630] on div "TEA FARM PUBLISHING 01245657538 P418YC [PERSON_NAME]" at bounding box center [622, 649] width 902 height 38
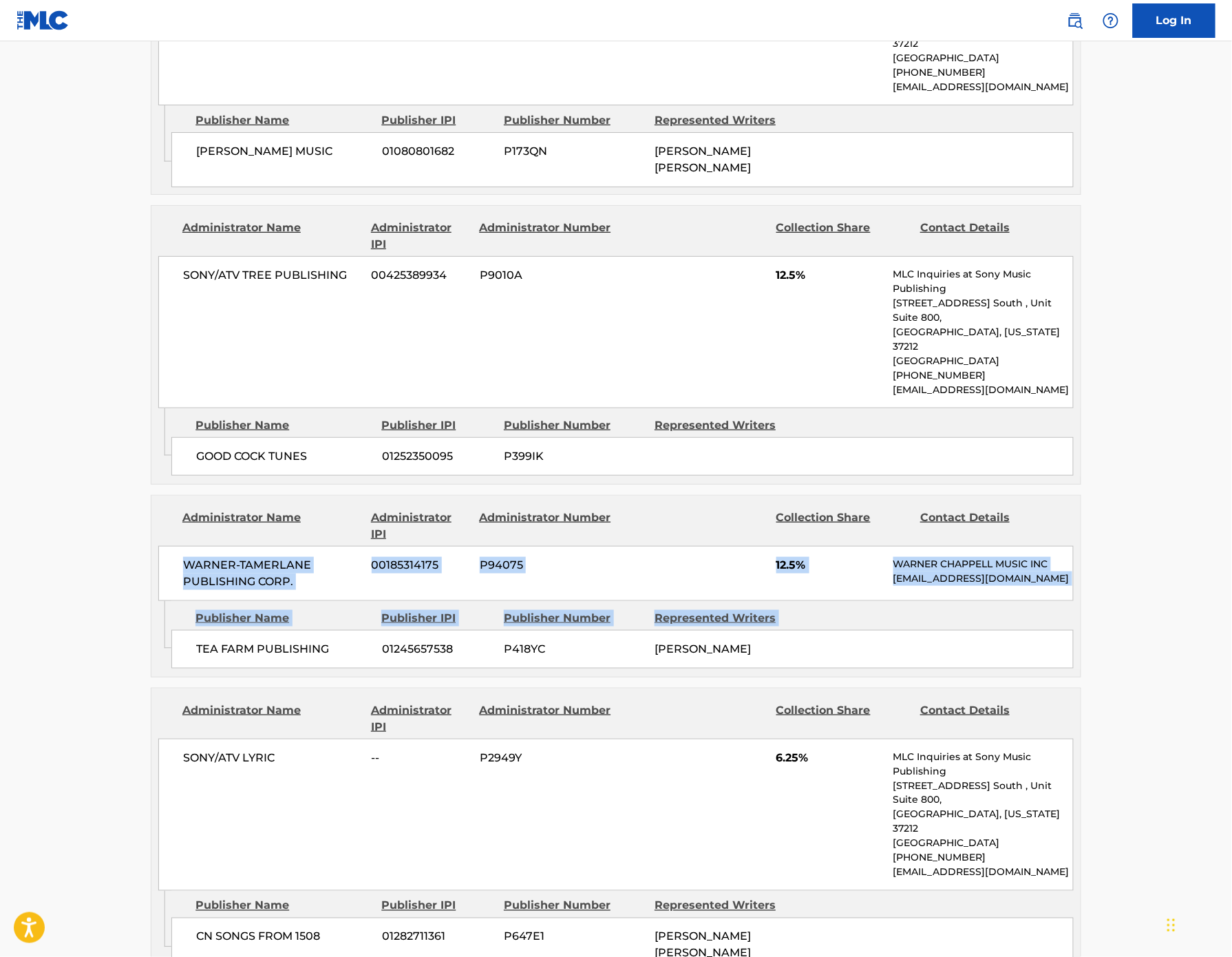
drag, startPoint x: 257, startPoint y: 543, endPoint x: 83, endPoint y: 458, distance: 193.7
click at [150, 495] on div "Administrator Name Administrator IPI Administrator Number Collection Share Cont…" at bounding box center [616, 587] width 931 height 182
drag, startPoint x: 260, startPoint y: 551, endPoint x: 66, endPoint y: 463, distance: 213.0
click at [150, 495] on div "Administrator Name Administrator IPI Administrator Number Collection Share Cont…" at bounding box center [616, 587] width 931 height 182
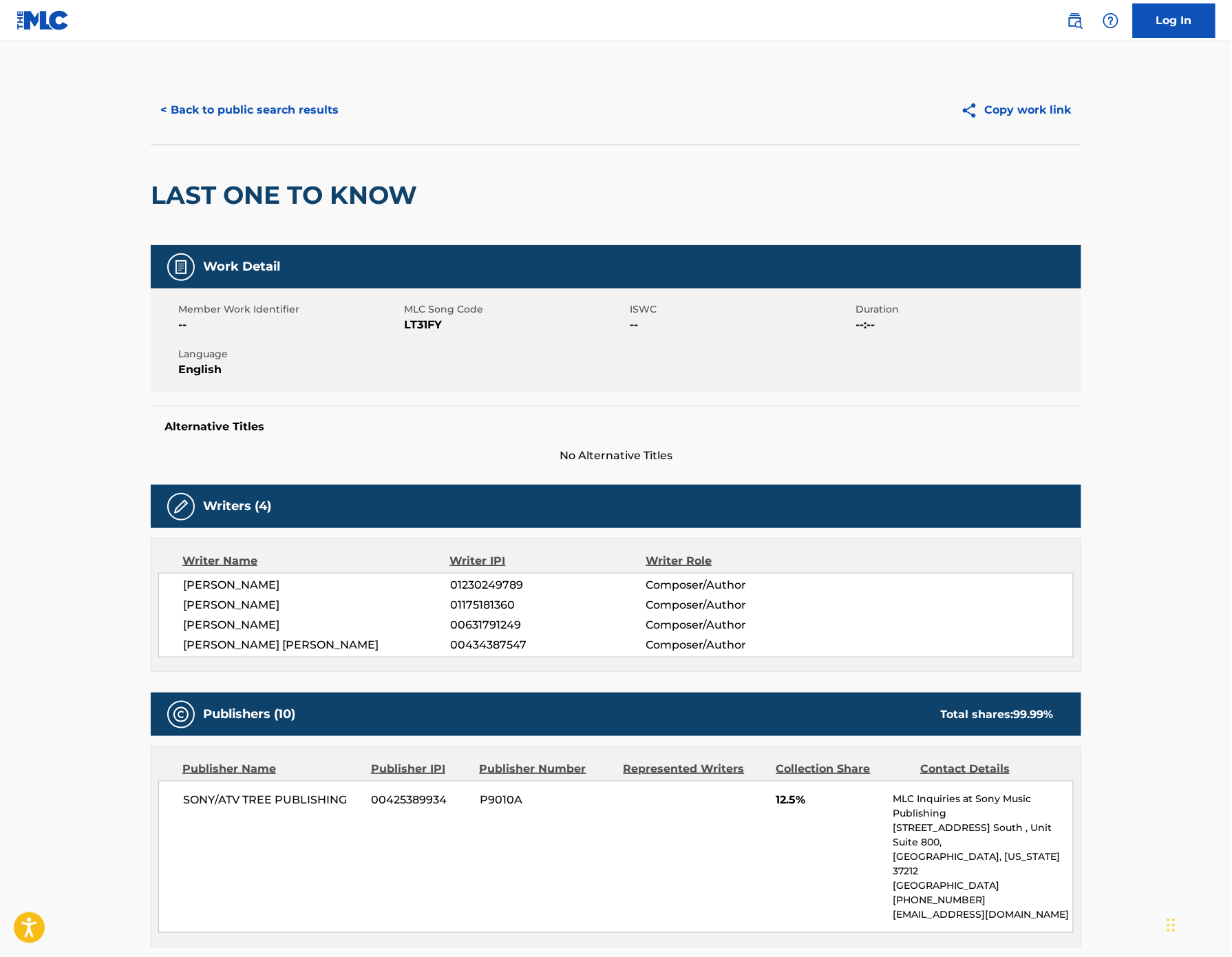
scroll to position [0, 0]
click at [150, 127] on button "< Back to public search results" at bounding box center [249, 110] width 198 height 34
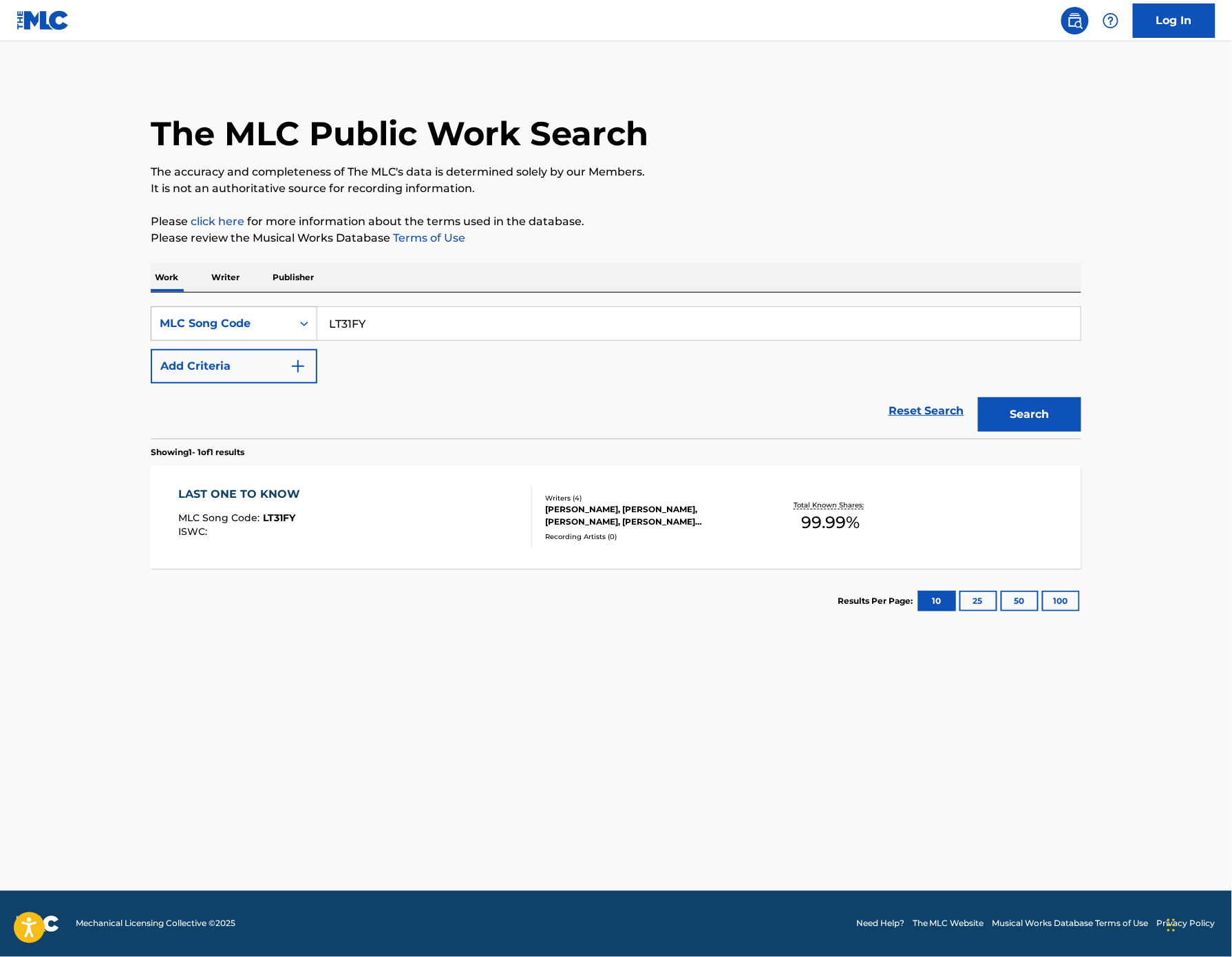
drag, startPoint x: 262, startPoint y: 364, endPoint x: 219, endPoint y: 356, distance: 43.7
click at [220, 341] on div "SearchWithCriteriaf37fe657-5458-4277-baf1-c299e73fd7fc MLC Song Code LT31FY" at bounding box center [616, 323] width 931 height 34
paste input "C03683"
type input "C03683"
click at [1082, 432] on button "Search" at bounding box center [1030, 414] width 103 height 34
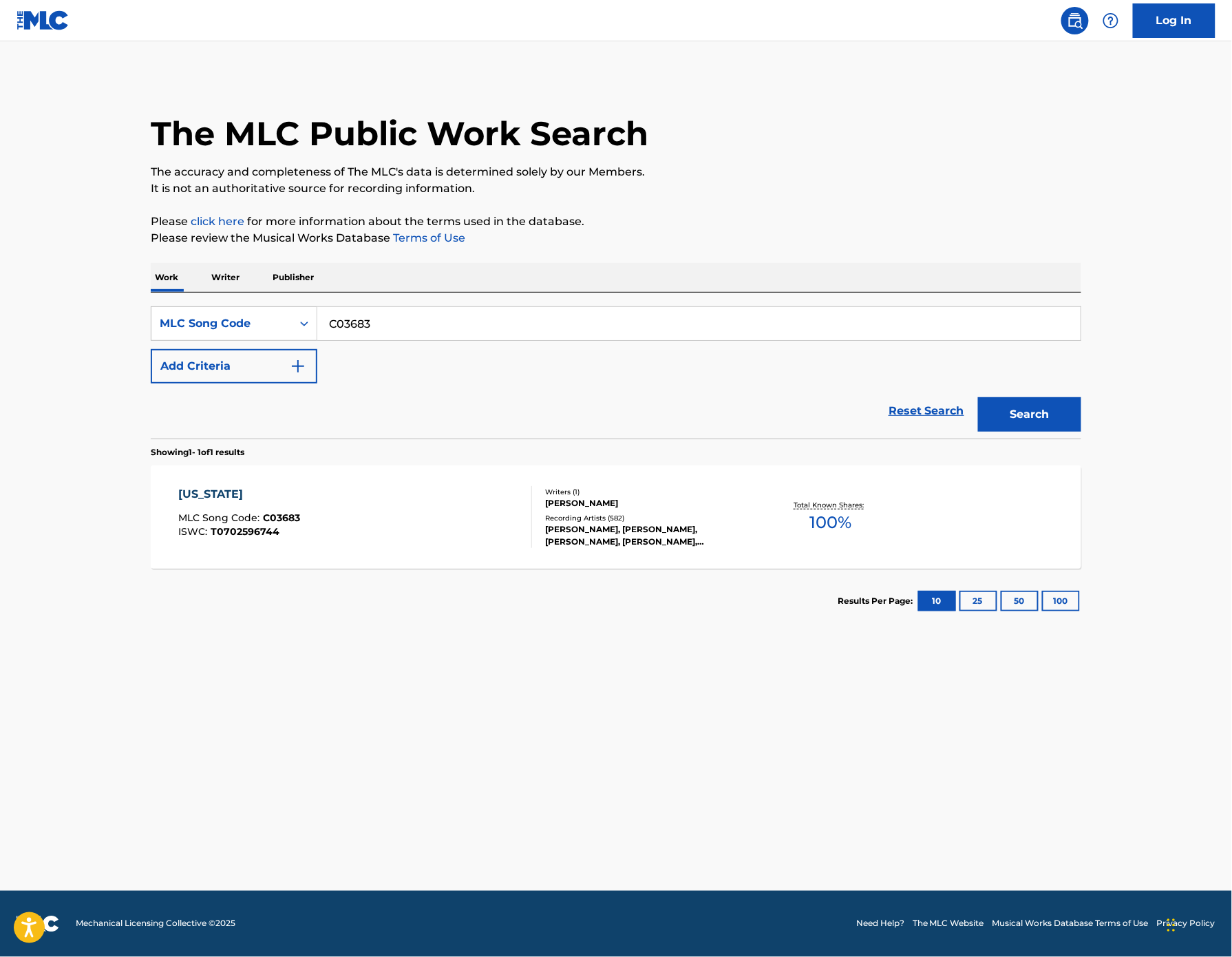
click at [179, 503] on div "[US_STATE]" at bounding box center [240, 495] width 122 height 17
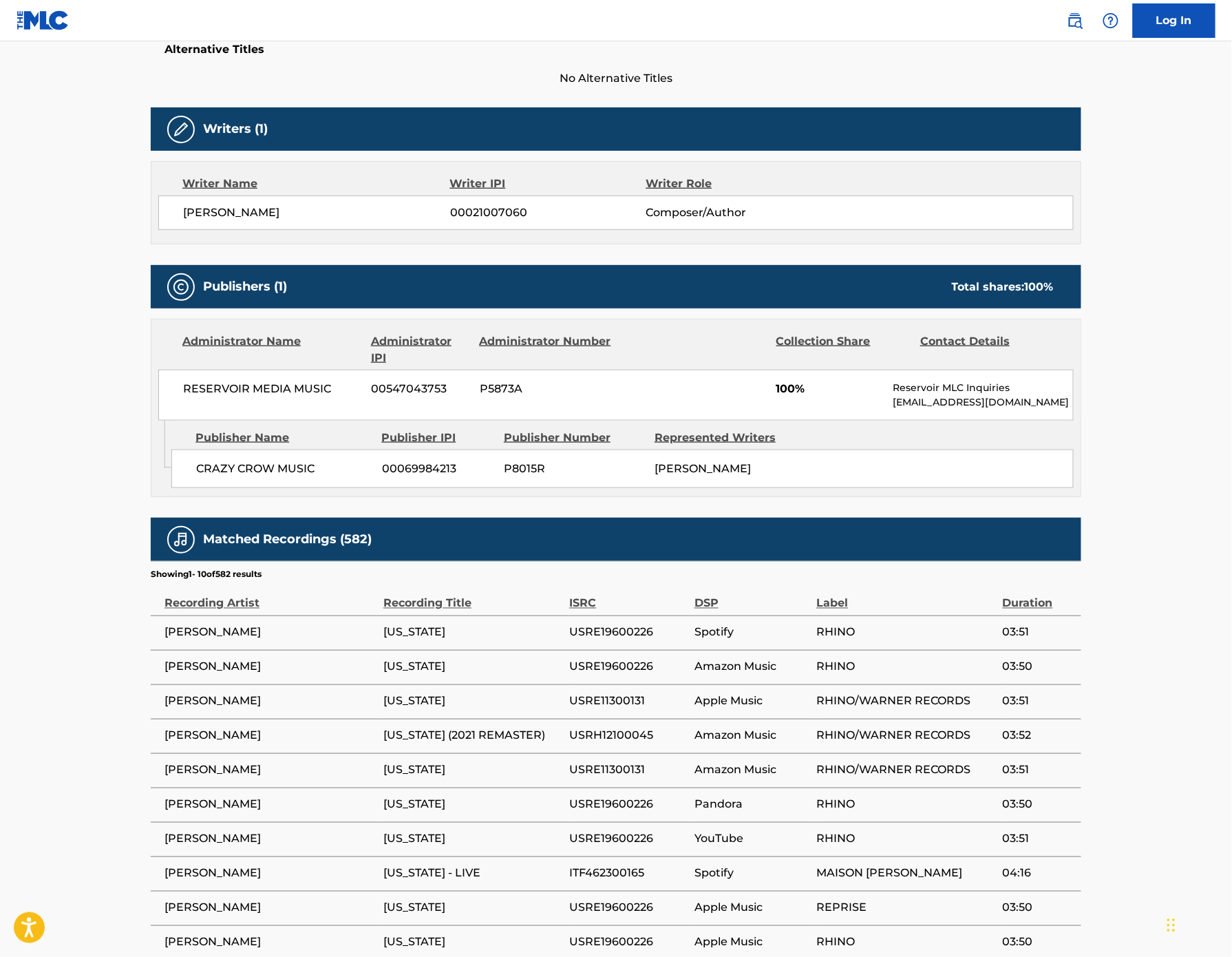
scroll to position [402, 0]
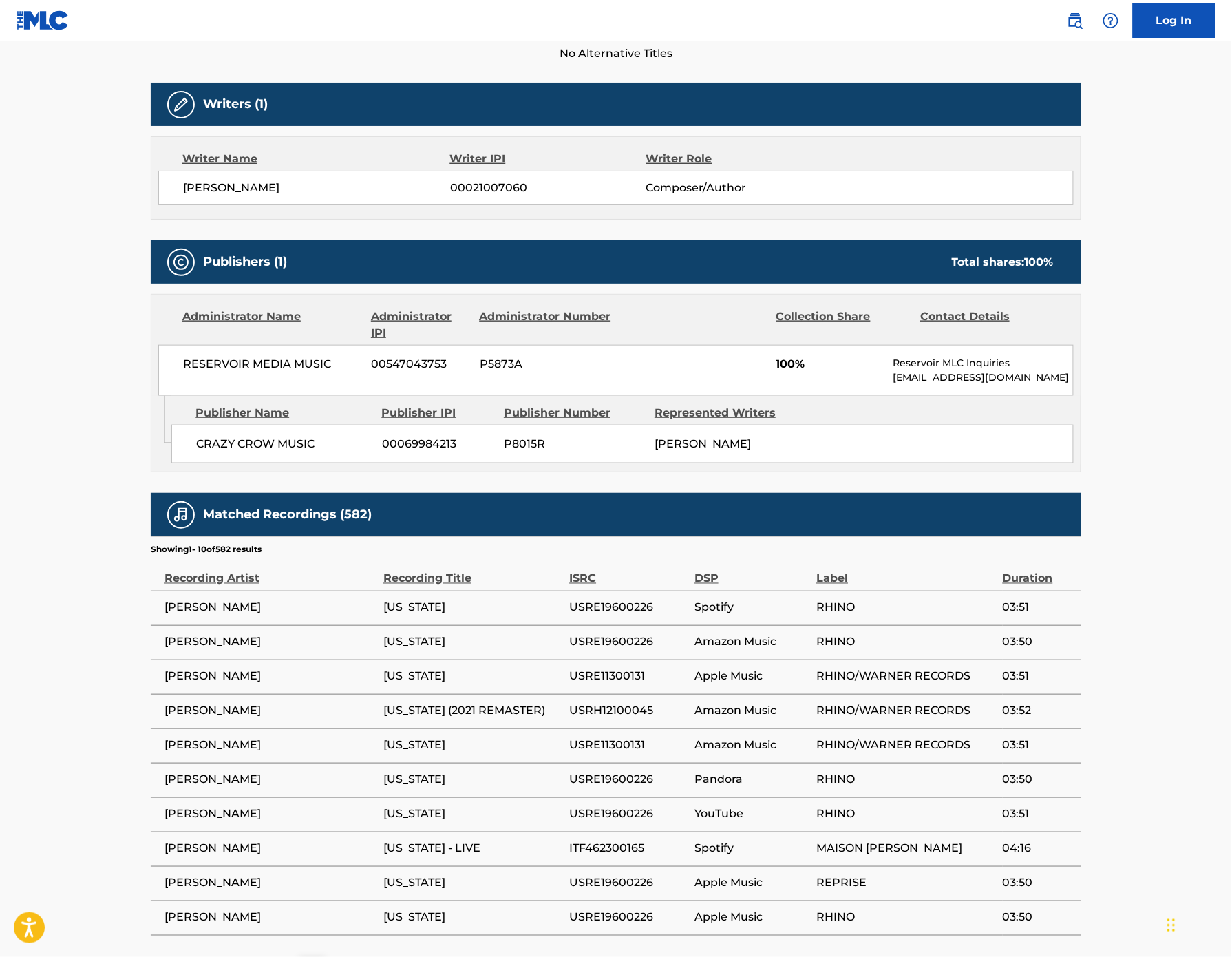
click at [504, 452] on span "P8015R" at bounding box center [574, 444] width 141 height 17
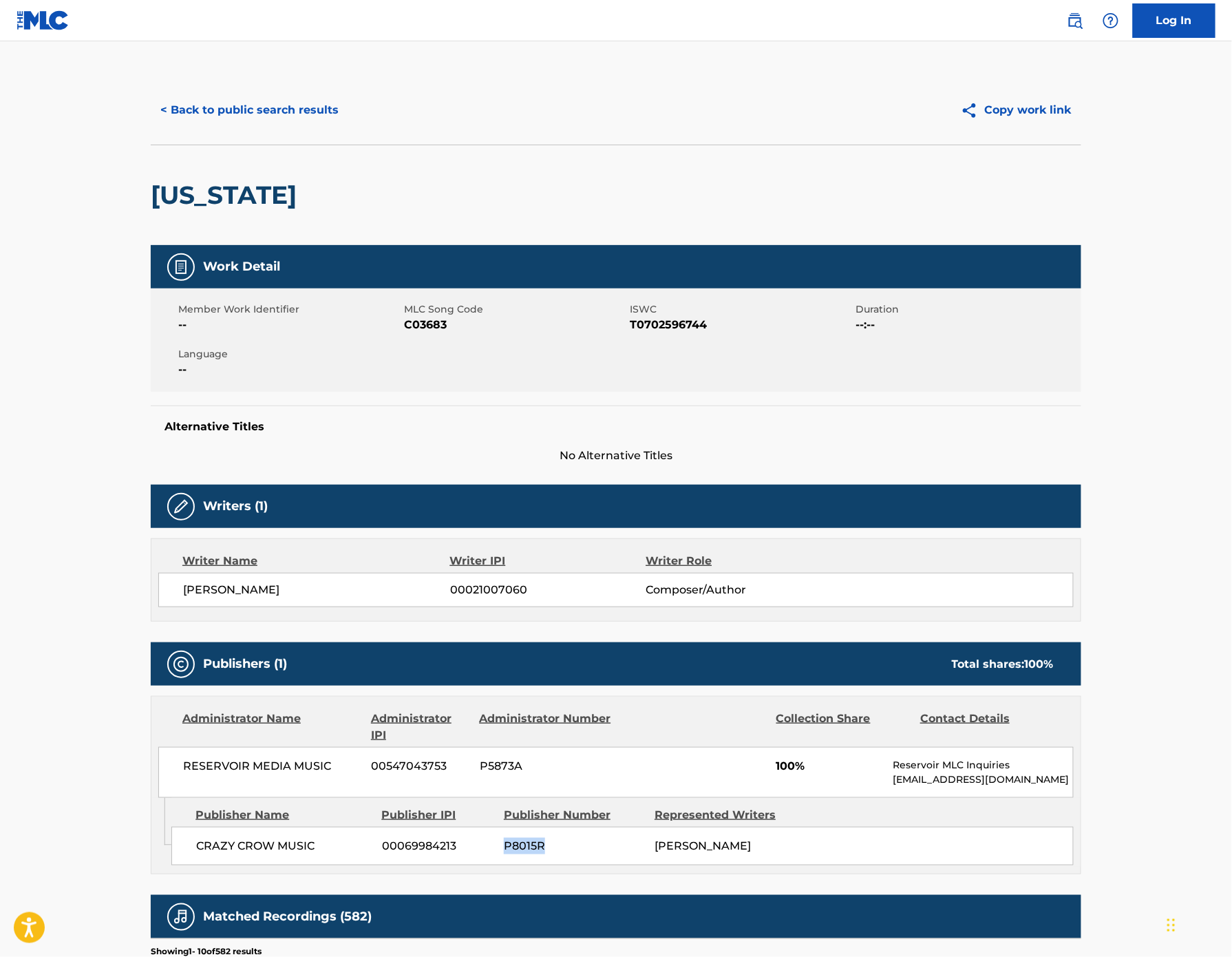
scroll to position [0, 0]
click at [150, 127] on button "< Back to public search results" at bounding box center [249, 110] width 198 height 34
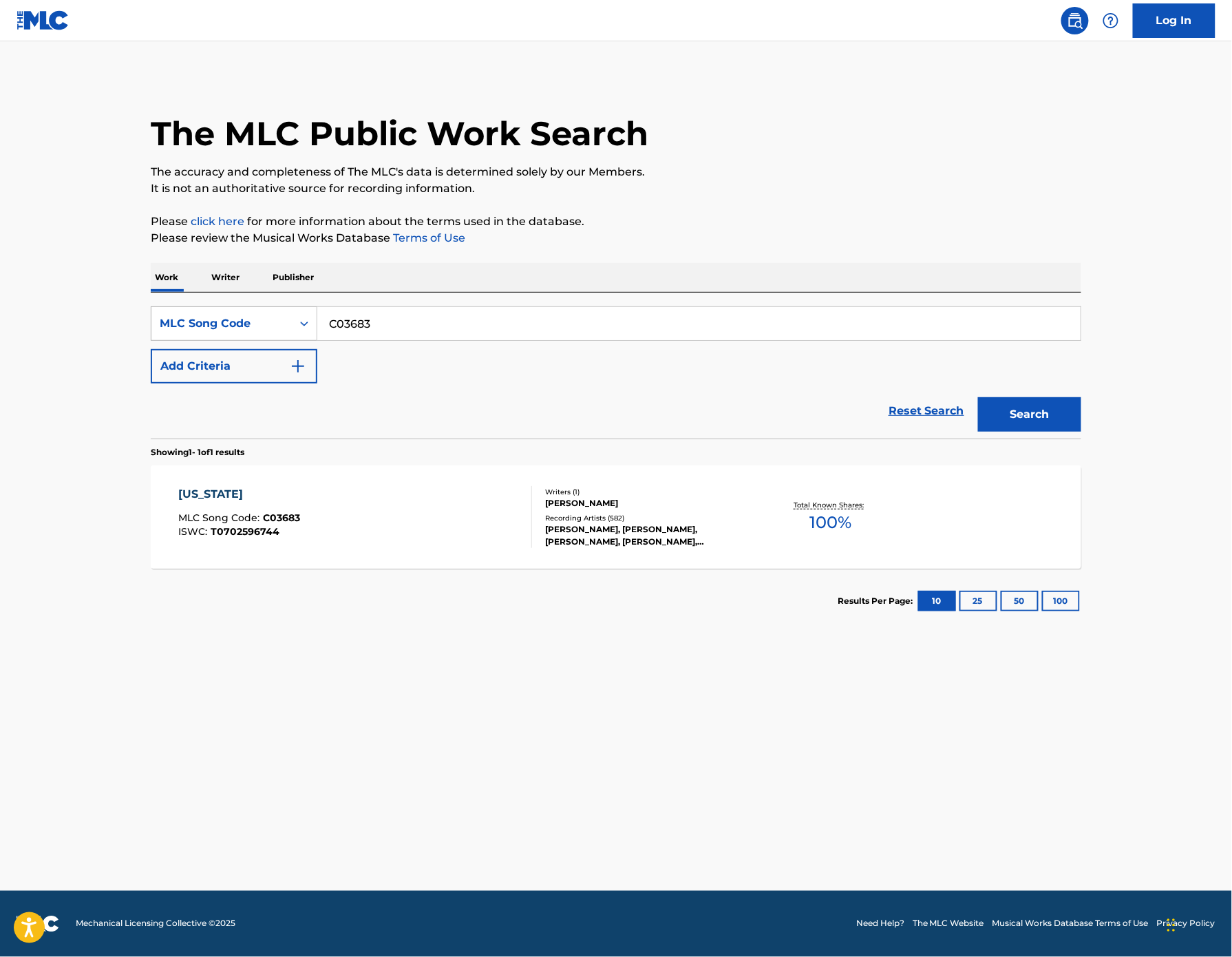
drag, startPoint x: 326, startPoint y: 364, endPoint x: 222, endPoint y: 358, distance: 104.2
click at [223, 341] on div "SearchWithCriteriaf37fe657-5458-4277-baf1-c299e73fd7fc MLC Song Code C03683" at bounding box center [616, 323] width 931 height 34
paste input "AD44DQ"
type input "AD44DQ"
click at [1082, 432] on button "Search" at bounding box center [1030, 414] width 103 height 34
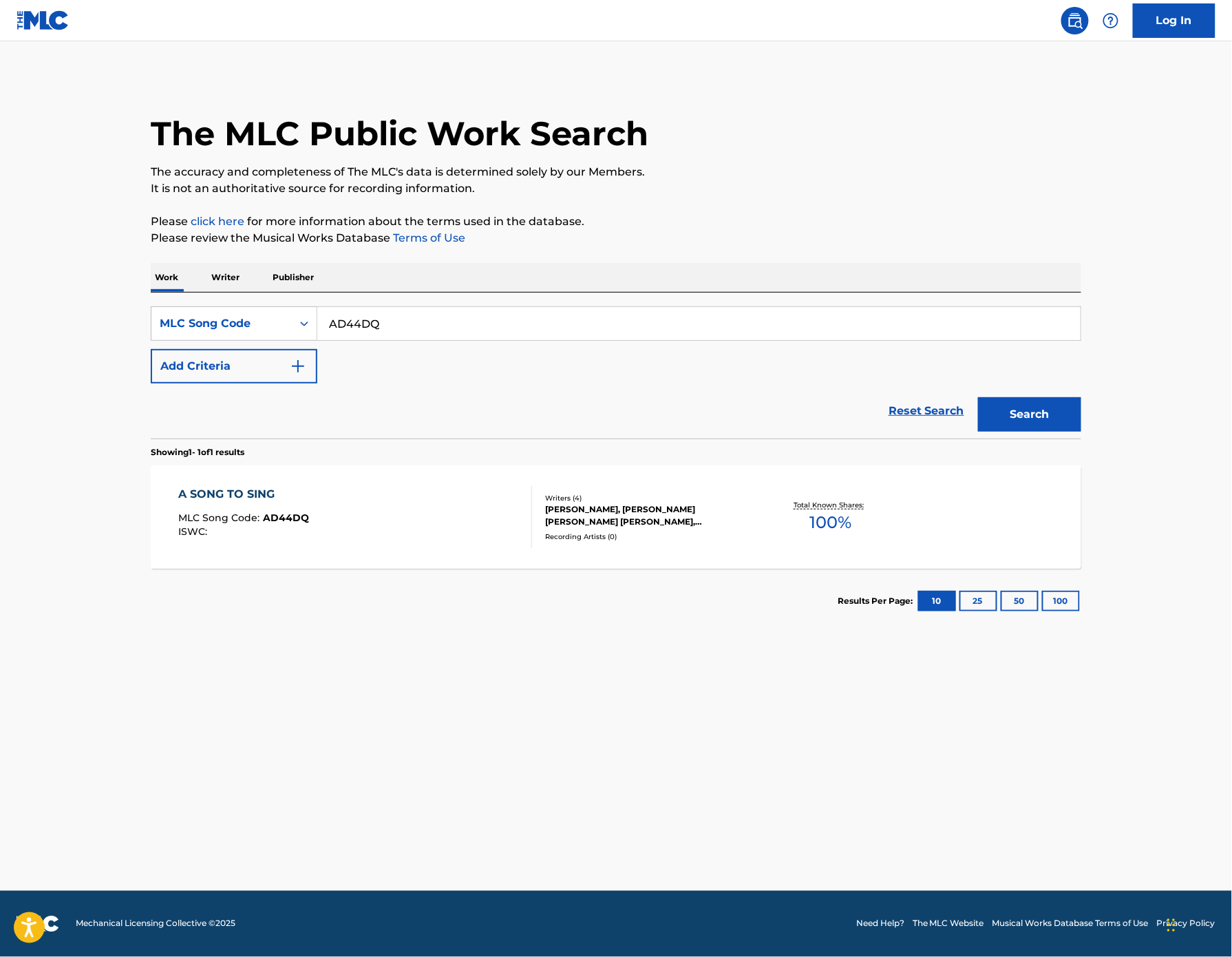
click at [179, 503] on div "A SONG TO SING" at bounding box center [245, 495] width 131 height 17
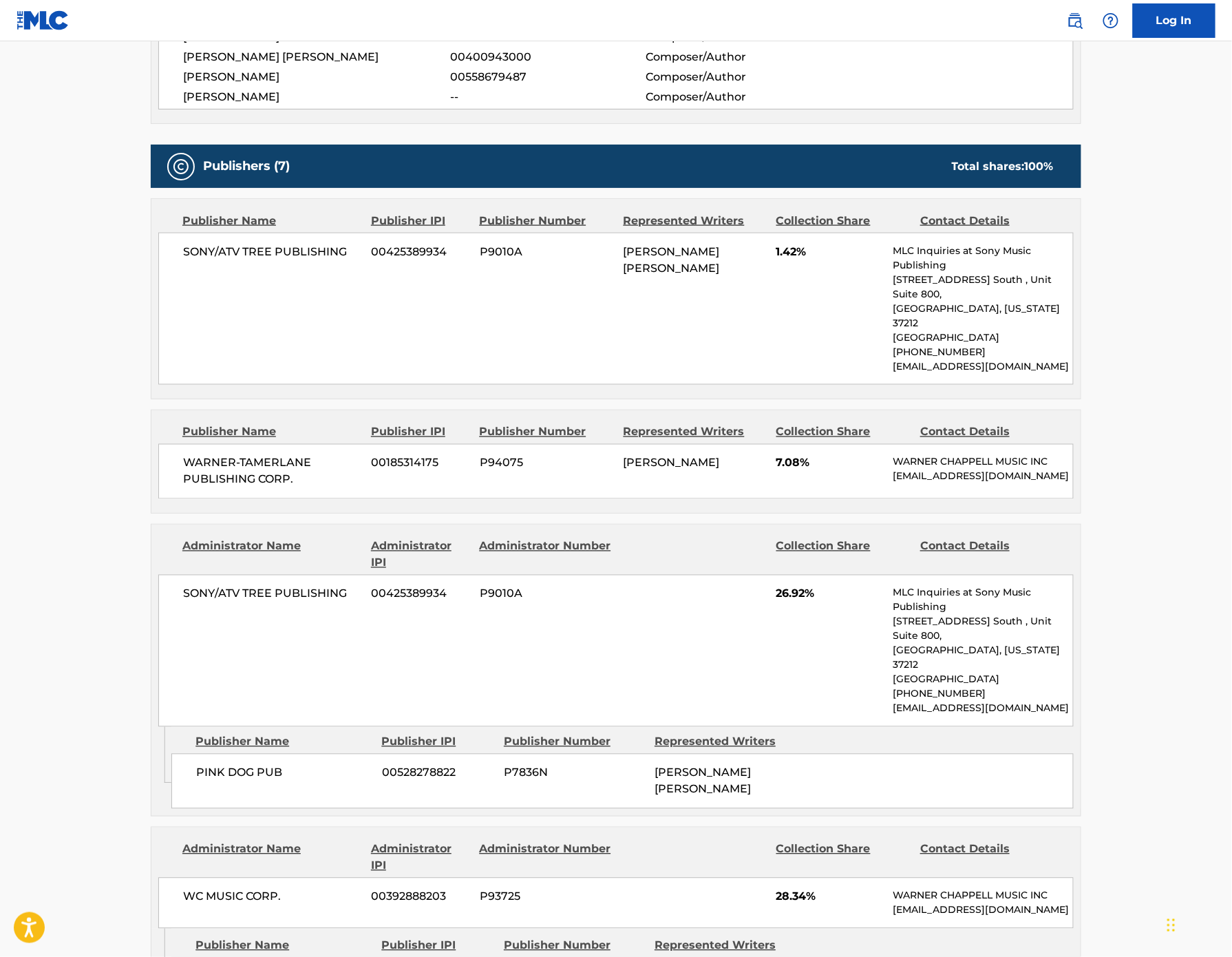
scroll to position [557, 0]
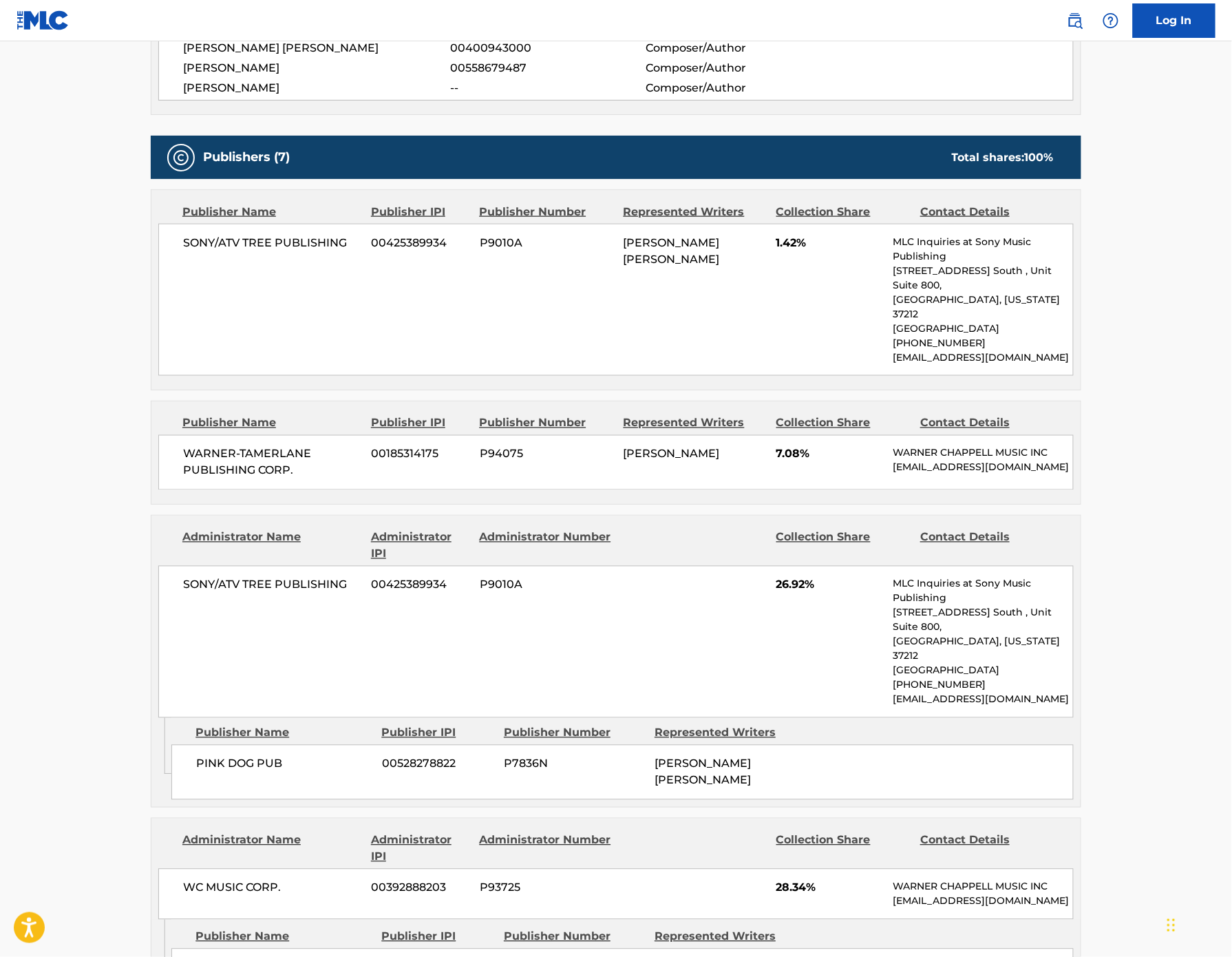
click at [480, 462] on span "P94075" at bounding box center [546, 454] width 134 height 17
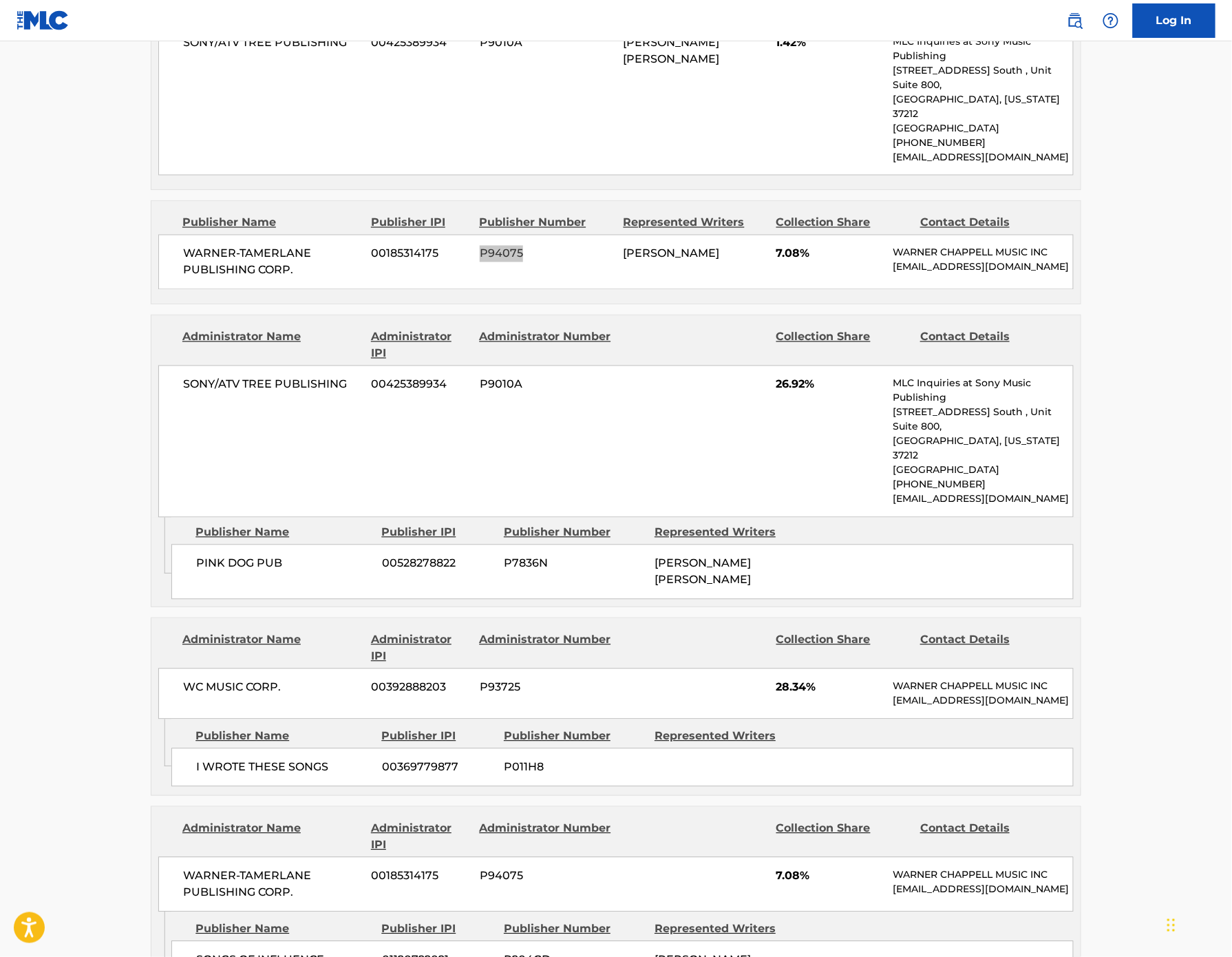
scroll to position [911, 0]
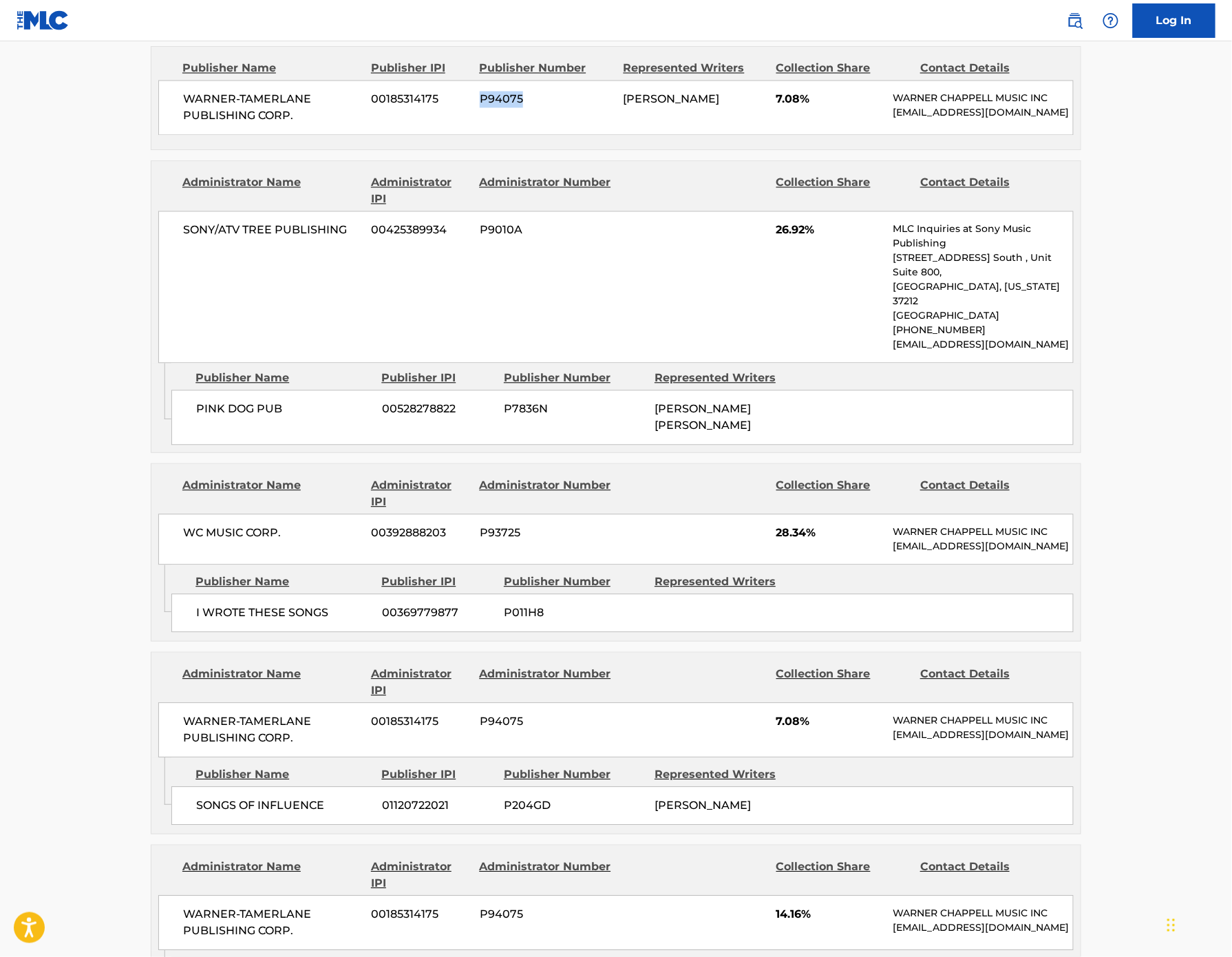
click at [504, 622] on span "P011H8" at bounding box center [574, 613] width 141 height 17
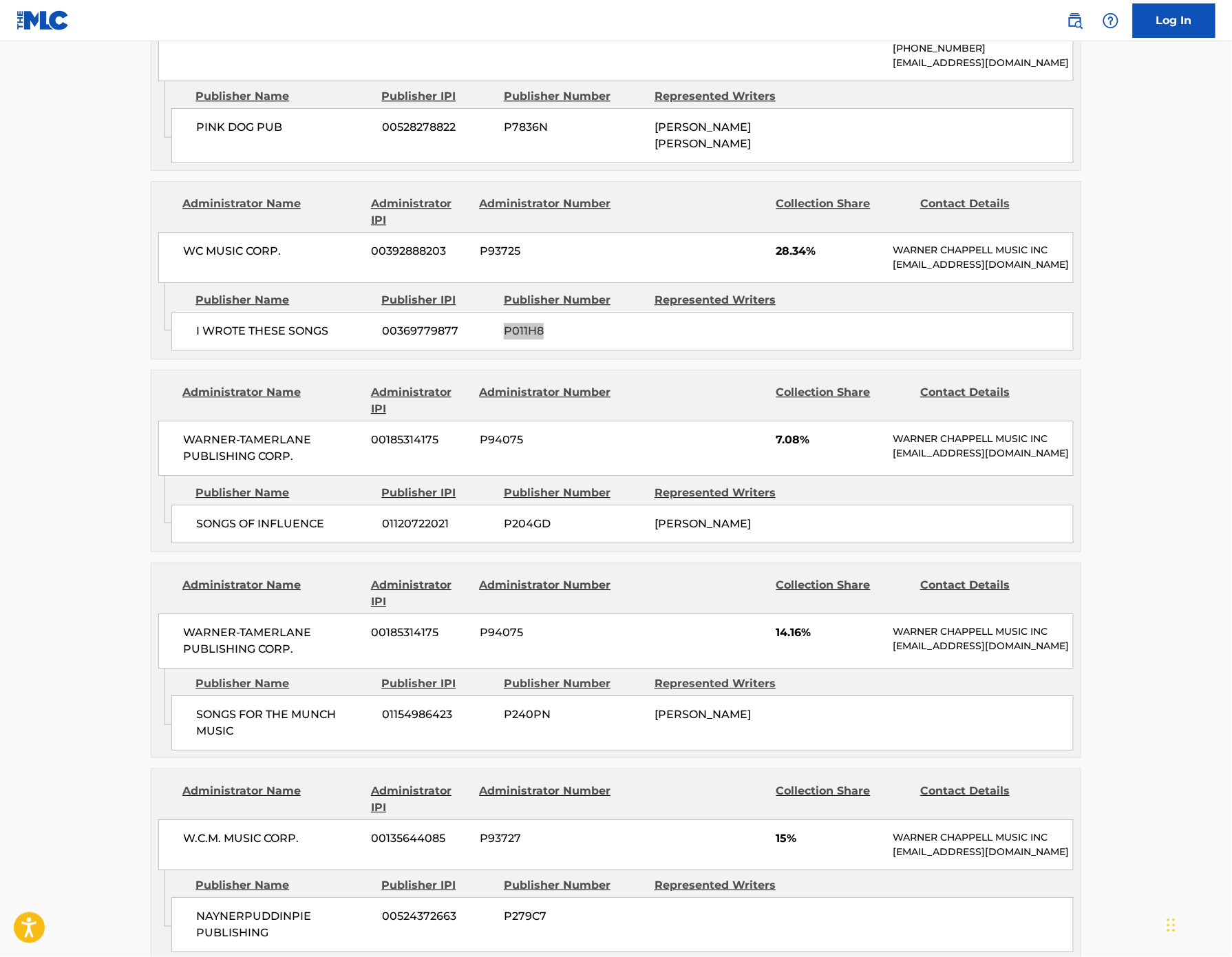
scroll to position [1198, 0]
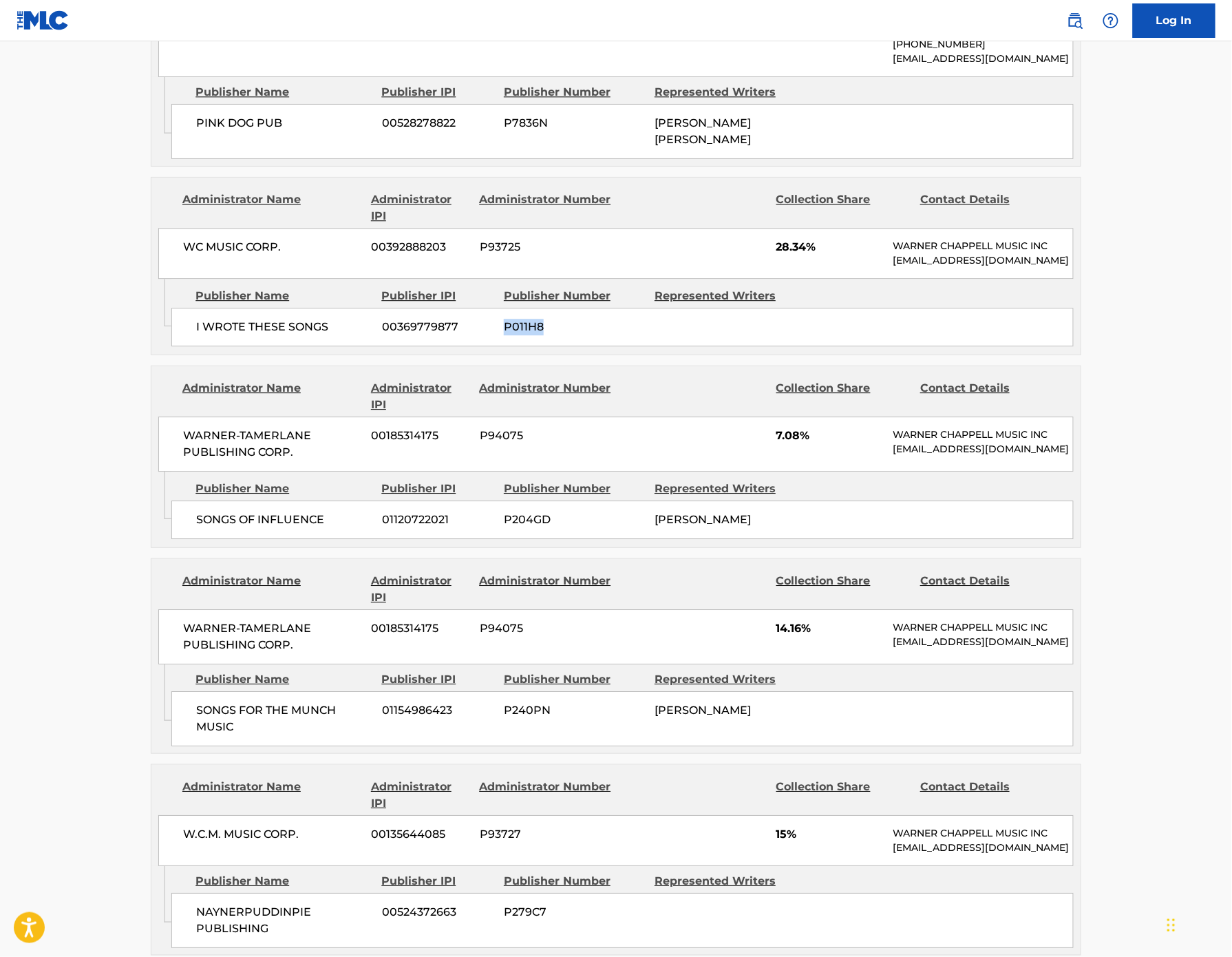
click at [504, 521] on span "P204GD" at bounding box center [574, 519] width 141 height 17
click at [508, 714] on span "P240PN" at bounding box center [574, 711] width 141 height 17
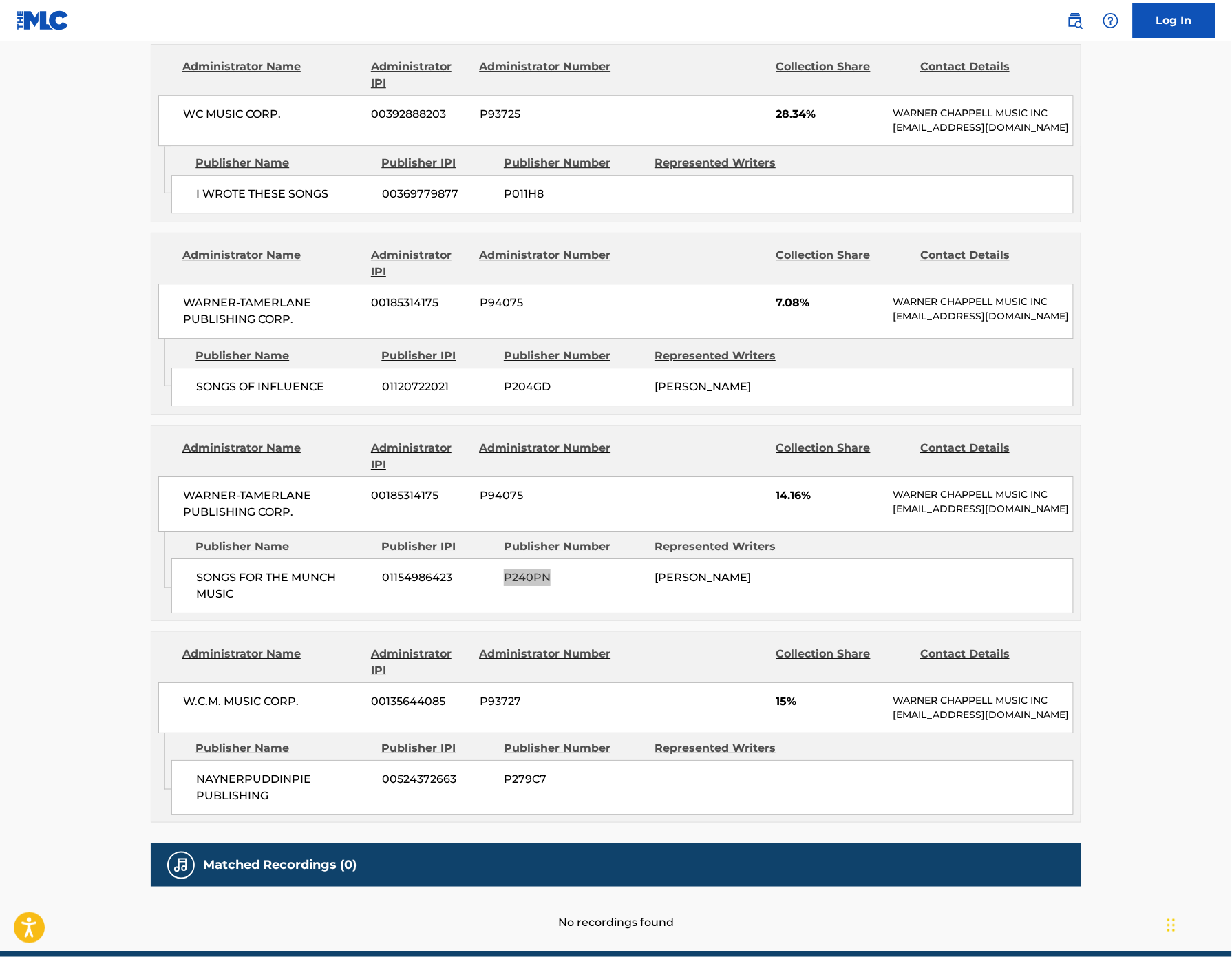
scroll to position [1364, 0]
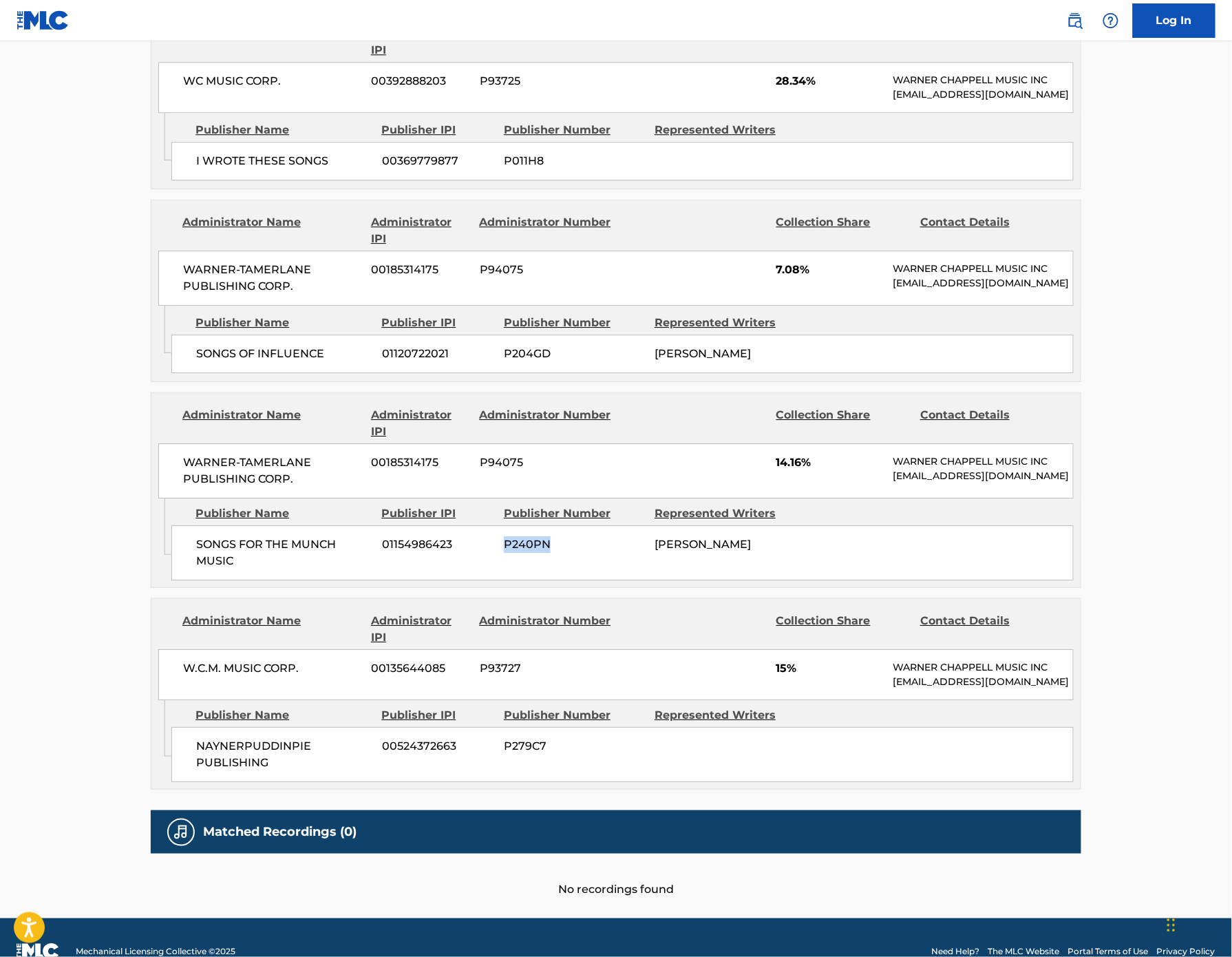
click at [504, 739] on span "P279C7" at bounding box center [574, 747] width 141 height 17
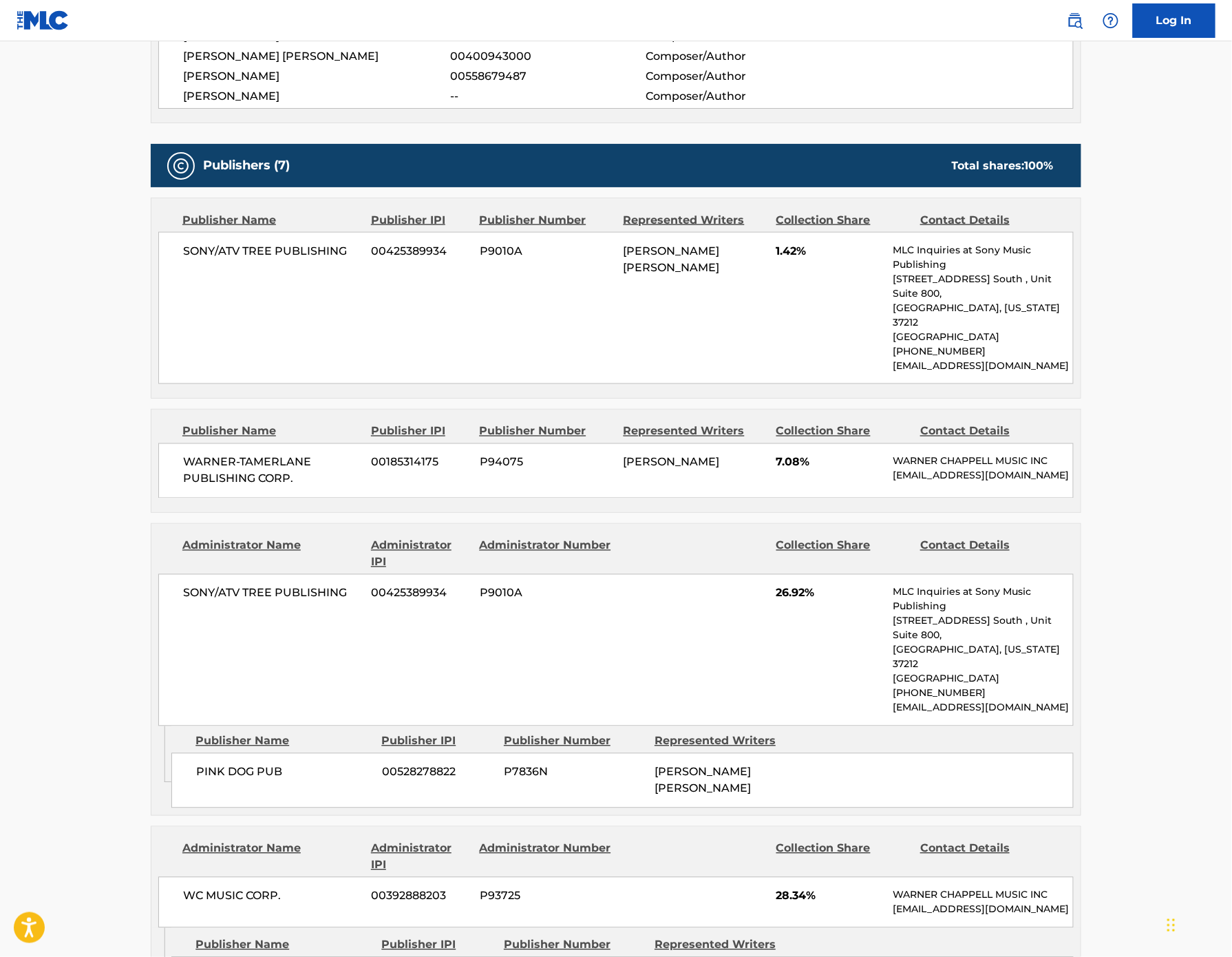
scroll to position [482, 0]
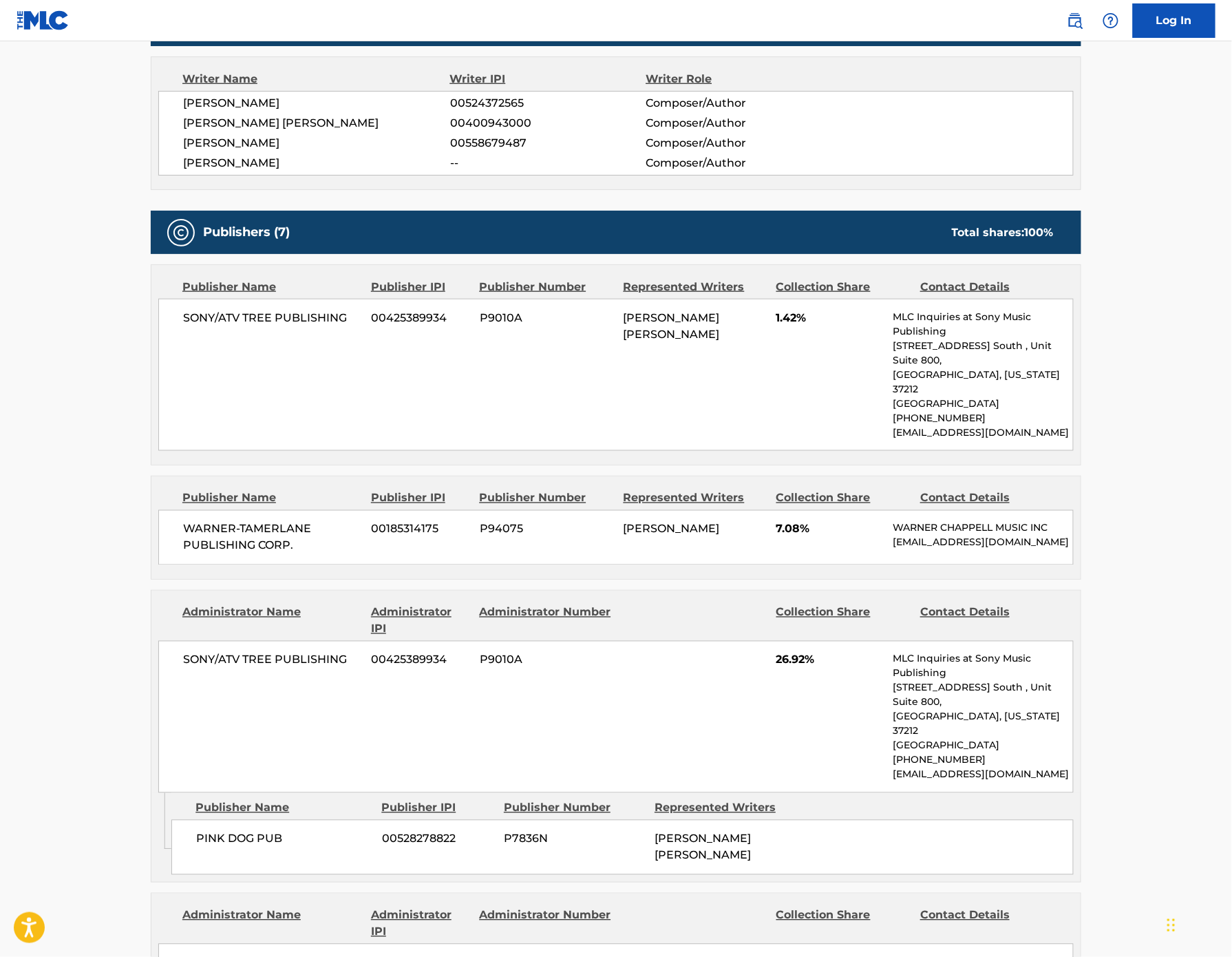
click at [480, 326] on span "P9010A" at bounding box center [546, 318] width 134 height 17
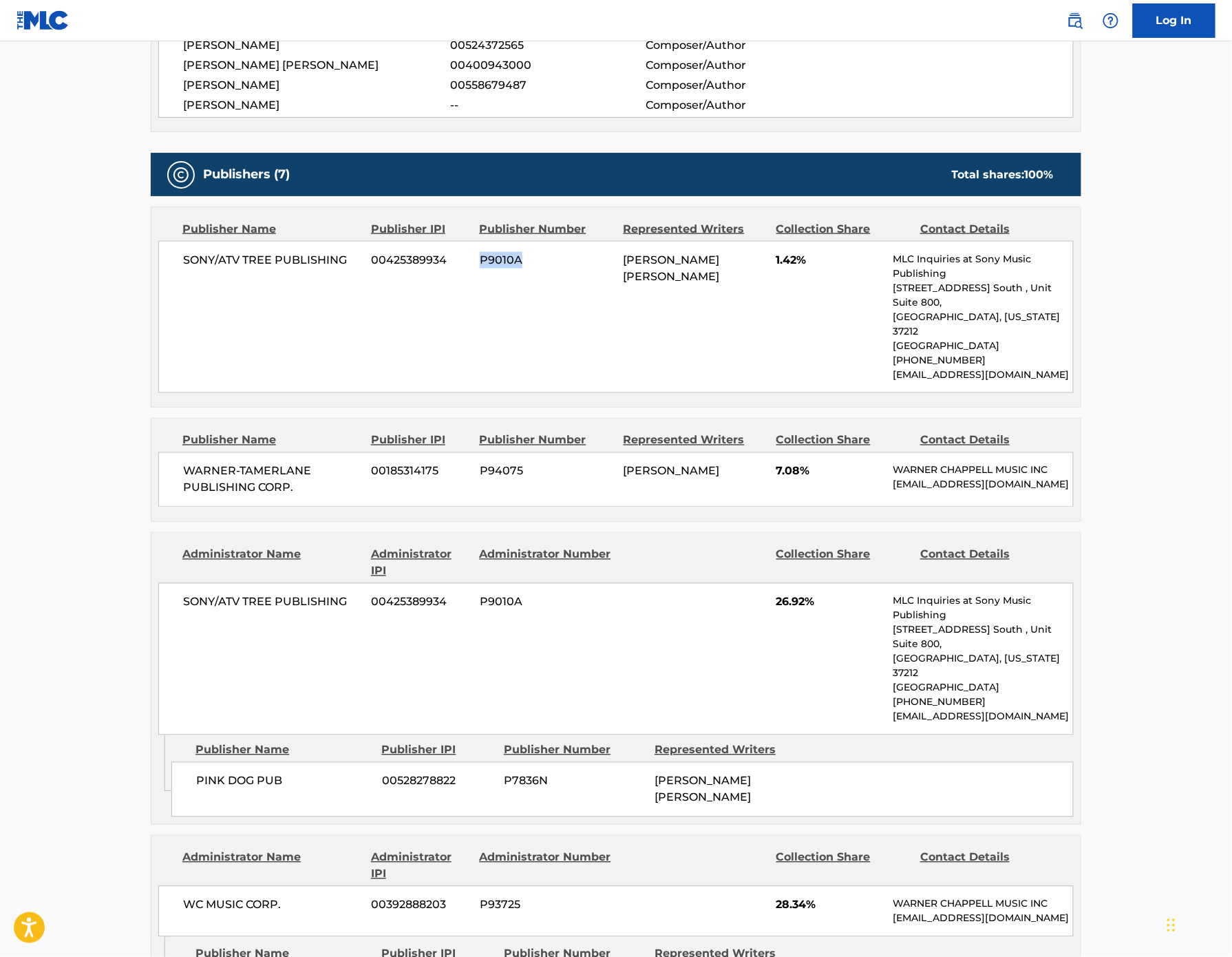
scroll to position [555, 0]
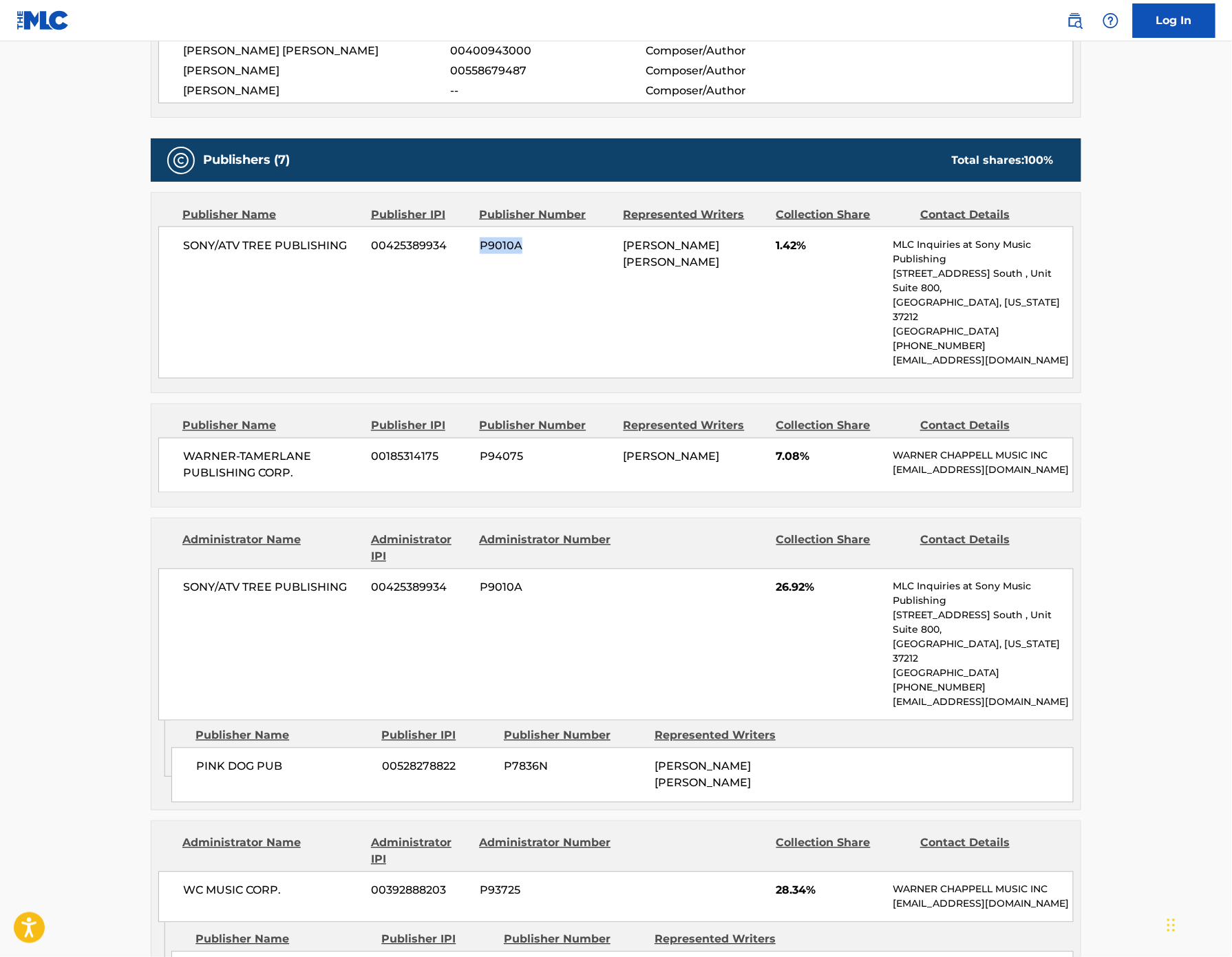
click at [507, 775] on span "P7836N" at bounding box center [574, 767] width 141 height 17
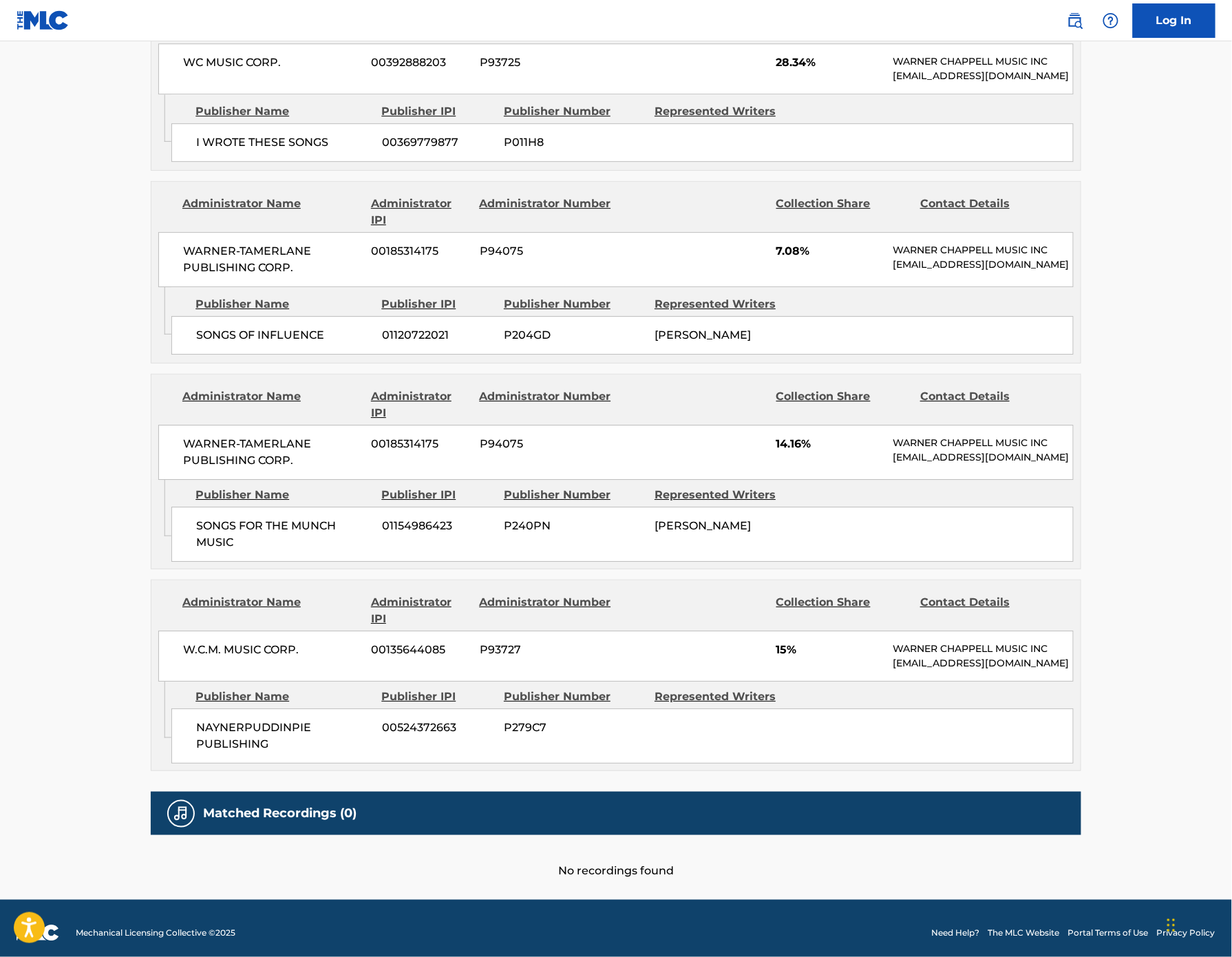
scroll to position [1377, 0]
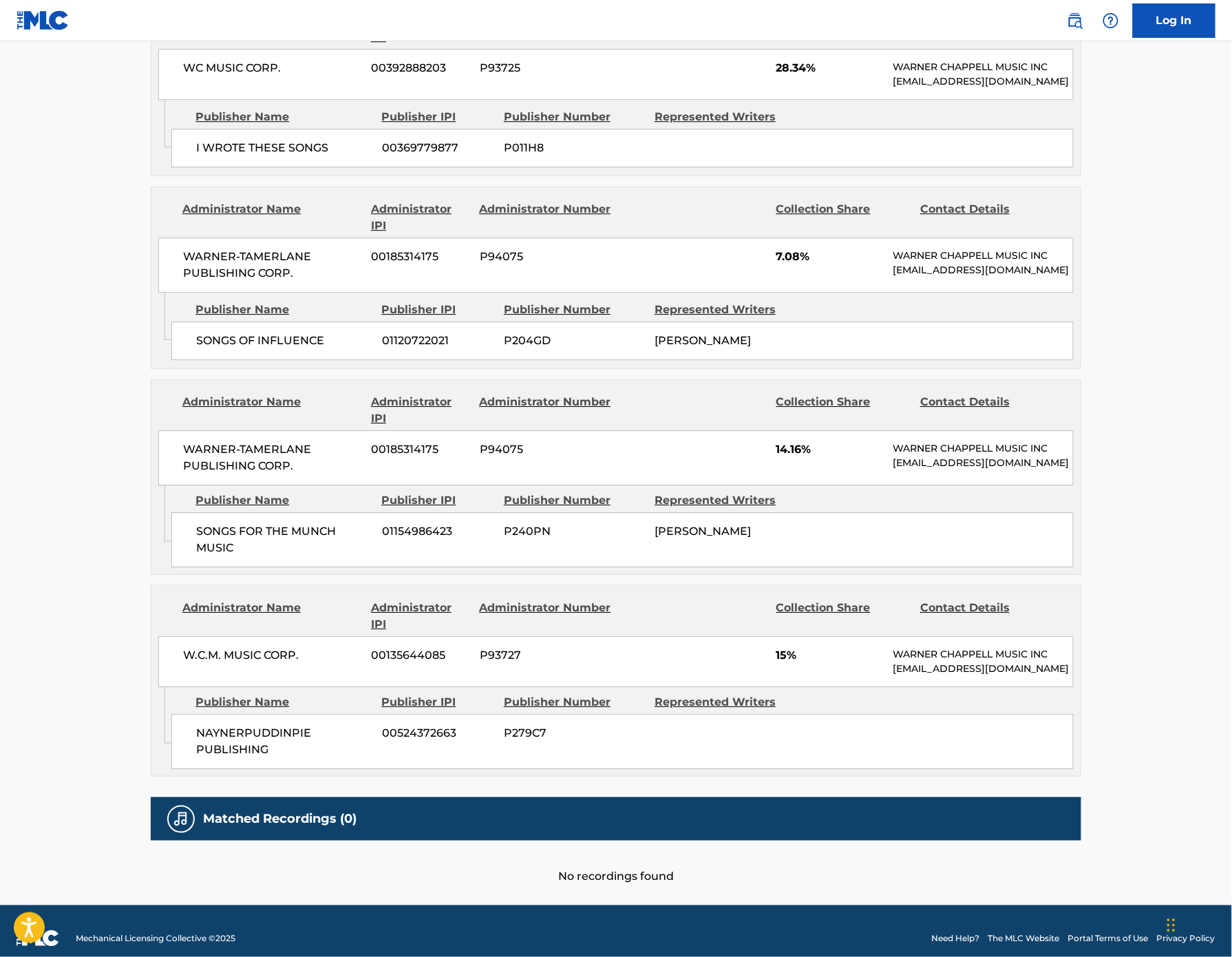
click at [505, 725] on span "P279C7" at bounding box center [574, 733] width 141 height 17
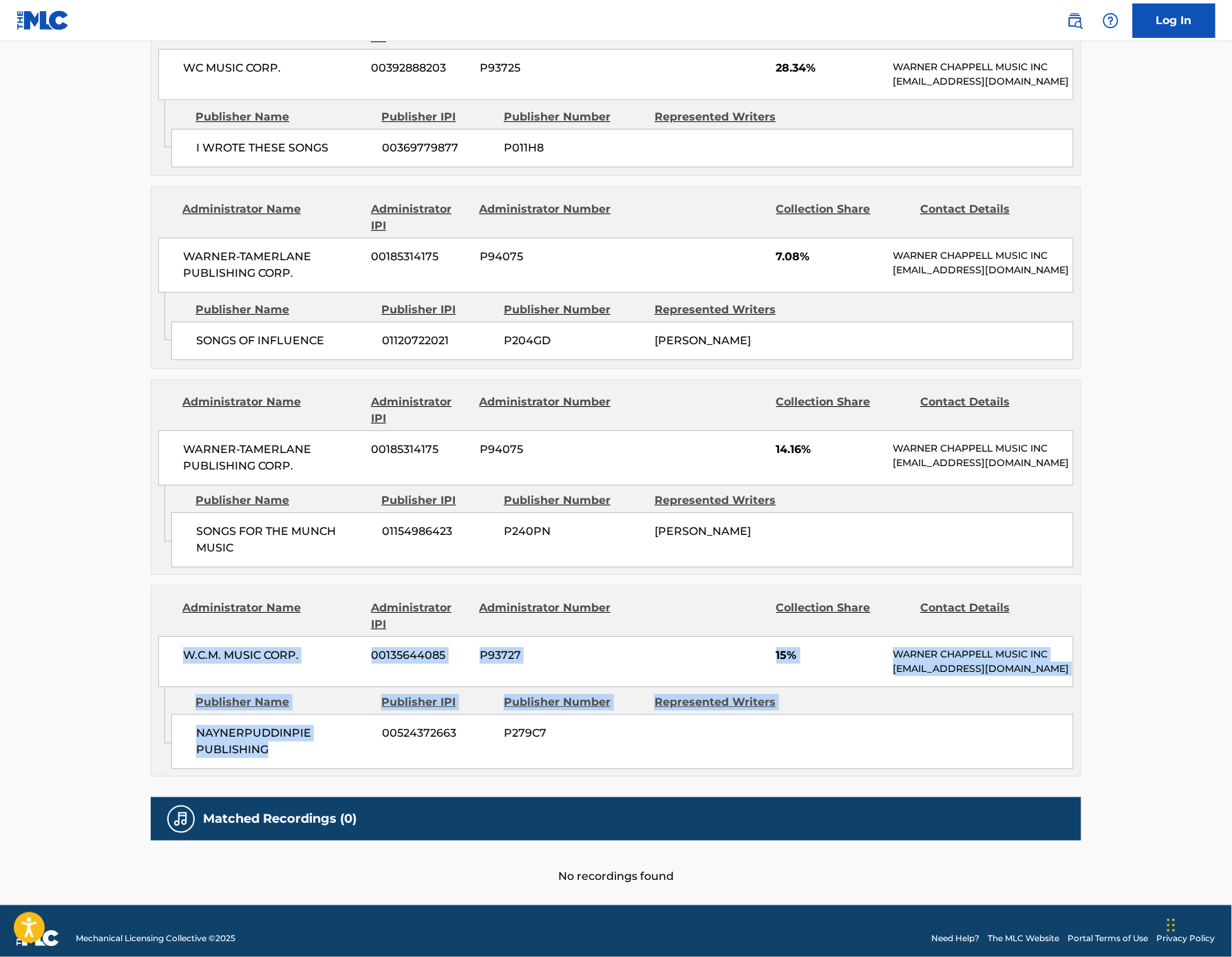
drag, startPoint x: 97, startPoint y: 639, endPoint x: 290, endPoint y: 731, distance: 213.8
click at [290, 731] on div "Administrator Name Administrator IPI Administrator Number Collection Share Cont…" at bounding box center [616, 681] width 931 height 191
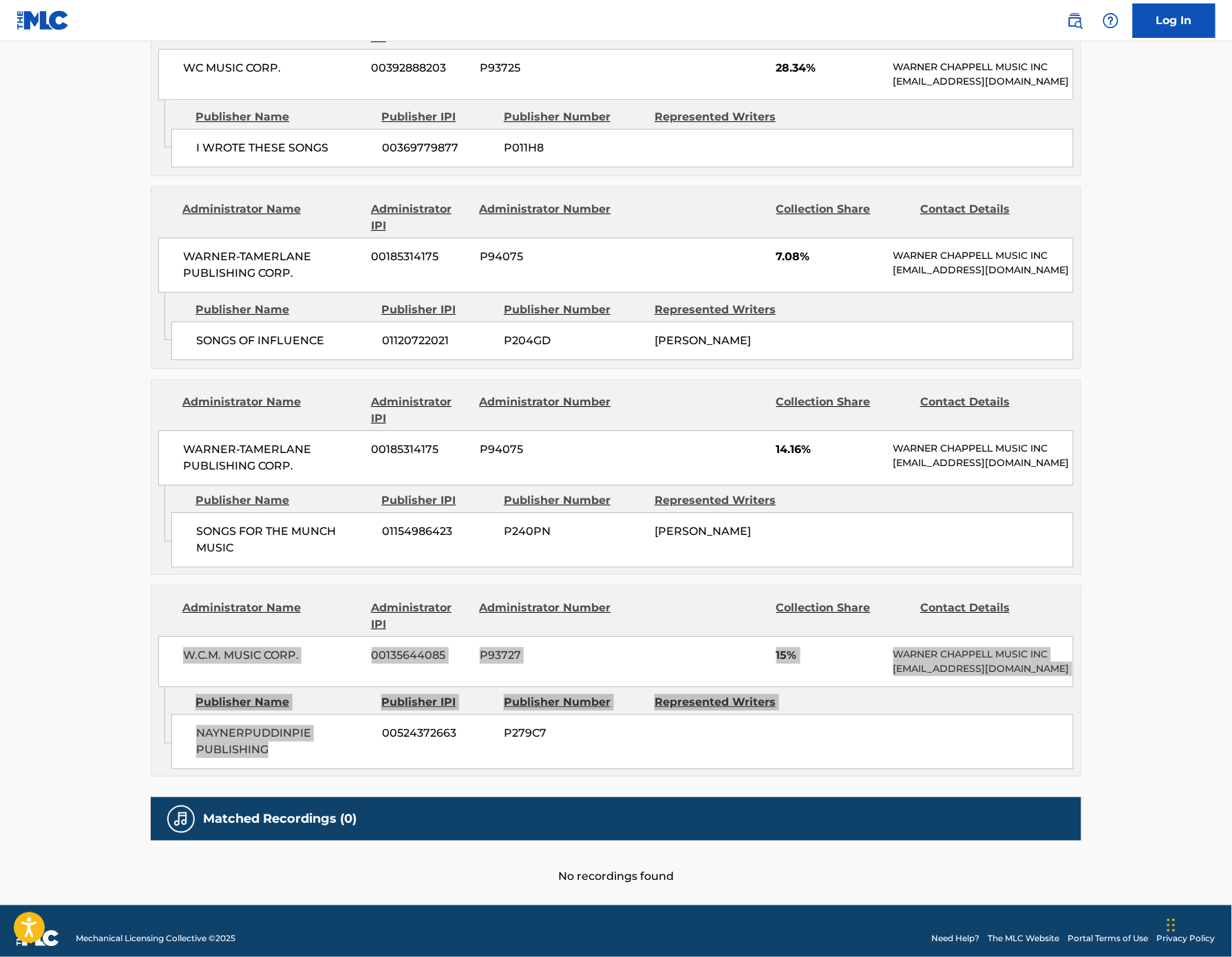
click at [566, 699] on div "Publisher Name Publisher IPI Publisher Number Represented Writers NAYNERPUDDINP…" at bounding box center [626, 728] width 910 height 82
